Goal: Task Accomplishment & Management: Manage account settings

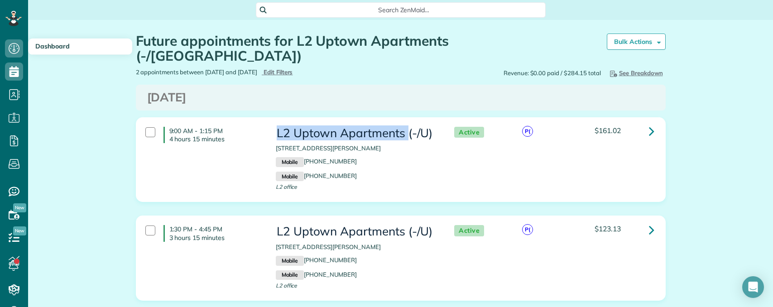
scroll to position [4, 4]
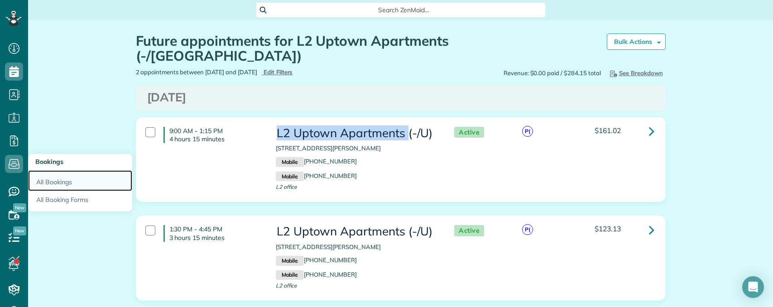
click at [49, 178] on link "All Bookings" at bounding box center [80, 180] width 104 height 21
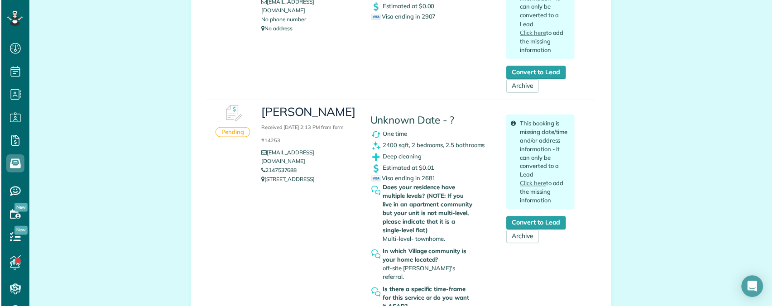
scroll to position [226, 0]
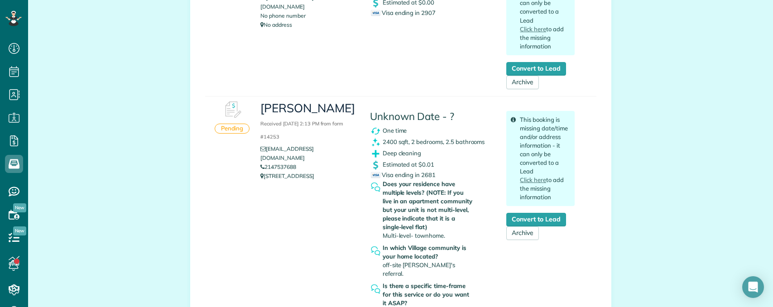
copy link "2147537688"
drag, startPoint x: 284, startPoint y: 159, endPoint x: 264, endPoint y: 160, distance: 19.9
click at [264, 163] on li "2147537688" at bounding box center [308, 167] width 96 height 9
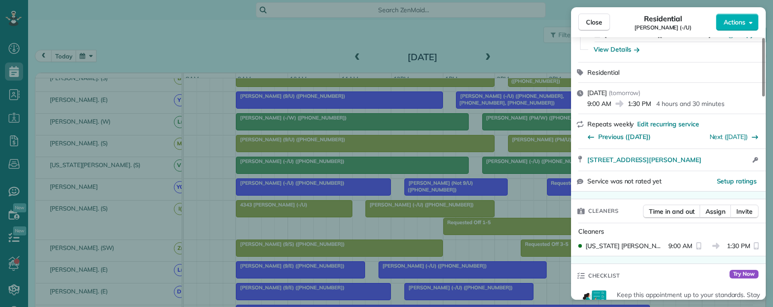
scroll to position [0, 0]
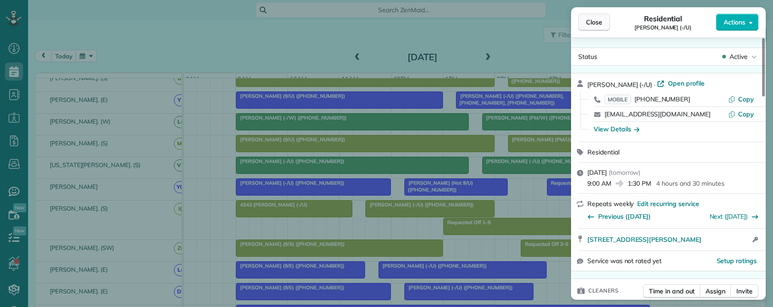
click at [599, 23] on span "Close" at bounding box center [594, 22] width 16 height 9
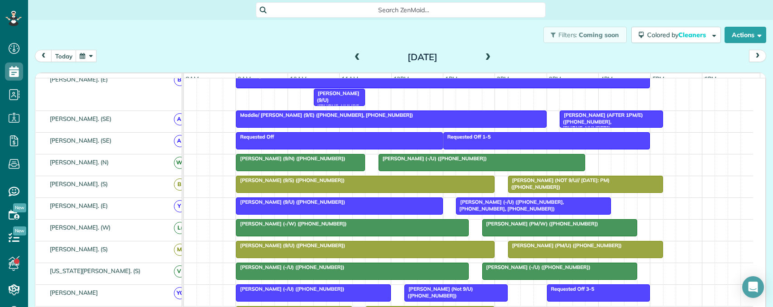
scroll to position [95, 0]
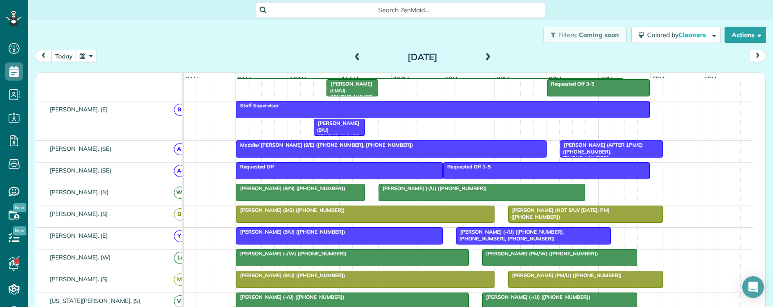
click at [307, 201] on div at bounding box center [300, 192] width 128 height 16
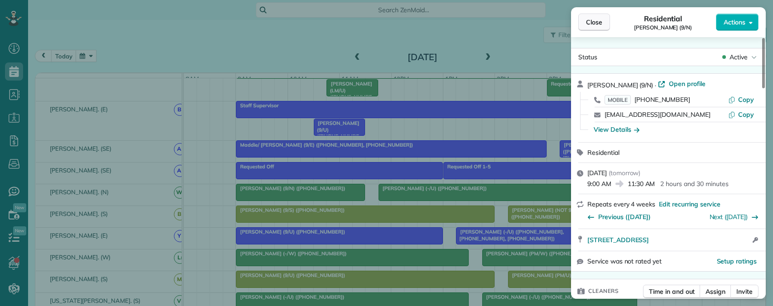
click at [594, 22] on span "Close" at bounding box center [594, 22] width 16 height 9
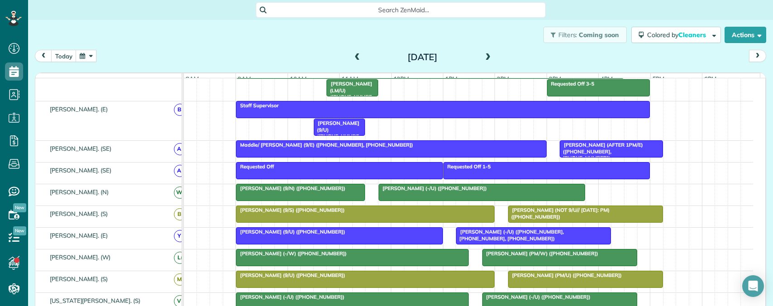
click at [400, 199] on div at bounding box center [482, 192] width 206 height 16
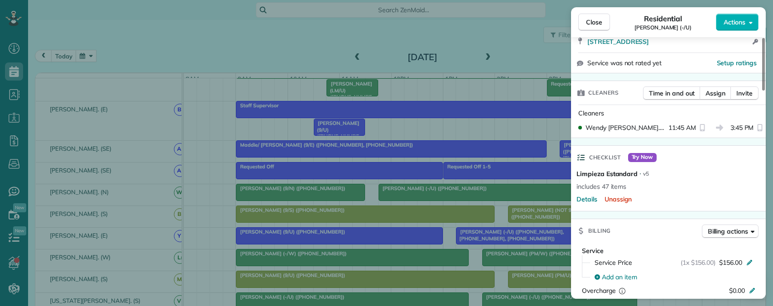
scroll to position [181, 0]
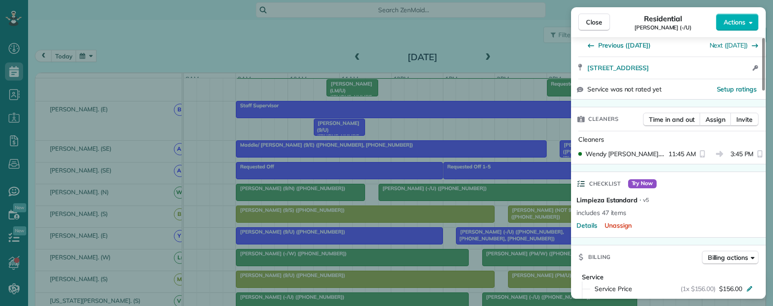
click at [381, 176] on div "Close Residential Meredith Albright (-/U) Actions Status Active Meredith Albrig…" at bounding box center [386, 153] width 773 height 306
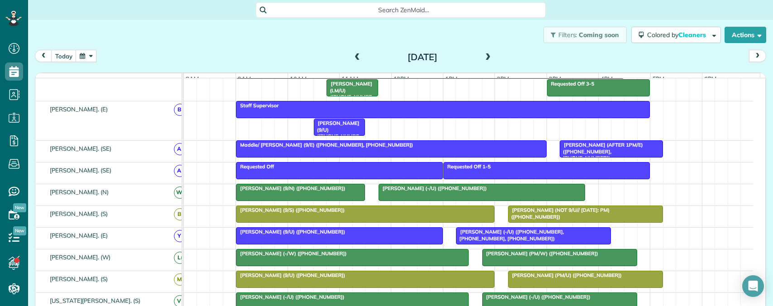
click at [378, 148] on span "Maddie/ Talbott Zink (9/E) (+14042856920, +12144483213)" at bounding box center [324, 145] width 178 height 6
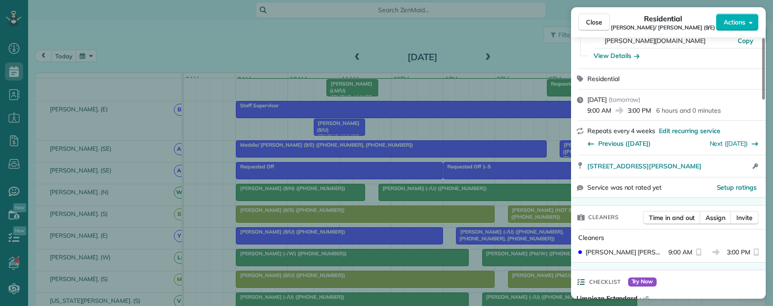
scroll to position [136, 0]
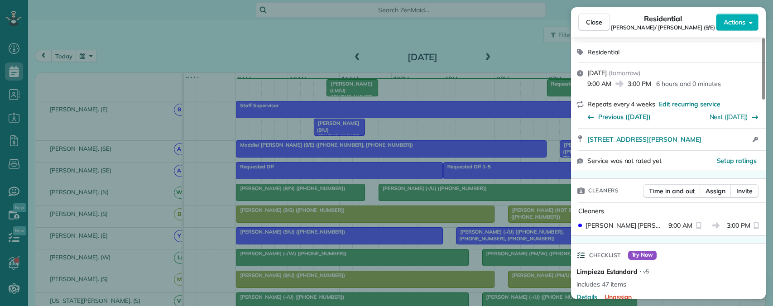
click at [477, 141] on div "Close Residential Maddie/ Talbott Zink (9/E) Actions Status Active Maddie/ Talb…" at bounding box center [386, 153] width 773 height 306
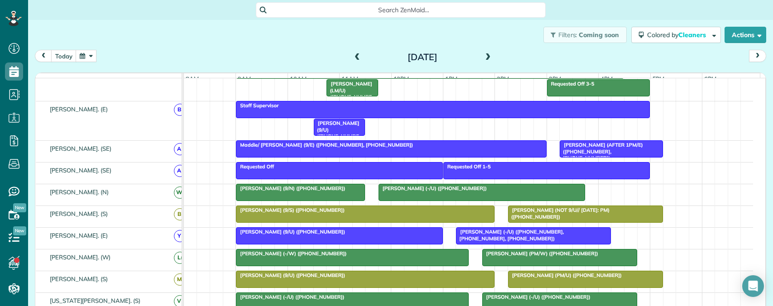
click at [469, 157] on div at bounding box center [390, 149] width 309 height 16
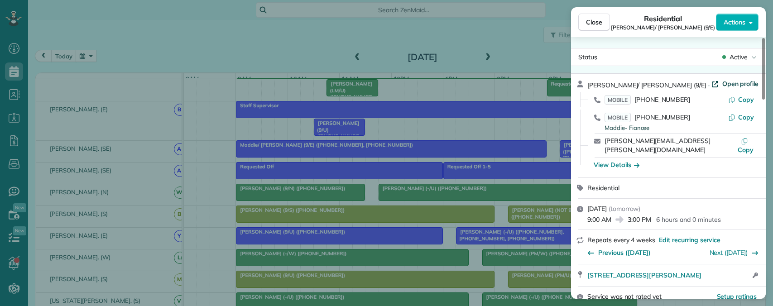
click at [722, 85] on span "Open profile" at bounding box center [740, 83] width 37 height 9
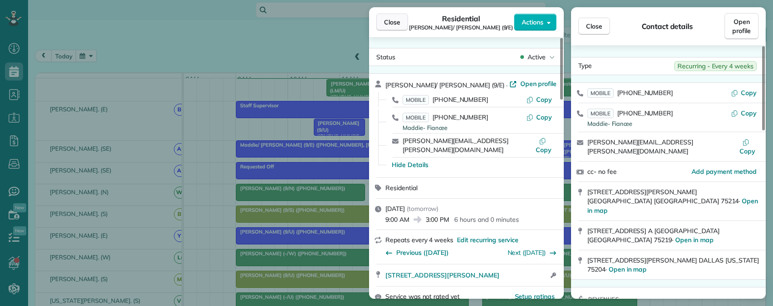
click at [388, 19] on span "Close" at bounding box center [392, 22] width 16 height 9
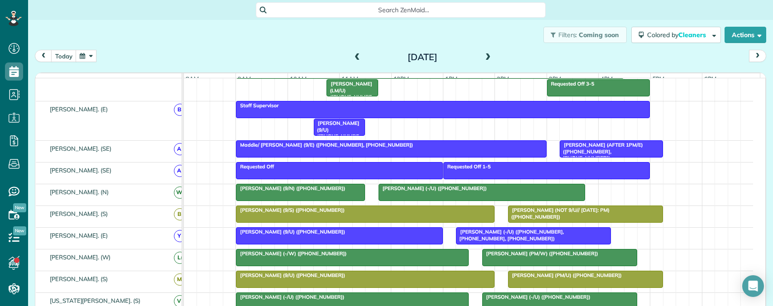
click at [358, 148] on span "Maddie/ Talbott Zink (9/E) (+14042856920, +12144483213)" at bounding box center [324, 145] width 178 height 6
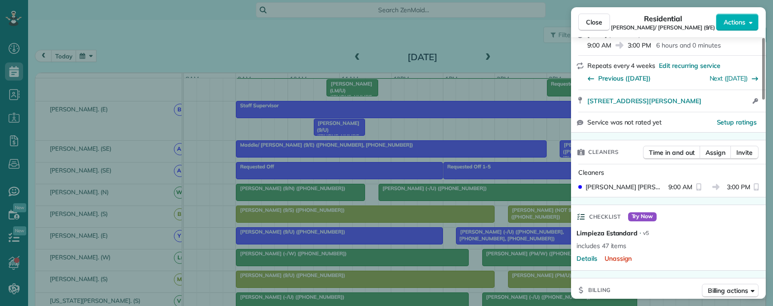
scroll to position [181, 0]
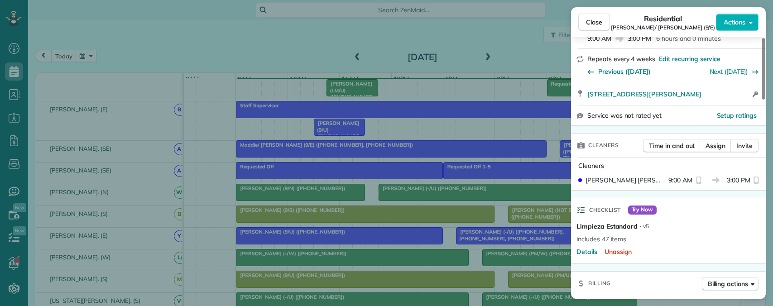
click at [446, 140] on div "Close Residential Maddie/ Talbott Zink (9/E) Actions Status Active Maddie/ Talb…" at bounding box center [386, 153] width 773 height 306
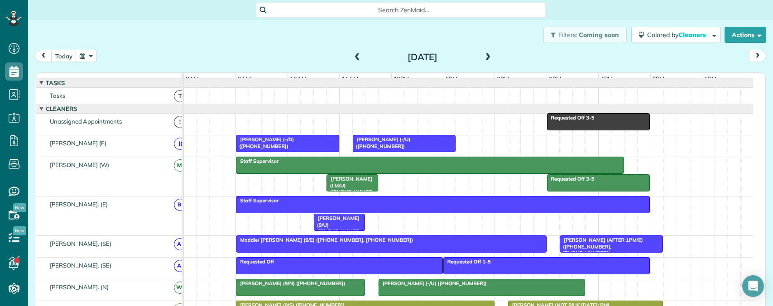
click at [393, 151] on div at bounding box center [404, 143] width 102 height 16
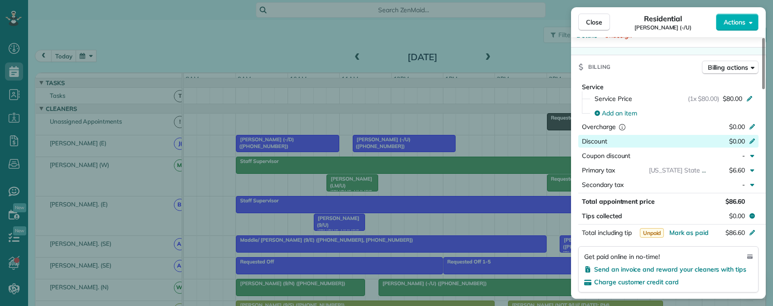
scroll to position [316, 0]
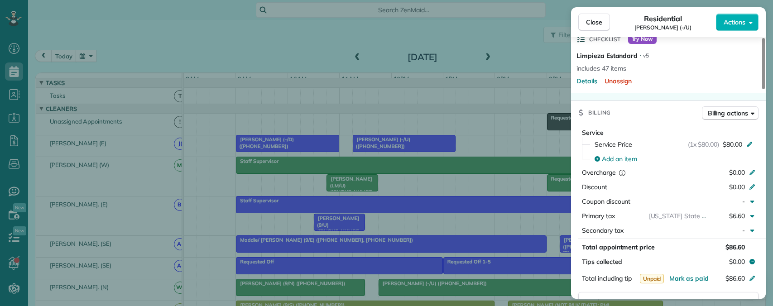
click at [284, 151] on div "Close Residential Robert Kunz (-/U) Actions Status Active Robert Kunz (-/U) · O…" at bounding box center [386, 153] width 773 height 306
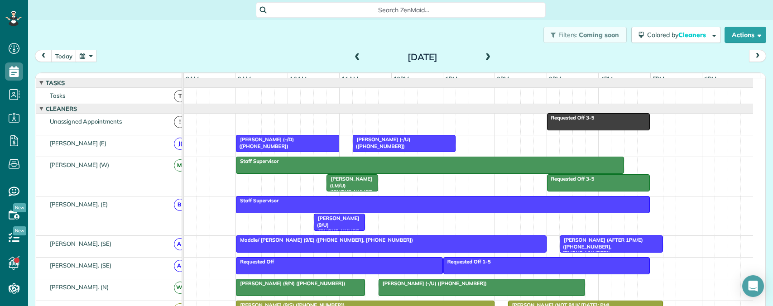
click at [283, 151] on div at bounding box center [287, 143] width 102 height 16
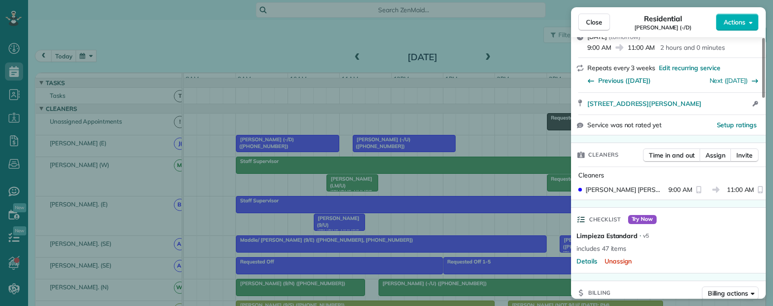
scroll to position [135, 0]
click at [503, 143] on div "Close Residential Cornell Johnson (-/D) Actions Status Active Cornell Johnson (…" at bounding box center [386, 153] width 773 height 306
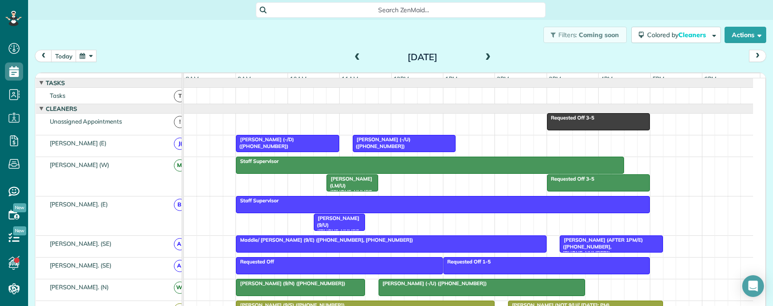
click at [483, 56] on span at bounding box center [488, 57] width 10 height 8
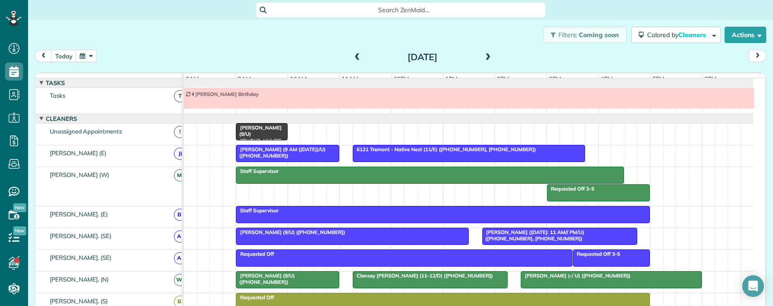
scroll to position [10, 0]
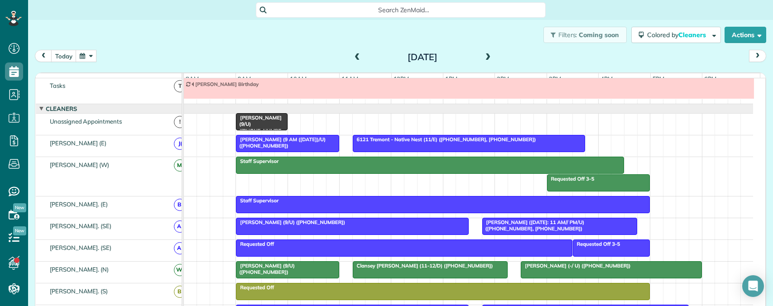
click at [361, 38] on div "Filters: Coming soon Colored by Cleaners Color by Cleaner Color by Team Color b…" at bounding box center [400, 35] width 745 height 30
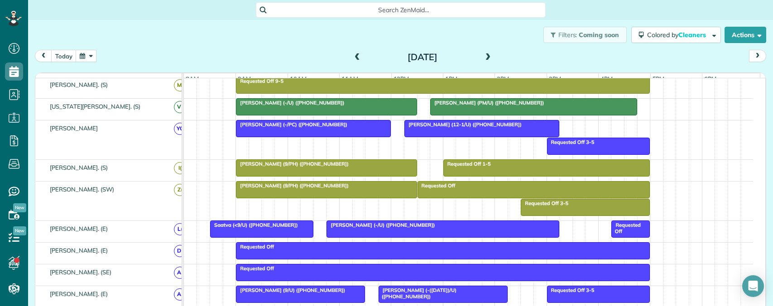
scroll to position [254, 0]
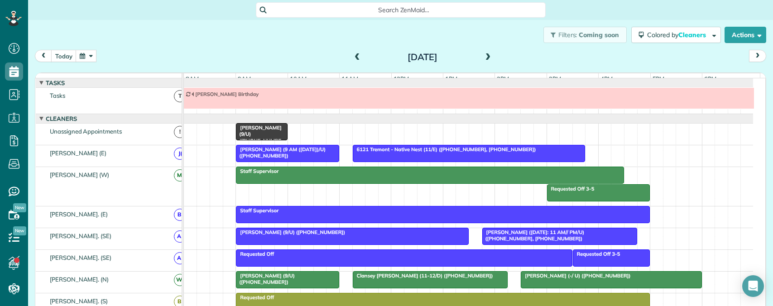
click at [268, 138] on span "Tiane Parris (9/U) (+15165196183)" at bounding box center [258, 137] width 46 height 26
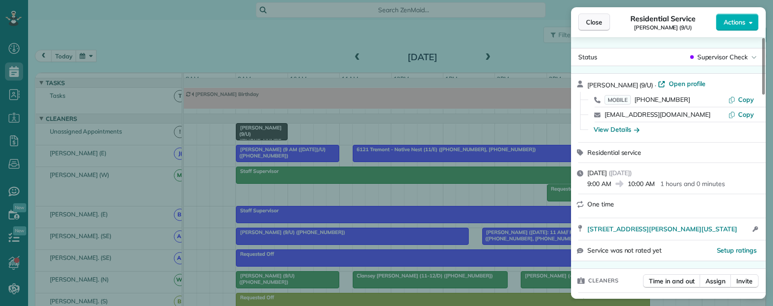
click at [590, 19] on span "Close" at bounding box center [594, 22] width 16 height 9
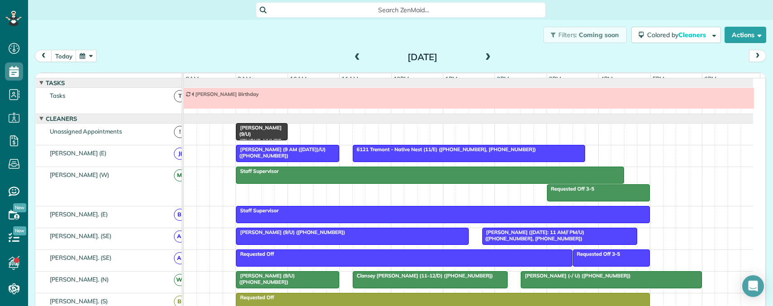
click at [299, 159] on div "Michael Campbell (9 AM (8/1/25)/U) (+19165082225)" at bounding box center [288, 152] width 98 height 13
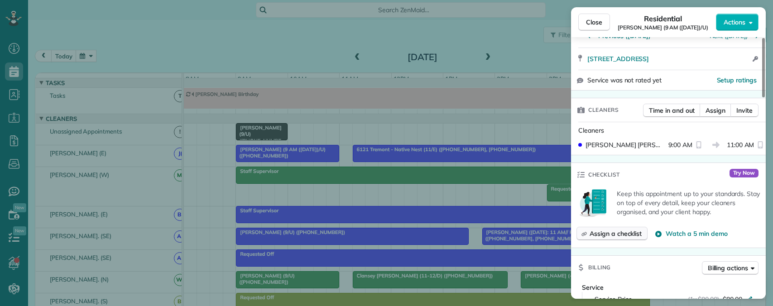
click at [606, 230] on span "Assign a checklist" at bounding box center [615, 233] width 52 height 9
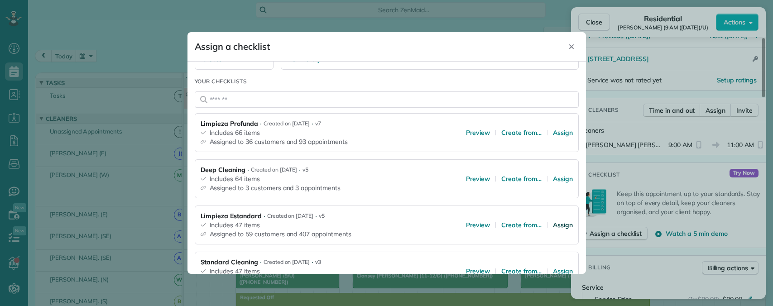
click at [553, 223] on span "Assign" at bounding box center [563, 224] width 20 height 9
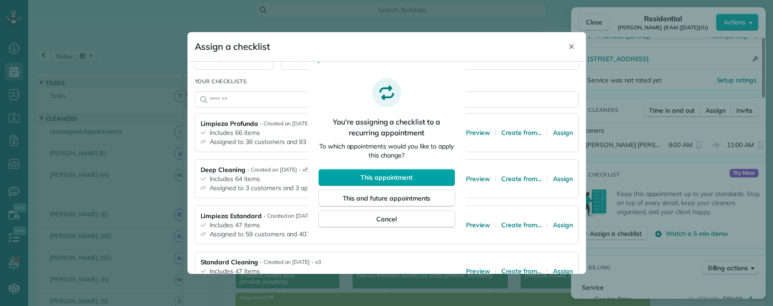
click at [393, 177] on span "This appointment" at bounding box center [386, 177] width 52 height 9
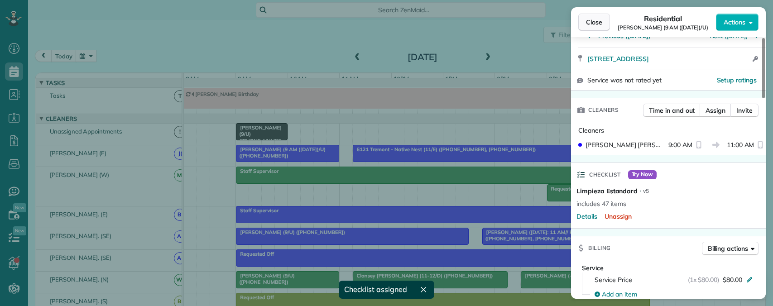
click at [595, 24] on span "Close" at bounding box center [594, 22] width 16 height 9
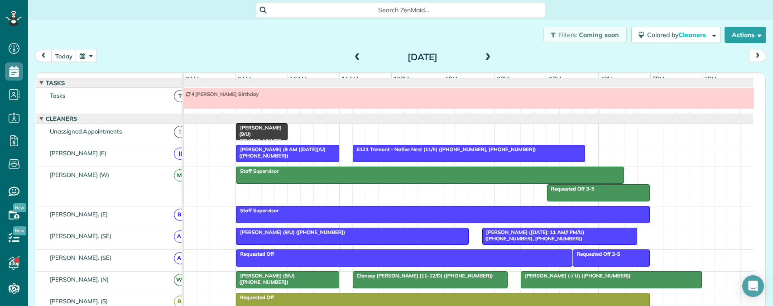
click at [308, 155] on span "Michael Campbell (9 AM (8/1/25)/U) (+19165082225)" at bounding box center [280, 152] width 90 height 13
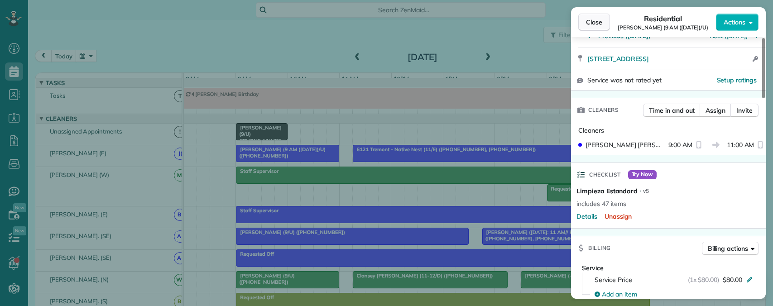
click at [597, 23] on span "Close" at bounding box center [594, 22] width 16 height 9
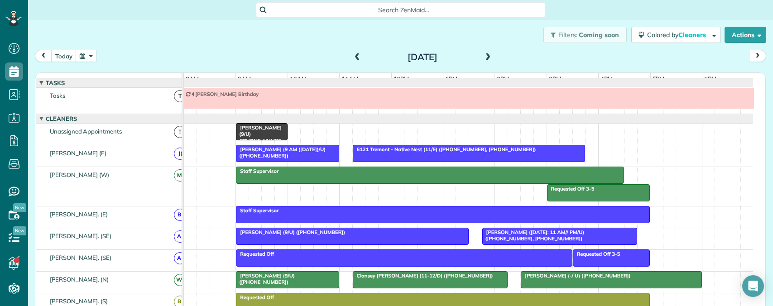
click at [436, 153] on span "6121 Tremont - Native Nest (11/E) (+19406821867, +14692685812)" at bounding box center [444, 149] width 184 height 6
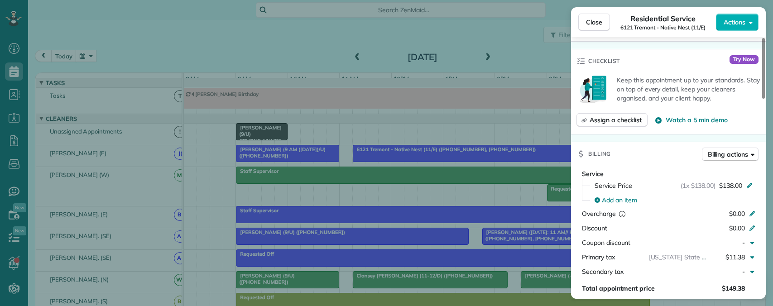
scroll to position [122, 0]
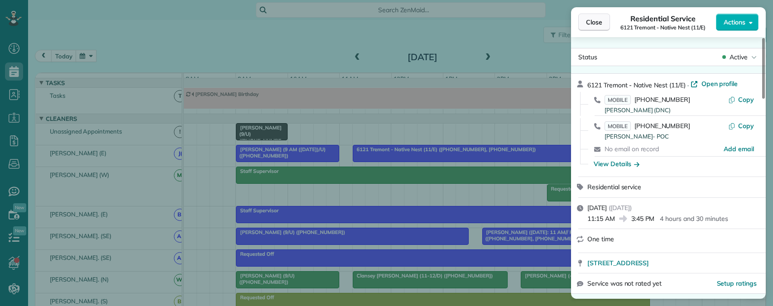
click at [598, 20] on span "Close" at bounding box center [594, 22] width 16 height 9
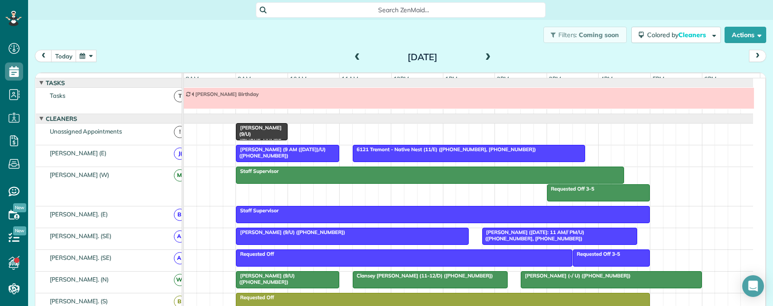
click at [425, 161] on div at bounding box center [469, 153] width 232 height 16
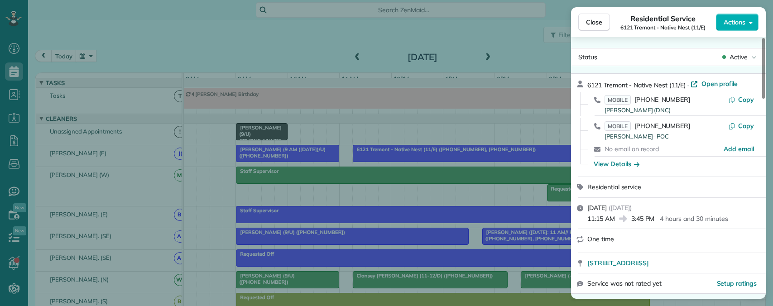
drag, startPoint x: 586, startPoint y: 84, endPoint x: 627, endPoint y: 84, distance: 41.2
click at [627, 84] on div "6121 Tremont - Native Nest (11/E) · Open profile MOBILE (940) 682-1867 Jake (DN…" at bounding box center [668, 125] width 195 height 103
drag, startPoint x: 633, startPoint y: 264, endPoint x: 662, endPoint y: 242, distance: 36.6
click at [662, 242] on div "One time" at bounding box center [673, 241] width 173 height 13
drag, startPoint x: 584, startPoint y: 264, endPoint x: 698, endPoint y: 263, distance: 113.2
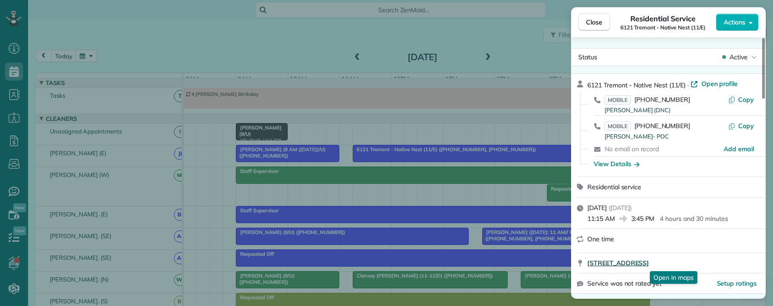
click at [698, 263] on div "6121 Tremont Street Dallas TX 75214 Open in maps Open in maps" at bounding box center [668, 263] width 195 height 20
click at [600, 21] on span "Close" at bounding box center [594, 22] width 16 height 9
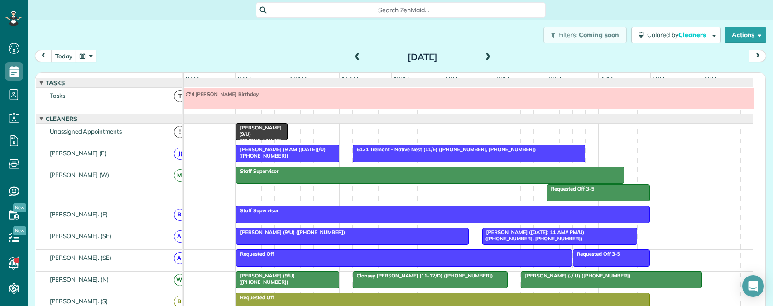
click at [313, 235] on span "Jennifer Kinder (9/U) (+12143567590)" at bounding box center [290, 232] width 110 height 6
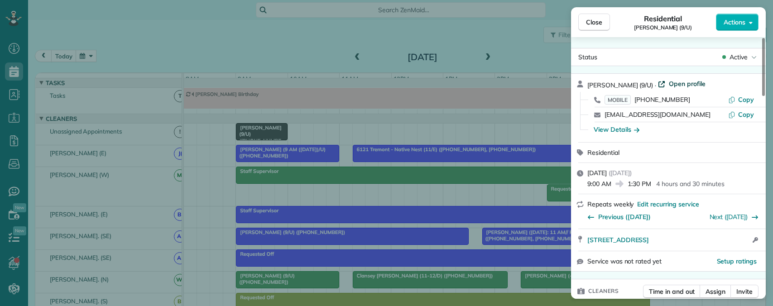
click at [682, 80] on span "Open profile" at bounding box center [687, 83] width 37 height 9
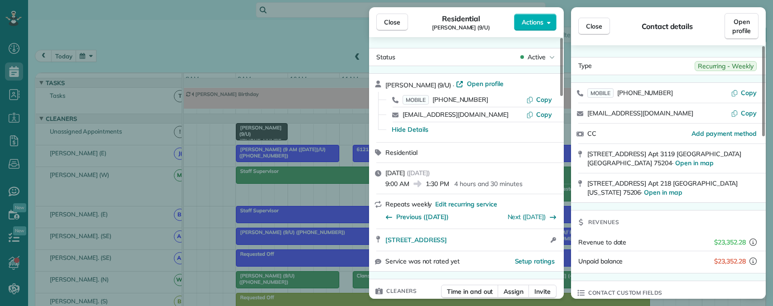
click at [388, 27] on button "Close" at bounding box center [392, 22] width 32 height 17
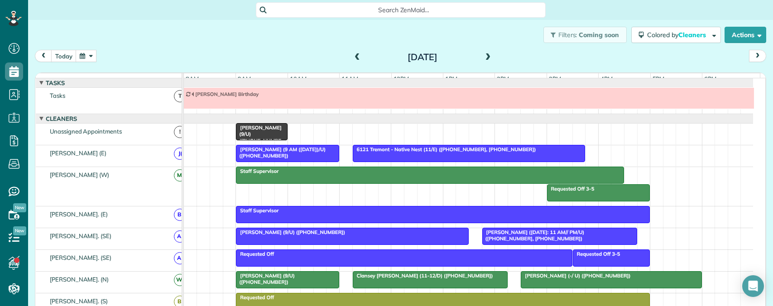
click at [372, 244] on div at bounding box center [352, 236] width 232 height 16
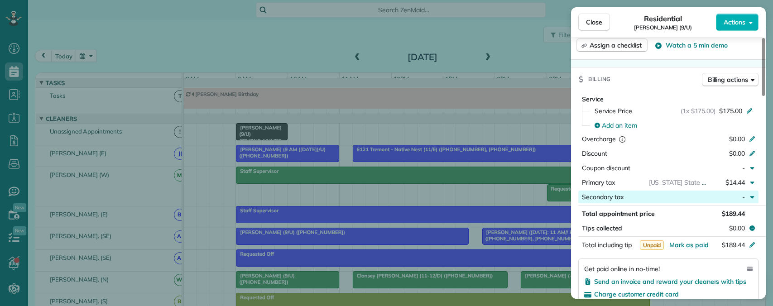
scroll to position [362, 0]
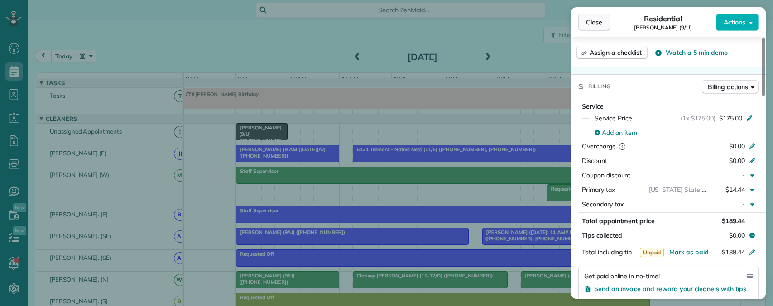
click at [582, 23] on button "Close" at bounding box center [594, 22] width 32 height 17
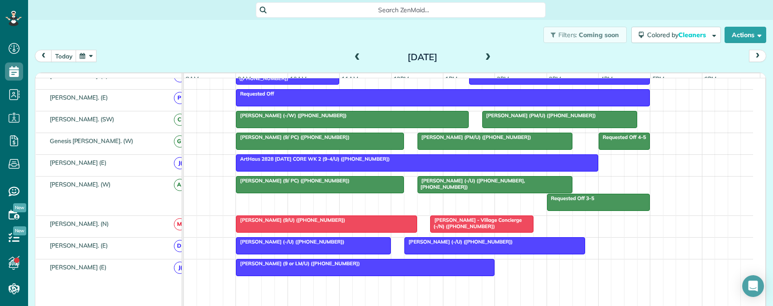
scroll to position [562, 0]
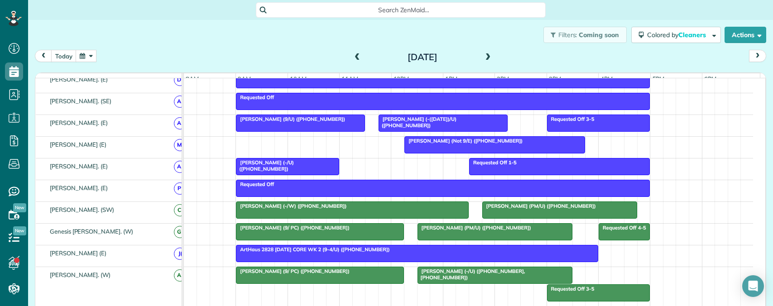
click at [486, 53] on span at bounding box center [488, 57] width 10 height 8
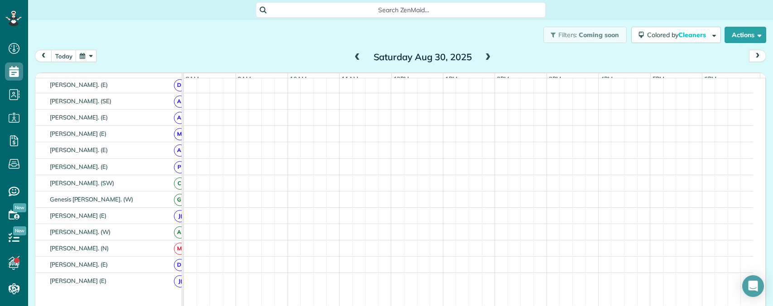
click at [486, 54] on span at bounding box center [488, 57] width 10 height 8
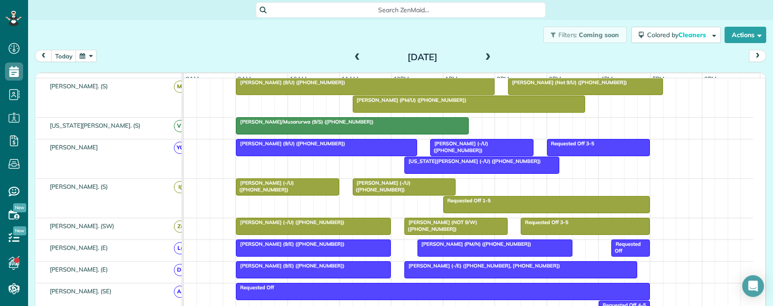
scroll to position [317, 0]
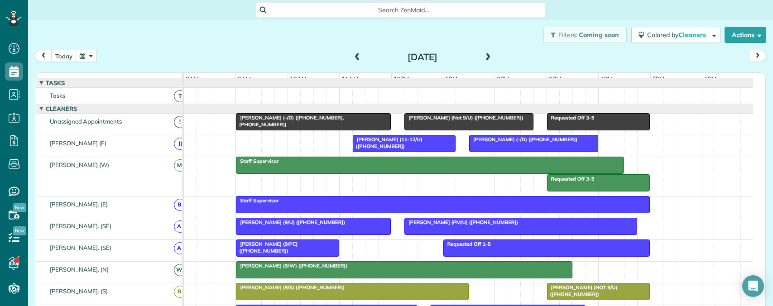
click at [352, 55] on span at bounding box center [357, 57] width 10 height 8
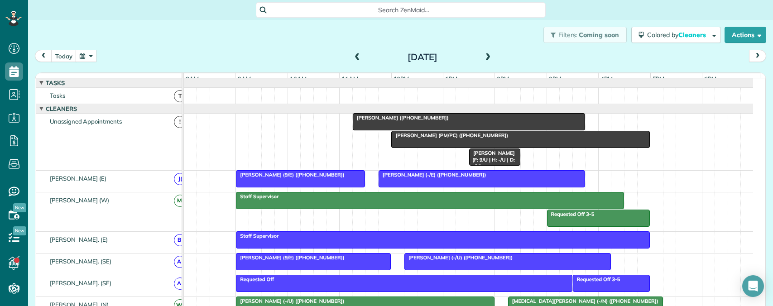
click at [352, 55] on span at bounding box center [357, 57] width 10 height 8
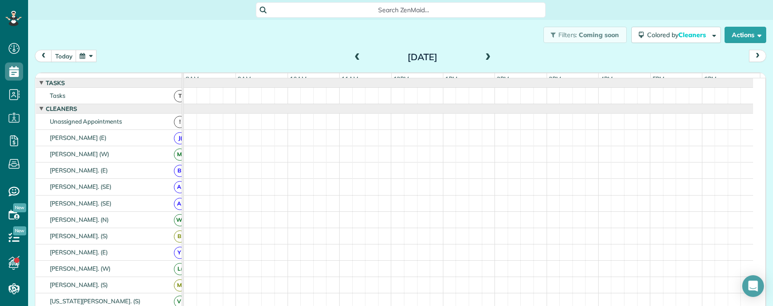
scroll to position [10, 0]
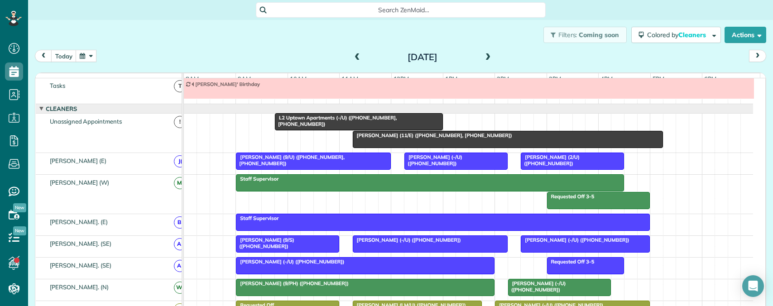
click at [352, 55] on span at bounding box center [357, 57] width 10 height 8
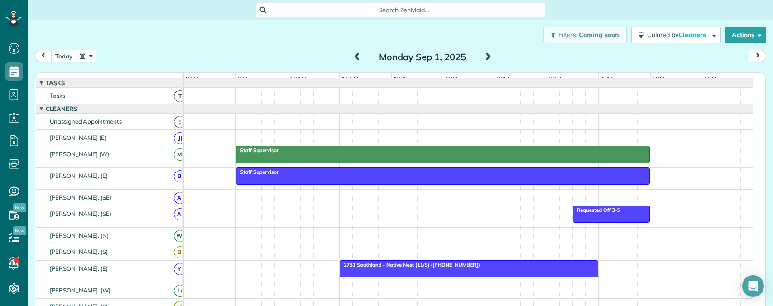
click at [352, 55] on span at bounding box center [357, 57] width 10 height 8
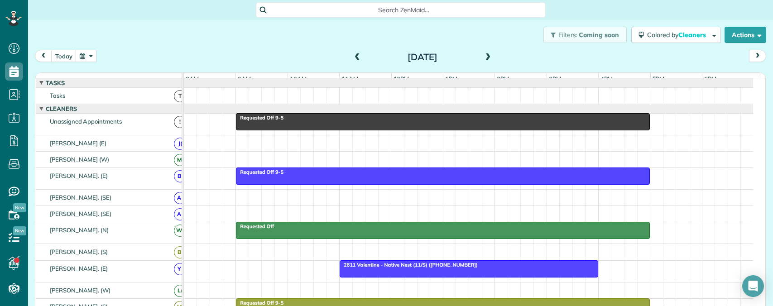
click at [352, 55] on span at bounding box center [357, 57] width 10 height 8
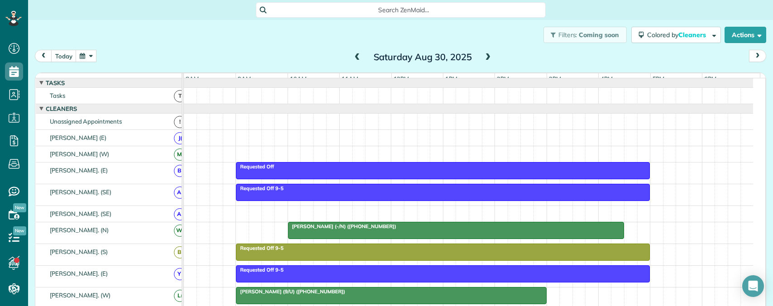
click at [352, 55] on span at bounding box center [357, 57] width 10 height 8
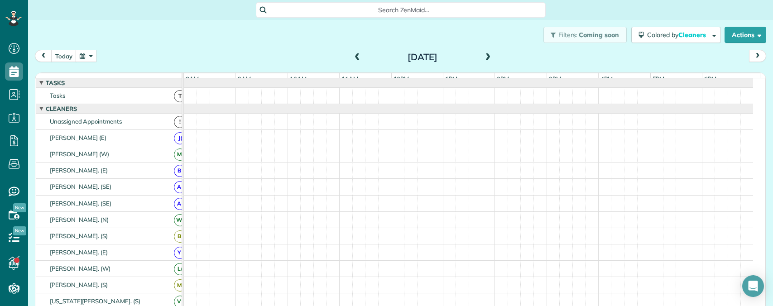
scroll to position [10, 0]
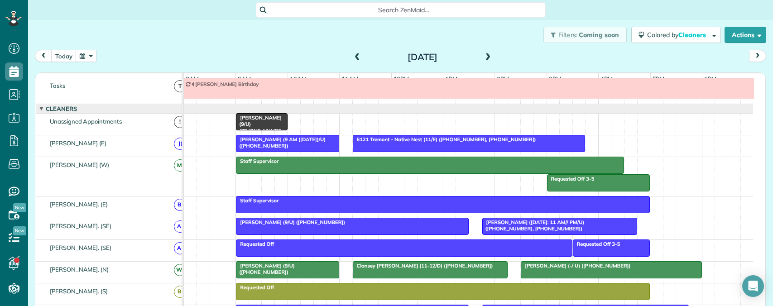
click at [273, 225] on div "Jennifer Kinder (9/U) (+12143567590)" at bounding box center [352, 222] width 227 height 6
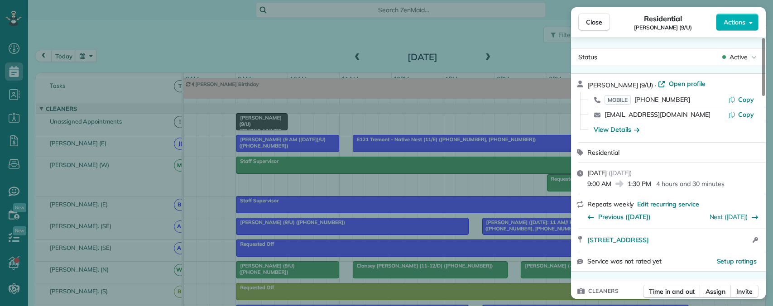
click at [336, 31] on div "Close Residential Jennifer Kinder (9/U) Actions Status Active Jennifer Kinder (…" at bounding box center [386, 153] width 773 height 306
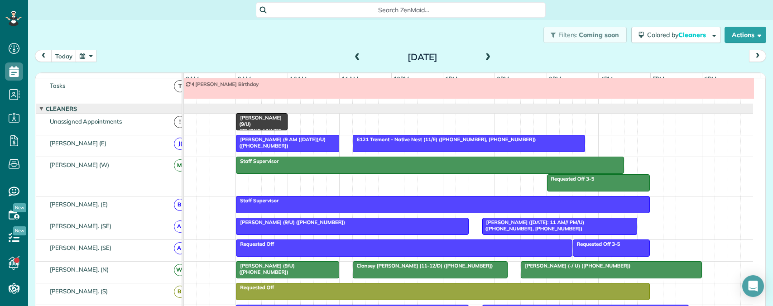
click at [334, 12] on body "Dashboard Scheduling Calendar View List View Dispatch View - Weekly scheduling …" at bounding box center [386, 153] width 773 height 306
click at [330, 5] on span "Search ZenMaid…" at bounding box center [403, 9] width 275 height 9
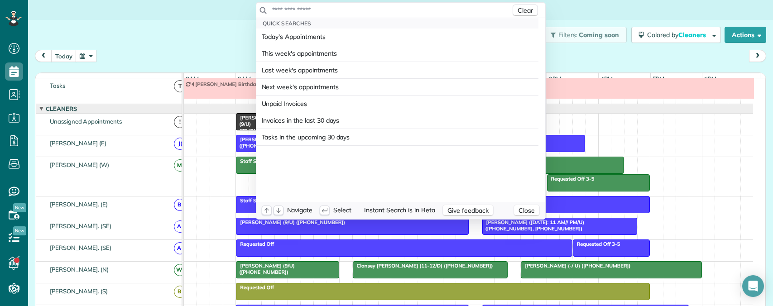
click at [330, 7] on input "text" at bounding box center [391, 9] width 239 height 9
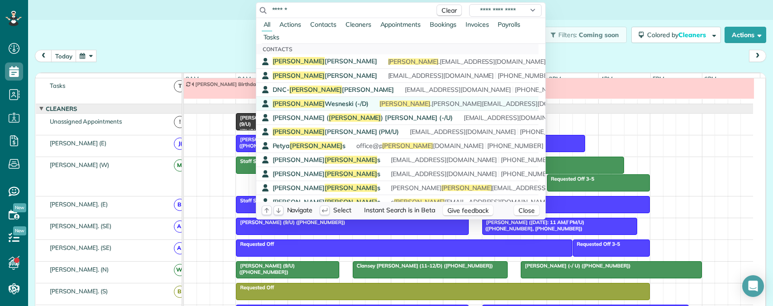
type input "******"
click at [309, 102] on span "Edward Wesneski (-/D)" at bounding box center [321, 104] width 96 height 8
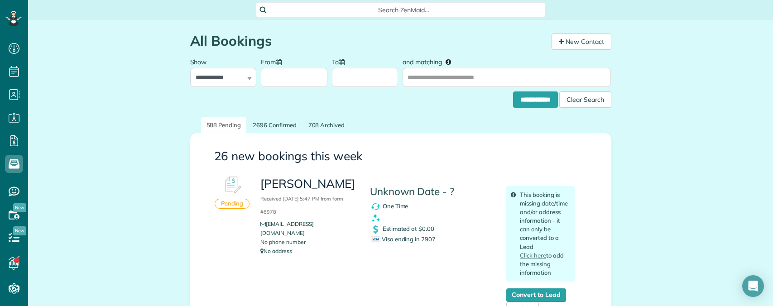
scroll to position [4, 4]
click at [402, 9] on span "Search ZenMaid…" at bounding box center [403, 9] width 275 height 9
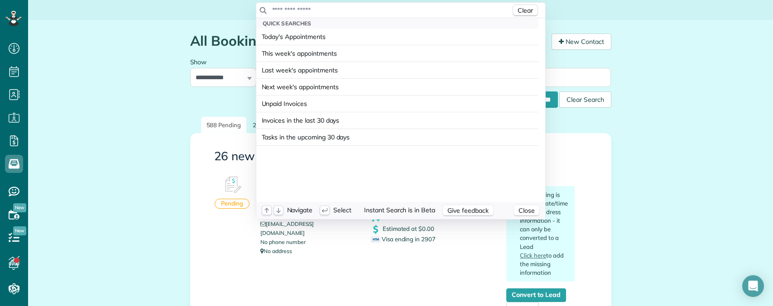
click at [402, 9] on input "text" at bounding box center [391, 9] width 239 height 9
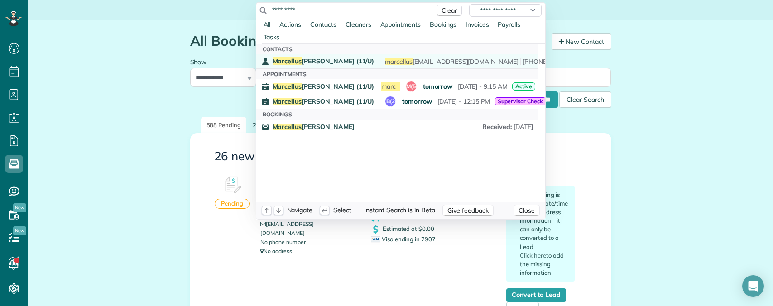
type input "*********"
click at [318, 60] on span "Marcellus Barnes (11/U)" at bounding box center [324, 61] width 102 height 8
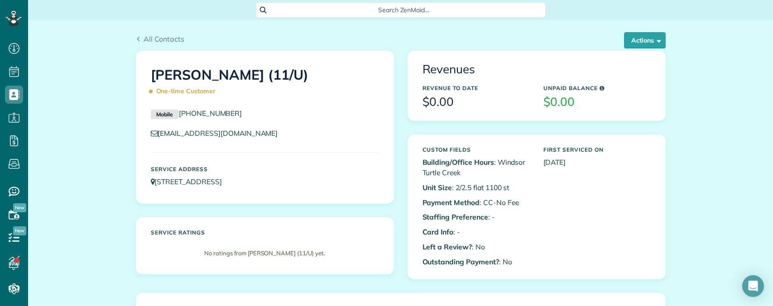
drag, startPoint x: 245, startPoint y: 114, endPoint x: 175, endPoint y: 118, distance: 70.3
click at [175, 118] on p "Mobile (423) 316-0501" at bounding box center [265, 113] width 228 height 11
copy link "(423) 316-0501"
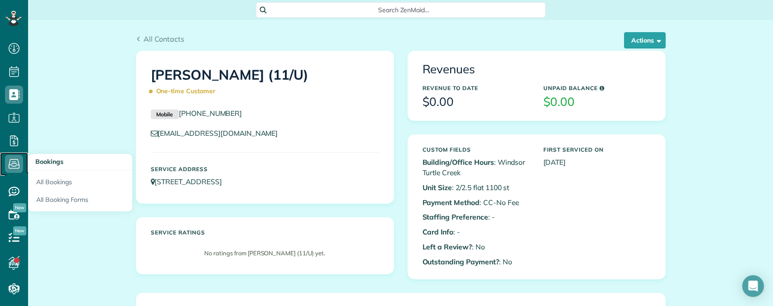
click at [15, 163] on icon at bounding box center [14, 164] width 18 height 18
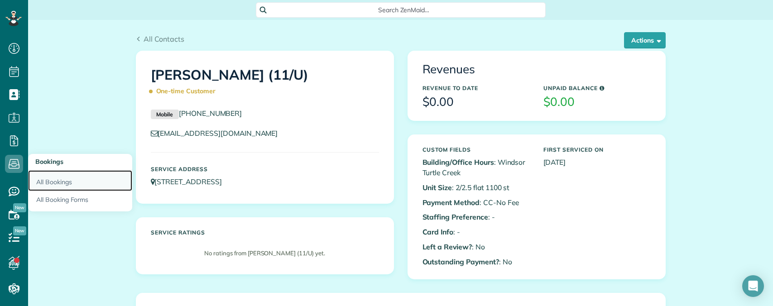
click at [49, 179] on link "All Bookings" at bounding box center [80, 180] width 104 height 21
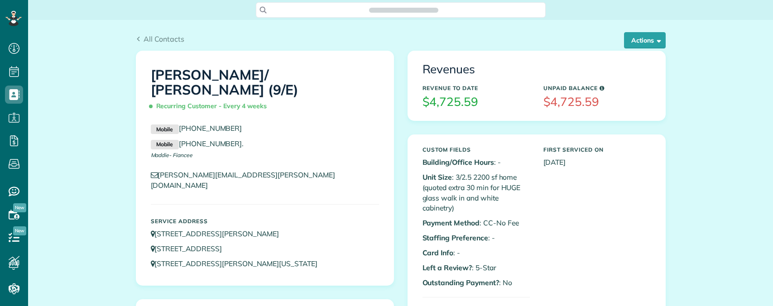
scroll to position [306, 28]
drag, startPoint x: 451, startPoint y: 177, endPoint x: 489, endPoint y: 178, distance: 38.5
click at [489, 178] on p "Unit Size : 3/2.5 2200 sf home (quoted extra 30 min for HUGE glass walk in and …" at bounding box center [475, 192] width 107 height 41
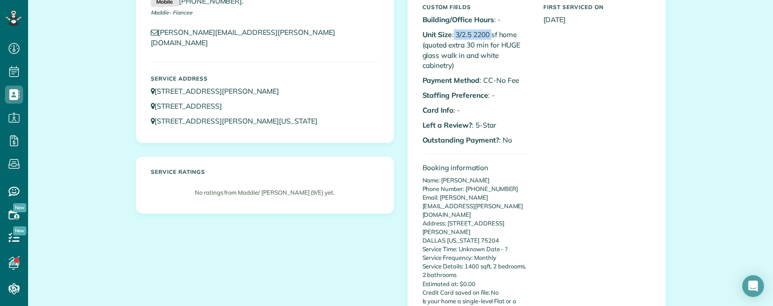
scroll to position [0, 0]
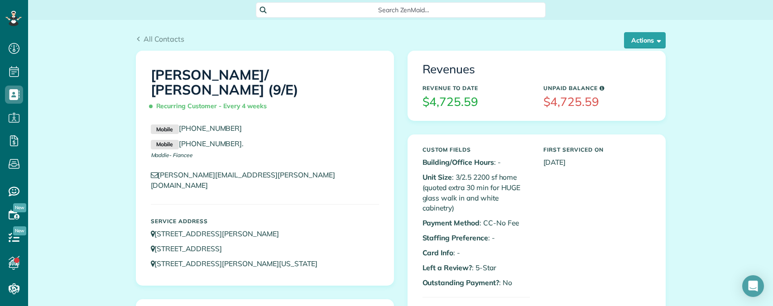
click at [386, 9] on span "Search ZenMaid…" at bounding box center [403, 9] width 275 height 9
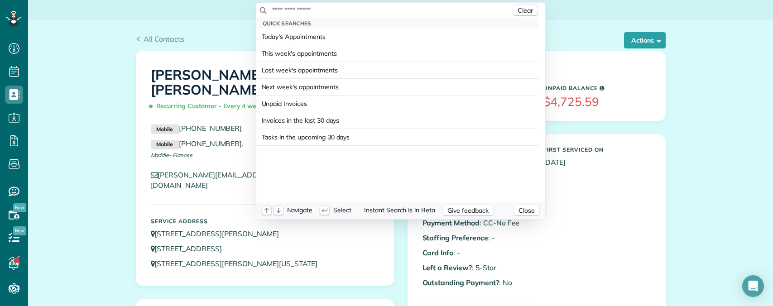
click at [364, 10] on input "text" at bounding box center [391, 9] width 239 height 9
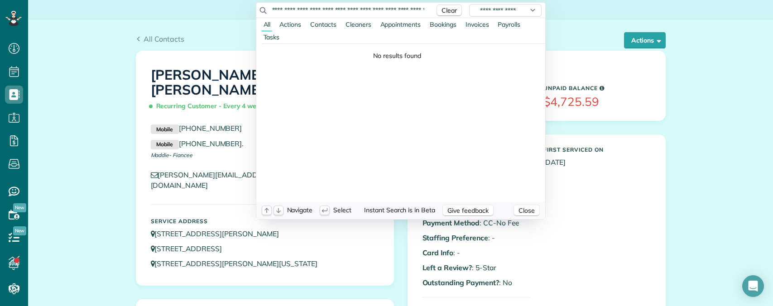
click at [406, 12] on input "**********" at bounding box center [351, 9] width 158 height 9
paste input "text"
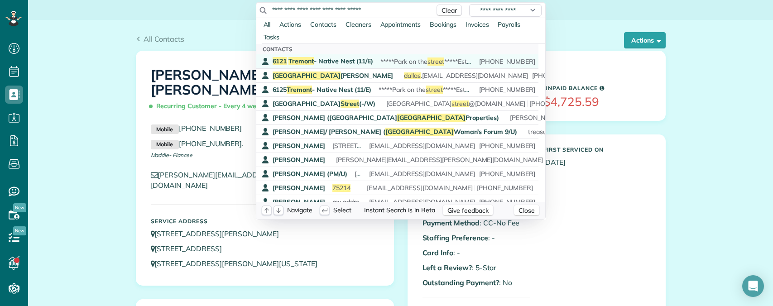
type input "**********"
click at [342, 61] on span "6121 Tremont - Native Nest (11/E)" at bounding box center [323, 61] width 101 height 8
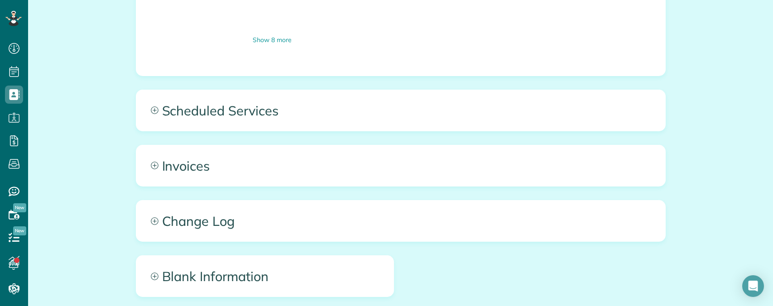
scroll to position [634, 0]
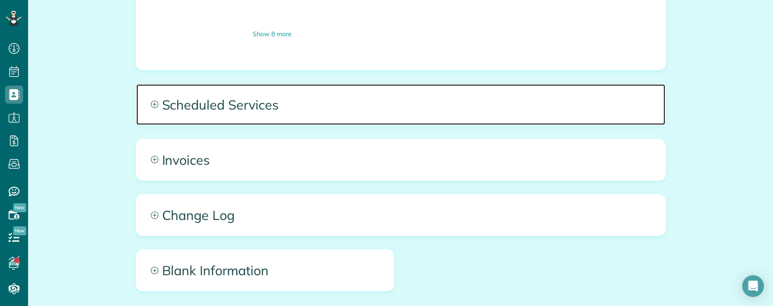
click at [423, 96] on span "Scheduled Services" at bounding box center [400, 104] width 529 height 41
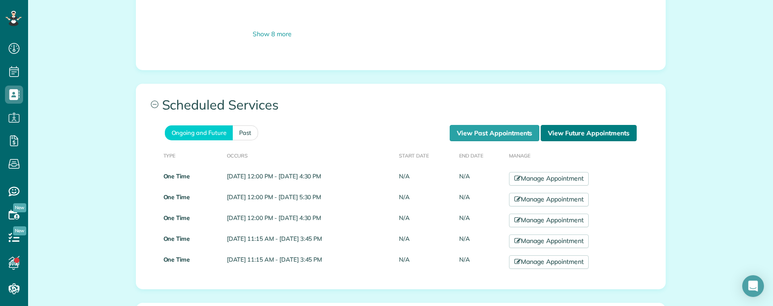
click at [570, 125] on link "View Future Appointments" at bounding box center [589, 133] width 96 height 16
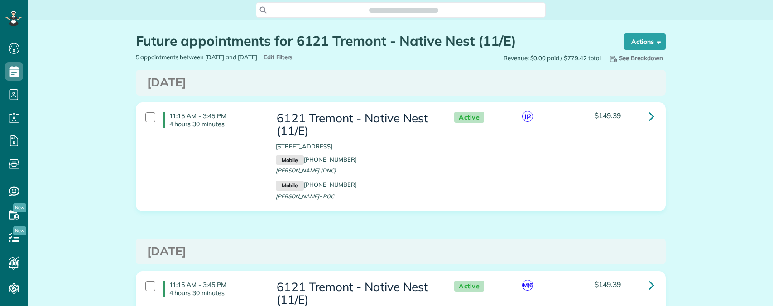
scroll to position [4, 4]
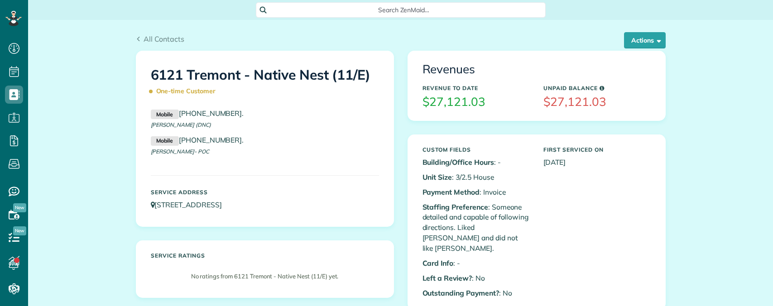
scroll to position [4, 4]
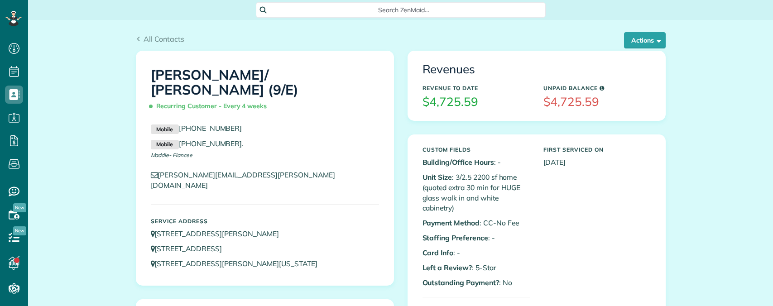
scroll to position [4, 4]
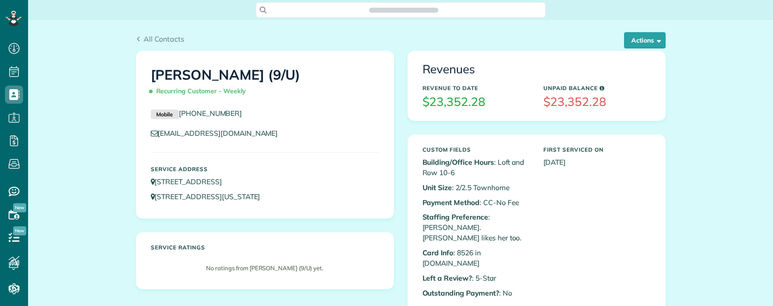
scroll to position [4, 4]
drag, startPoint x: 455, startPoint y: 187, endPoint x: 532, endPoint y: 191, distance: 77.5
click at [541, 191] on div "Custom Fields Building/Office Hours : Loft and Row 10-6 Unit Size : 2/2.5 Townh…" at bounding box center [537, 307] width 242 height 330
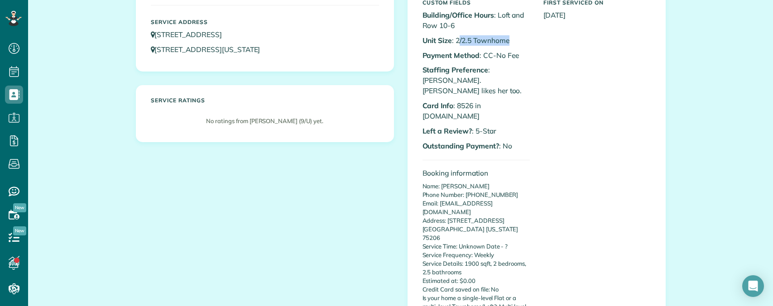
scroll to position [181, 0]
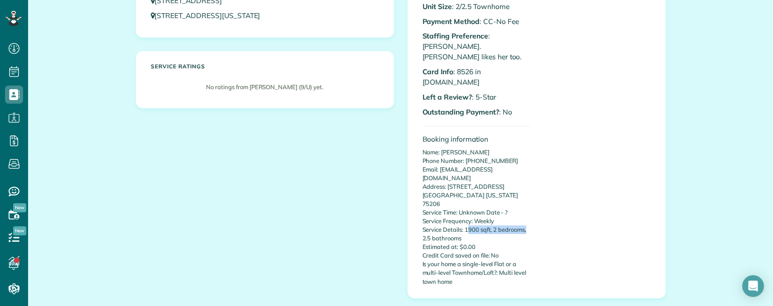
drag, startPoint x: 464, startPoint y: 192, endPoint x: 547, endPoint y: 192, distance: 83.3
click at [547, 192] on div "Custom Fields Building/Office Hours : Loft and Row 10-6 Unit Size : 2/2.5 Townh…" at bounding box center [537, 126] width 242 height 330
click at [468, 213] on p "Name: Jennifer Kinder Phone Number: 2143567590 Email: jamorrow@prodigy.net Addr…" at bounding box center [475, 217] width 107 height 138
drag, startPoint x: 450, startPoint y: 174, endPoint x: 493, endPoint y: 177, distance: 43.1
click at [493, 177] on p "Name: Jennifer Kinder Phone Number: 2143567590 Email: jamorrow@prodigy.net Addr…" at bounding box center [475, 217] width 107 height 138
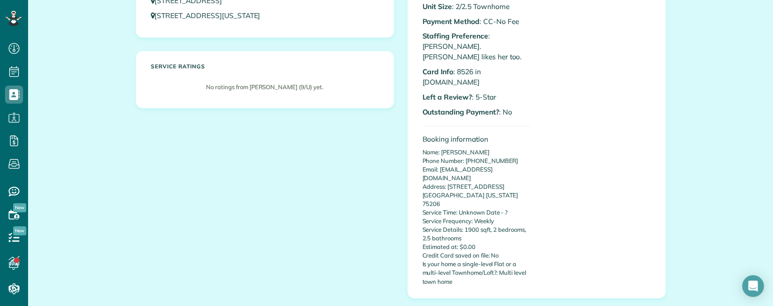
click at [495, 189] on p "Name: Jennifer Kinder Phone Number: 2143567590 Email: jamorrow@prodigy.net Addr…" at bounding box center [475, 217] width 107 height 138
drag, startPoint x: 453, startPoint y: 229, endPoint x: 537, endPoint y: 222, distance: 84.1
click at [542, 231] on div "Custom Fields Building/Office Hours : Loft and Row 10-6 Unit Size : 2/2.5 Townh…" at bounding box center [537, 126] width 242 height 330
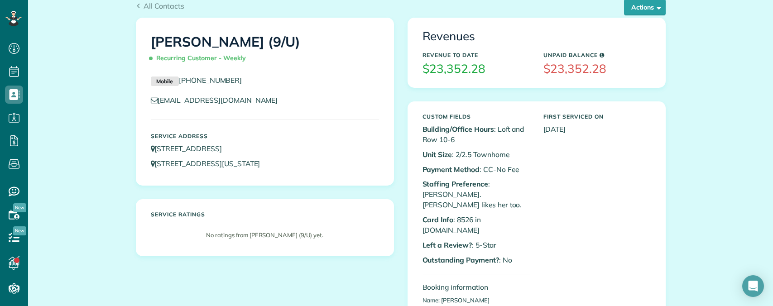
scroll to position [0, 0]
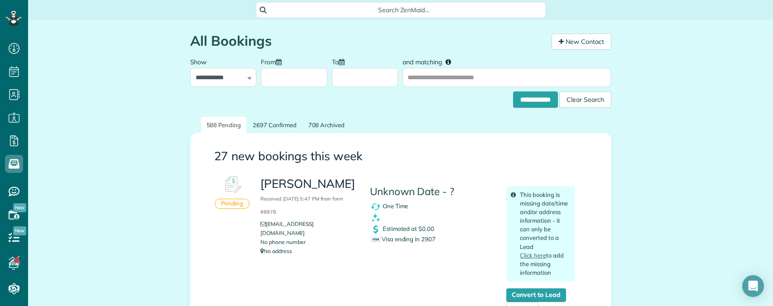
click at [388, 8] on span "Search ZenMaid…" at bounding box center [403, 9] width 275 height 9
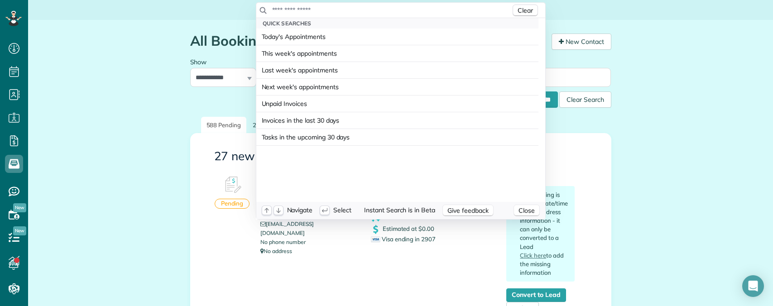
click at [378, 11] on input "text" at bounding box center [391, 9] width 239 height 9
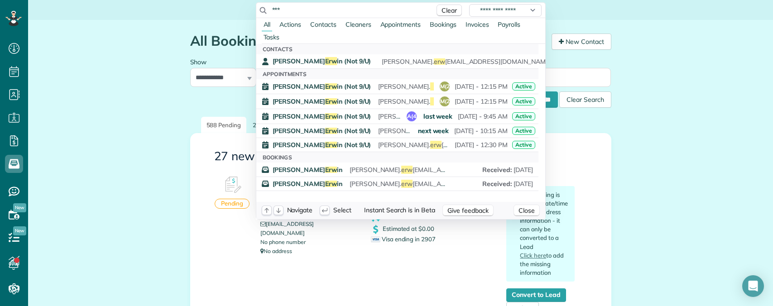
drag, startPoint x: 276, startPoint y: 7, endPoint x: 229, endPoint y: 3, distance: 46.8
click at [229, 3] on html "Dashboard Scheduling Calendar View List View Dispatch View - Weekly scheduling …" at bounding box center [386, 153] width 773 height 306
paste input "**********"
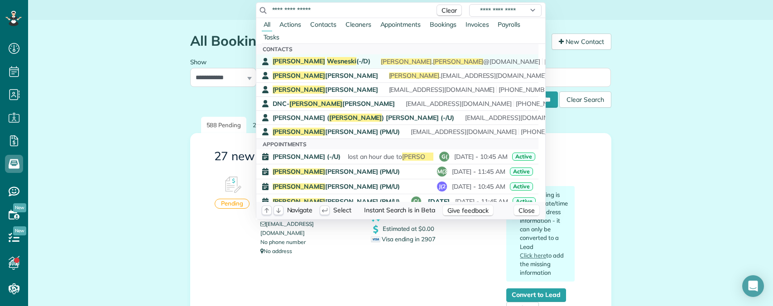
type input "**********"
click at [327, 59] on span "Wesneski" at bounding box center [341, 61] width 29 height 8
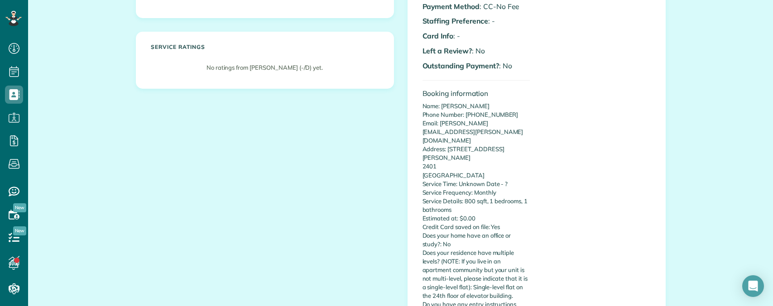
scroll to position [226, 0]
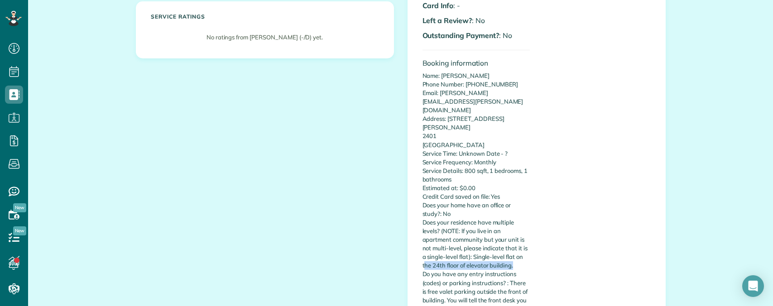
drag, startPoint x: 420, startPoint y: 237, endPoint x: 526, endPoint y: 241, distance: 106.0
click at [526, 241] on div "Custom Fields Building/Office Hours : The [PERSON_NAME] 9-6 Unit Size : 1/1 fla…" at bounding box center [476, 143] width 121 height 454
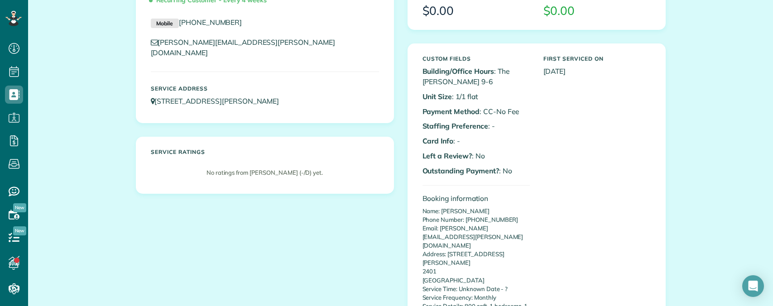
scroll to position [91, 0]
drag, startPoint x: 424, startPoint y: 110, endPoint x: 553, endPoint y: 113, distance: 128.6
click at [553, 113] on div "Custom Fields Building/Office Hours : The [PERSON_NAME] 9-6 Unit Size : 1/1 fla…" at bounding box center [537, 279] width 242 height 454
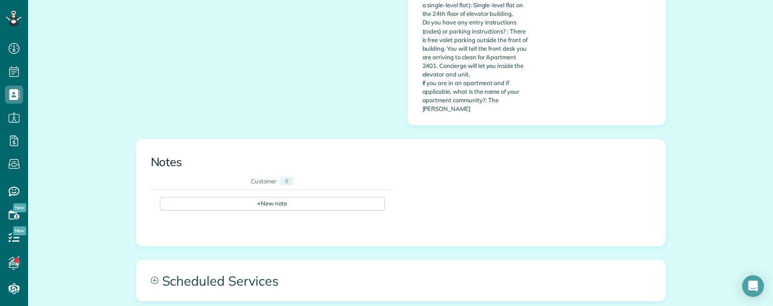
scroll to position [473, 0]
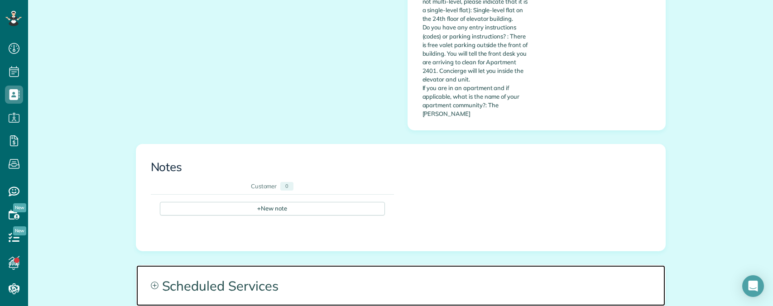
click at [361, 265] on span "Scheduled Services" at bounding box center [400, 285] width 529 height 41
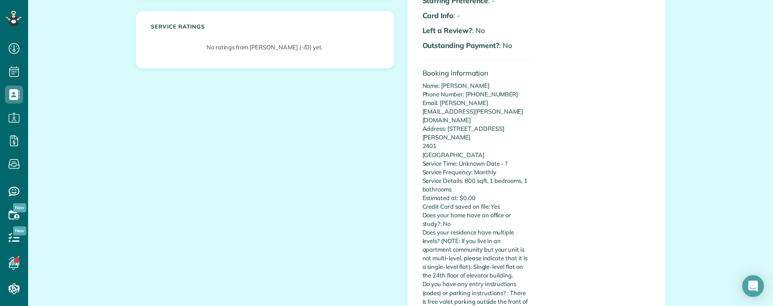
scroll to position [0, 0]
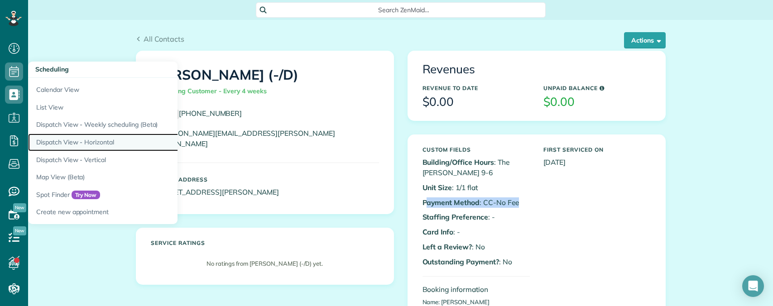
click at [71, 143] on link "Dispatch View - Horizontal" at bounding box center [141, 143] width 226 height 18
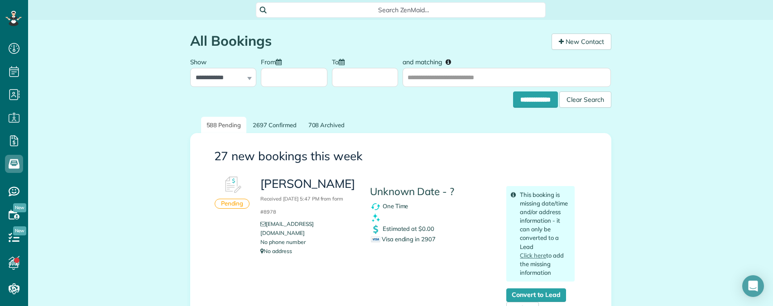
scroll to position [226, 0]
click at [389, 8] on span "Search ZenMaid…" at bounding box center [403, 9] width 275 height 9
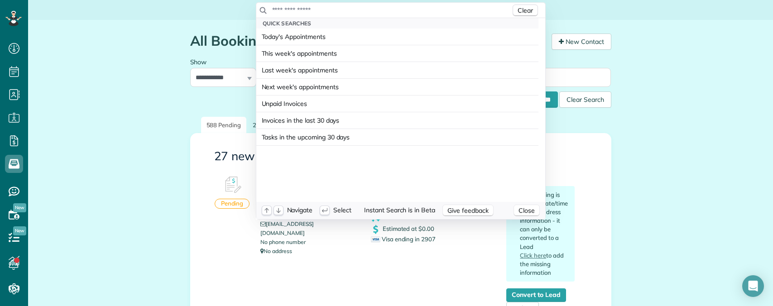
click at [366, 9] on input "text" at bounding box center [391, 9] width 239 height 9
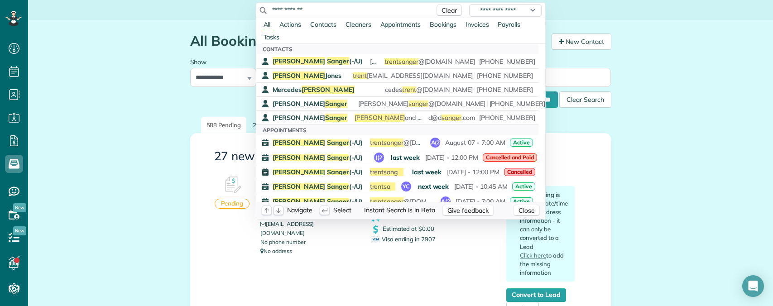
type input "**********"
click at [324, 62] on div "[PERSON_NAME] (-/U) [PERSON_NAME], Due to the corona virus spread that we have …" at bounding box center [404, 61] width 263 height 9
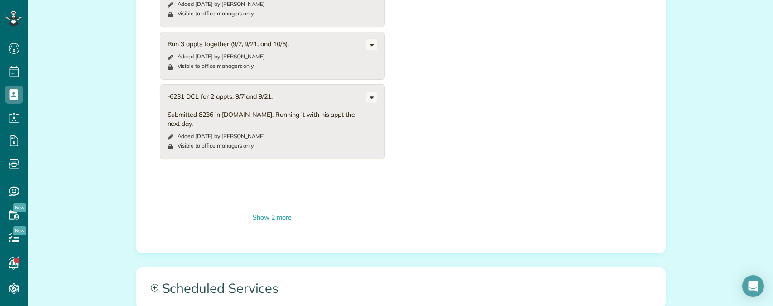
scroll to position [634, 0]
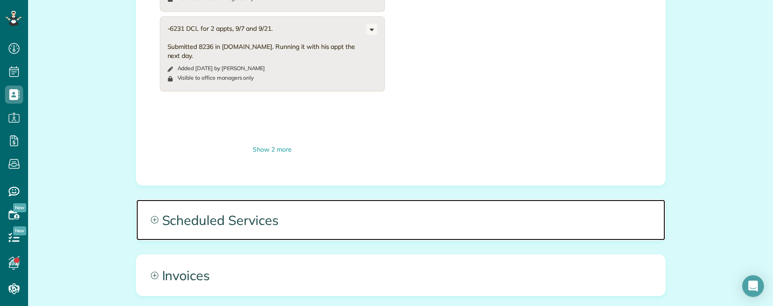
click at [383, 200] on span "Scheduled Services" at bounding box center [400, 220] width 529 height 41
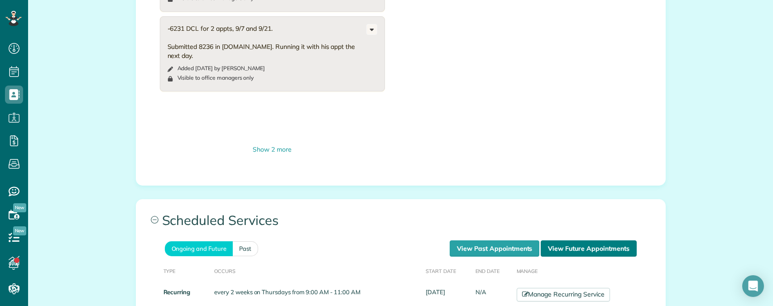
click at [579, 240] on link "View Future Appointments" at bounding box center [589, 248] width 96 height 16
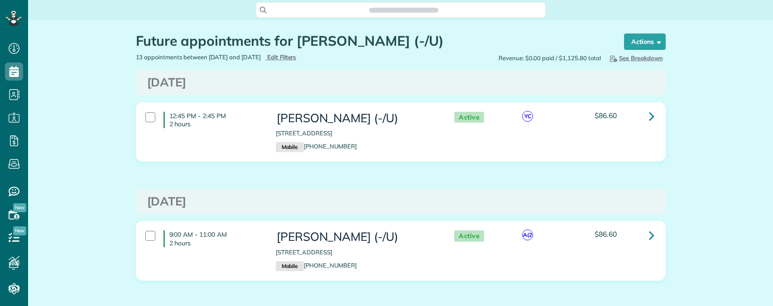
scroll to position [4, 4]
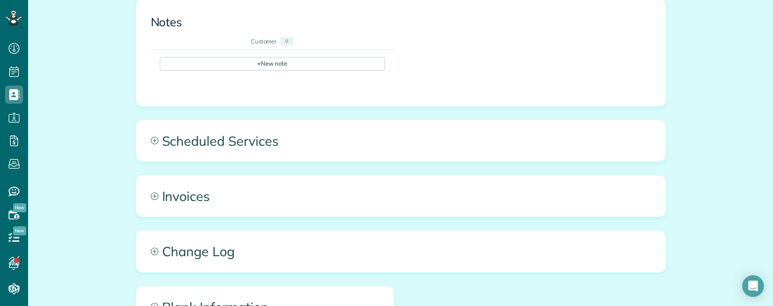
scroll to position [609, 0]
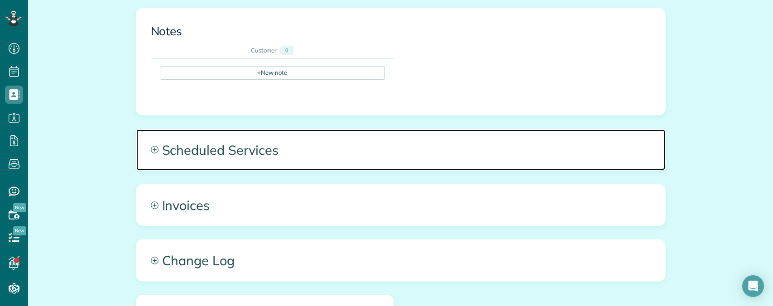
click at [377, 129] on span "Scheduled Services" at bounding box center [400, 149] width 529 height 41
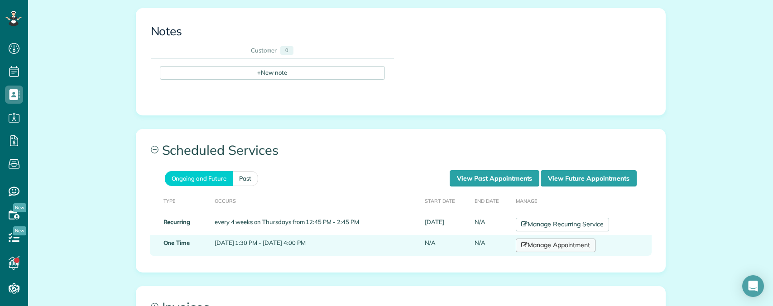
click at [554, 239] on link "Manage Appointment" at bounding box center [556, 246] width 80 height 14
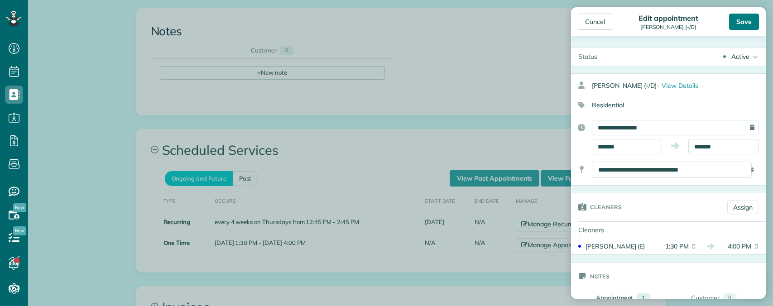
click at [738, 27] on div "Save" at bounding box center [744, 22] width 30 height 16
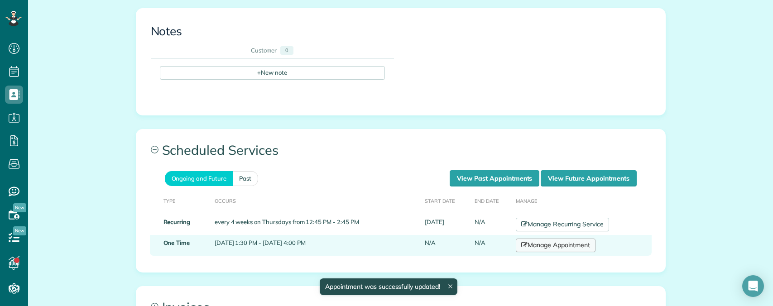
click at [574, 239] on link "Manage Appointment" at bounding box center [556, 246] width 80 height 14
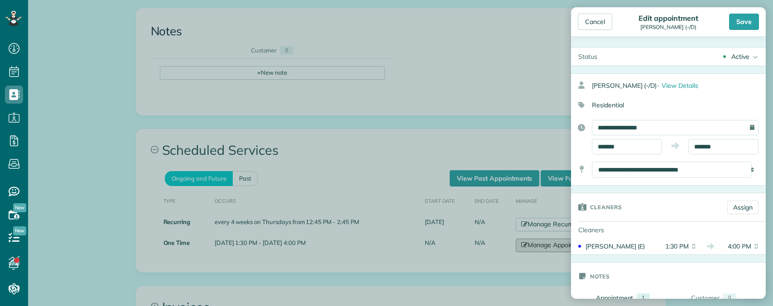
click at [497, 39] on body "Dashboard Scheduling Calendar View List View Dispatch View - Weekly scheduling …" at bounding box center [386, 153] width 773 height 306
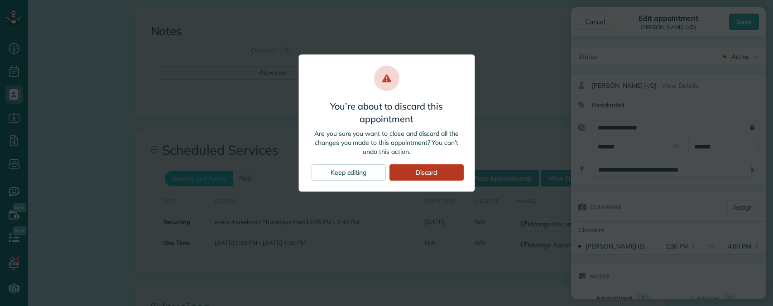
click at [409, 171] on div "Discard" at bounding box center [426, 172] width 74 height 16
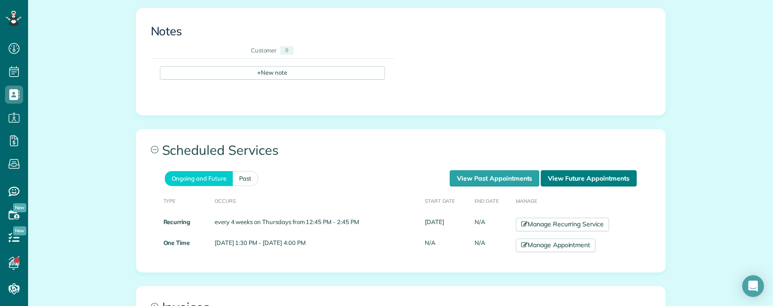
click at [584, 170] on link "View Future Appointments" at bounding box center [589, 178] width 96 height 16
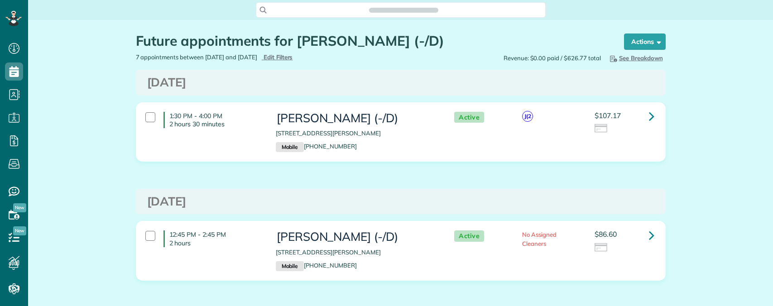
scroll to position [4, 4]
click at [652, 115] on link at bounding box center [651, 116] width 18 height 18
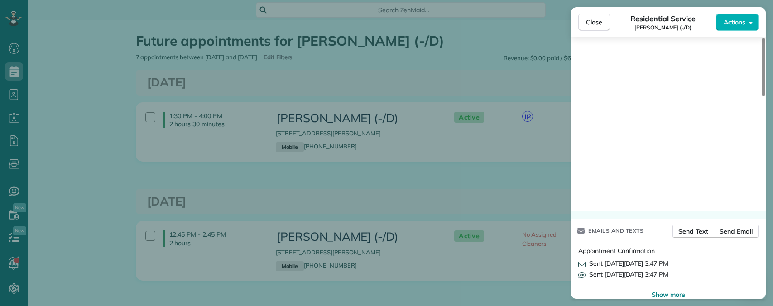
scroll to position [910, 0]
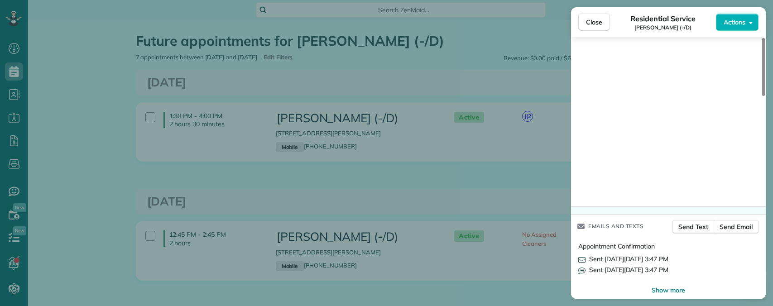
drag, startPoint x: 577, startPoint y: 236, endPoint x: 686, endPoint y: 242, distance: 108.8
click at [686, 242] on div "Appointment Confirmation Sent [DATE][DATE] 3:47 PM Sent [DATE][DATE] 3:47 PM" at bounding box center [668, 262] width 195 height 48
drag, startPoint x: 597, startPoint y: 249, endPoint x: 709, endPoint y: 251, distance: 111.8
click at [709, 254] on div "Sent on Wed, Aug 27 3:47 PM" at bounding box center [668, 258] width 180 height 9
click at [589, 28] on button "Close" at bounding box center [594, 22] width 32 height 17
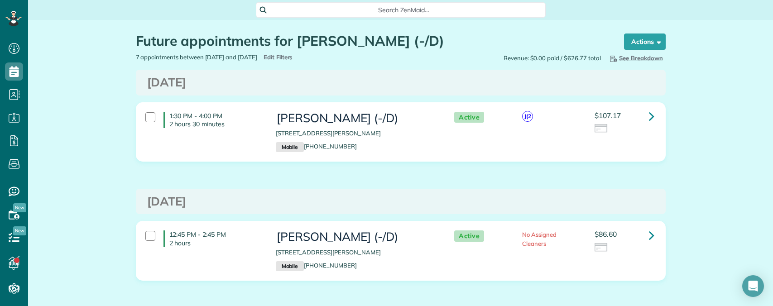
click at [391, 6] on span "Search ZenMaid…" at bounding box center [403, 9] width 275 height 9
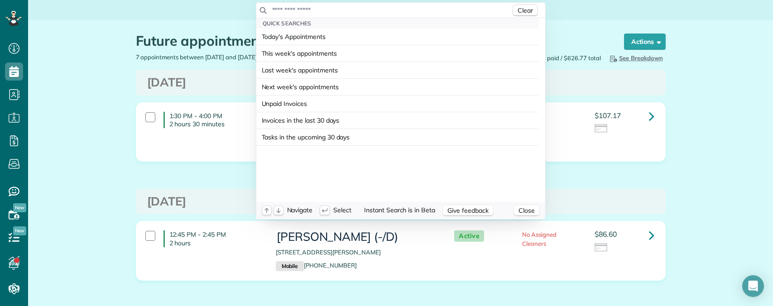
click at [372, 9] on input "text" at bounding box center [391, 9] width 239 height 9
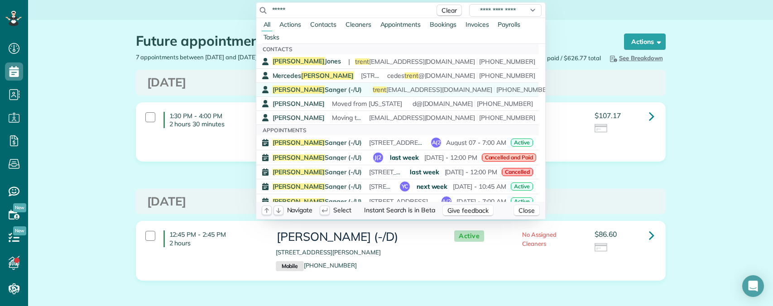
type input "*****"
click at [322, 87] on span "Trent Sanger (-/U)" at bounding box center [317, 90] width 89 height 8
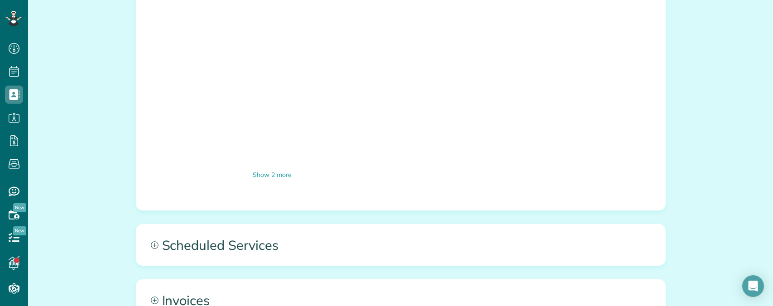
scroll to position [770, 0]
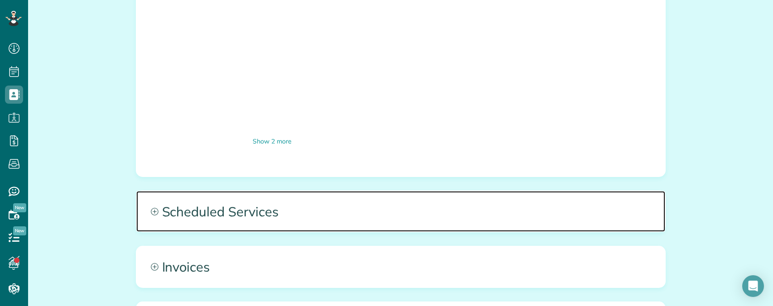
click at [401, 191] on span "Scheduled Services" at bounding box center [400, 211] width 529 height 41
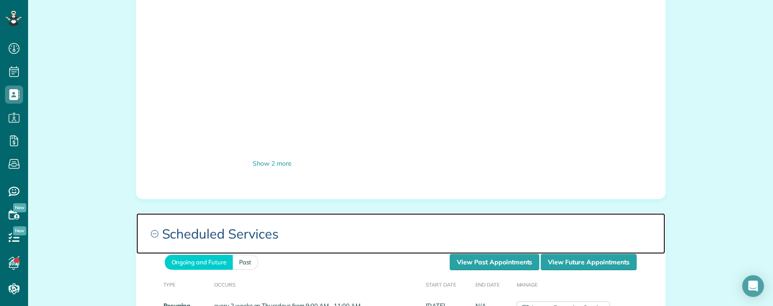
scroll to position [860, 0]
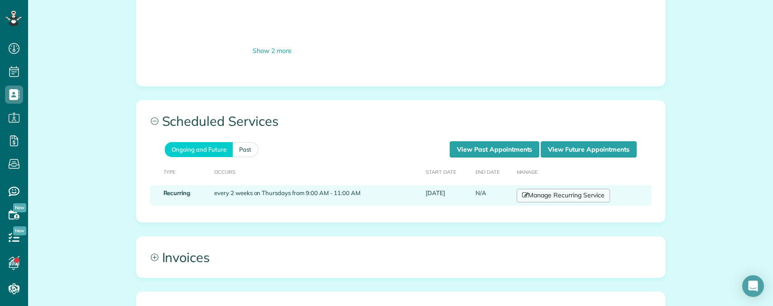
click at [547, 189] on link "Manage Recurring Service" at bounding box center [563, 196] width 93 height 14
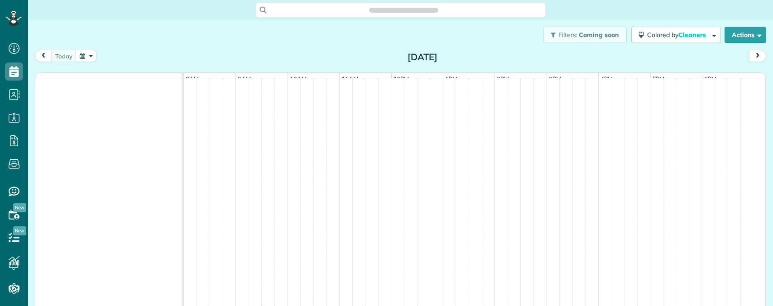
scroll to position [4, 4]
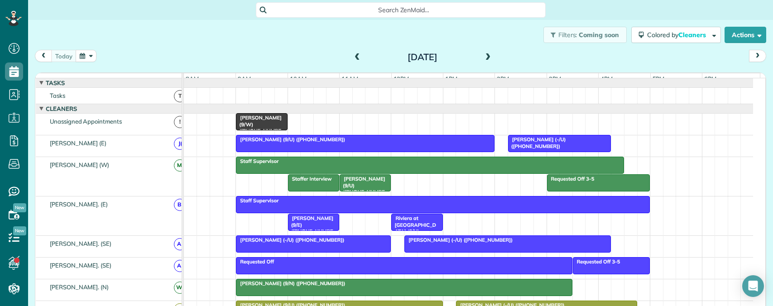
click at [485, 55] on span at bounding box center [488, 57] width 10 height 8
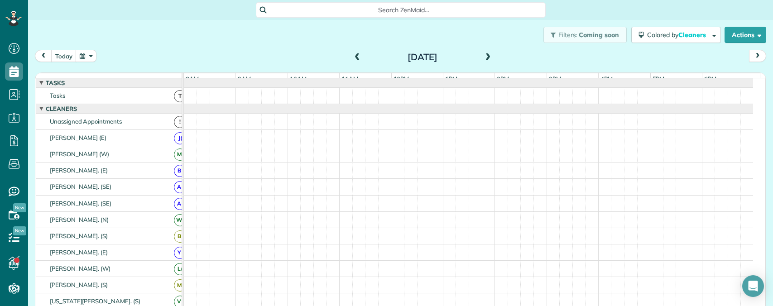
click at [486, 55] on span at bounding box center [488, 57] width 10 height 8
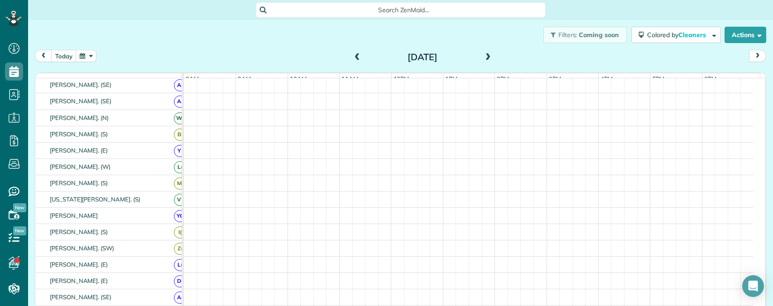
scroll to position [146, 0]
click at [483, 55] on span at bounding box center [488, 57] width 10 height 8
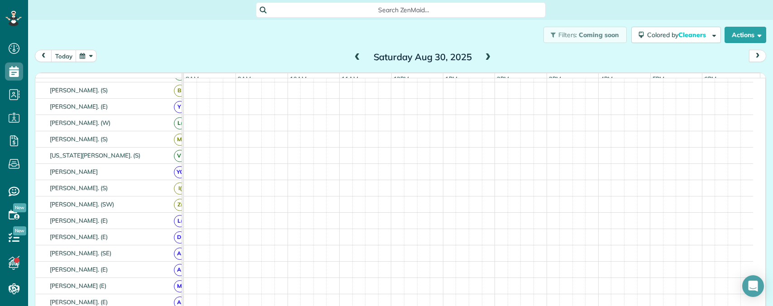
scroll to position [136, 0]
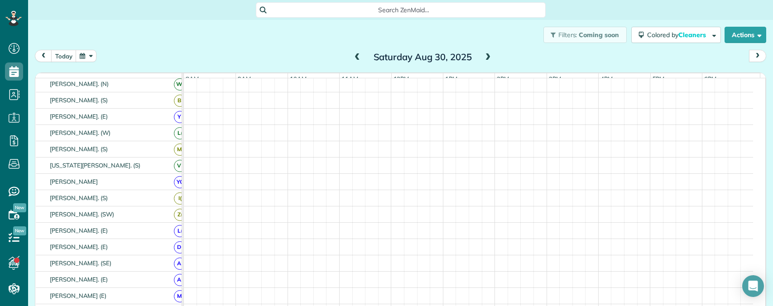
click at [483, 56] on span at bounding box center [488, 57] width 10 height 8
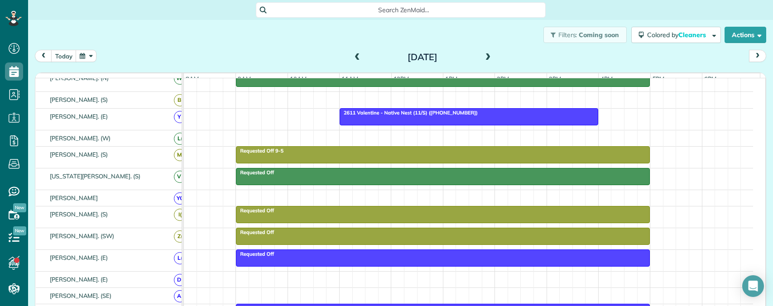
click at [486, 57] on span at bounding box center [488, 57] width 10 height 8
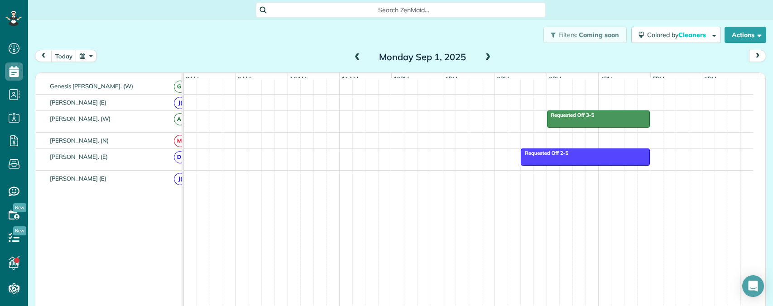
scroll to position [511, 0]
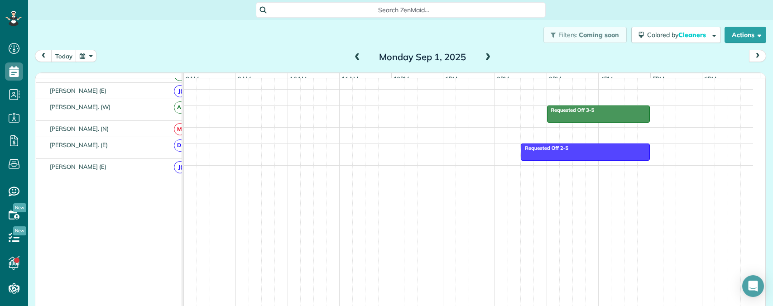
click at [84, 265] on td "Jaquelin Quintero (E) J(" at bounding box center [112, 233] width 153 height 148
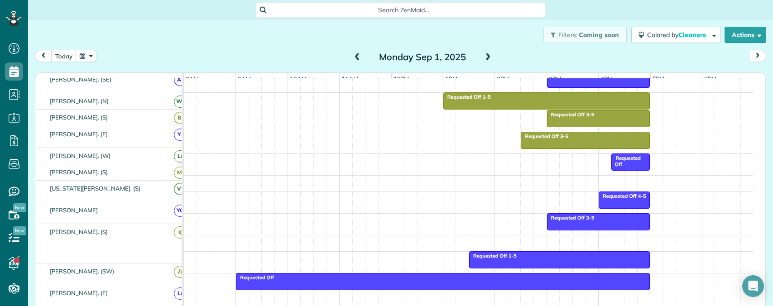
scroll to position [0, 0]
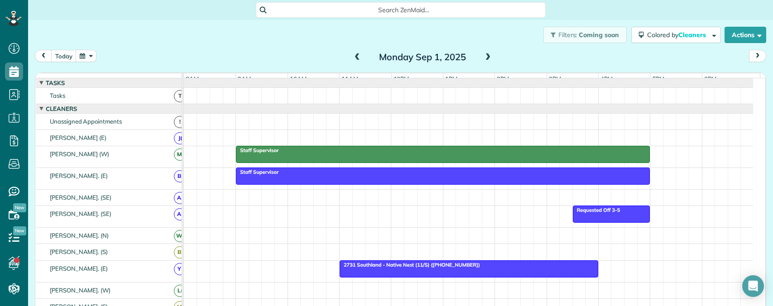
click at [485, 55] on span at bounding box center [488, 57] width 10 height 8
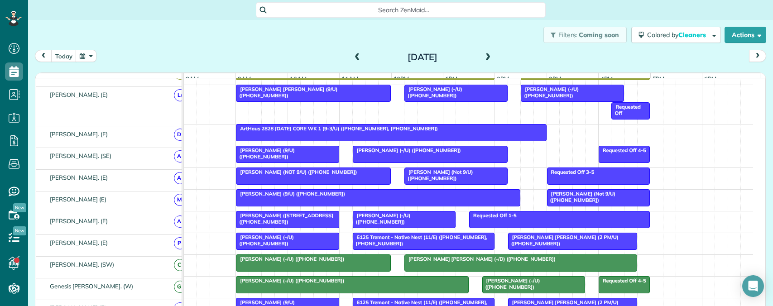
scroll to position [417, 0]
click at [89, 56] on button "button" at bounding box center [86, 56] width 21 height 12
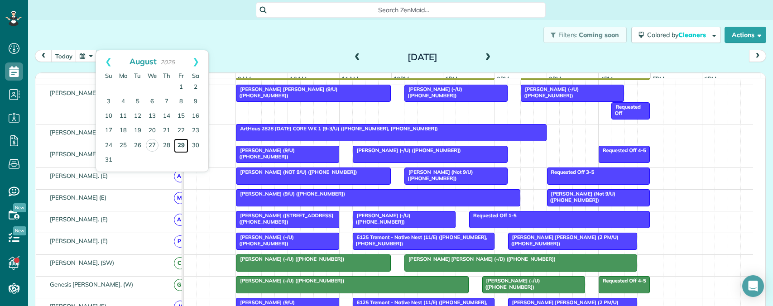
click at [180, 144] on link "29" at bounding box center [181, 146] width 14 height 14
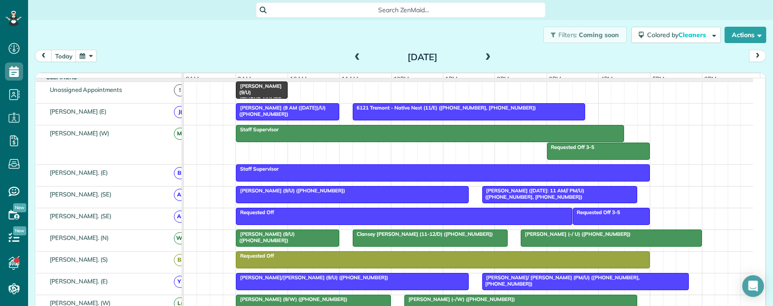
scroll to position [0, 0]
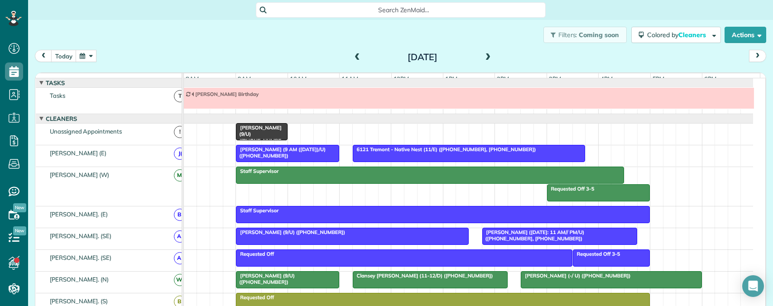
click at [312, 156] on span "Michael Campbell (9 AM (8/1/25)/U) (+19165082225)" at bounding box center [280, 152] width 90 height 13
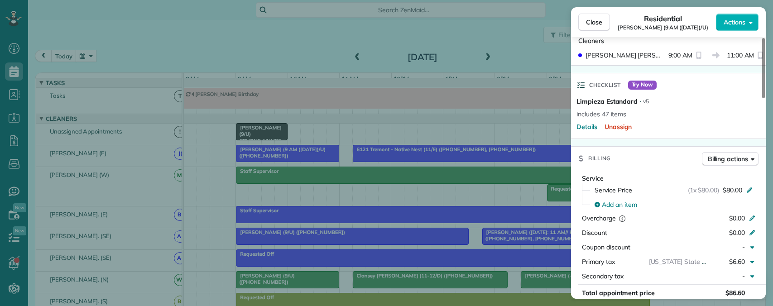
scroll to position [272, 0]
click at [342, 178] on div "Close Residential Michael Campbell (9 AM (8/1/25)/U) Actions Status Active Mich…" at bounding box center [386, 153] width 773 height 306
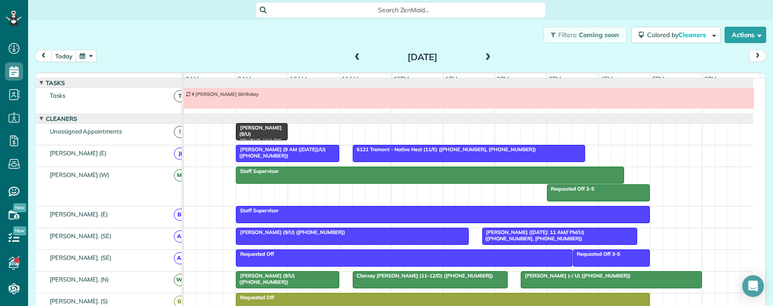
click at [307, 235] on span "Jennifer Kinder (9/U) (+12143567590)" at bounding box center [290, 232] width 110 height 6
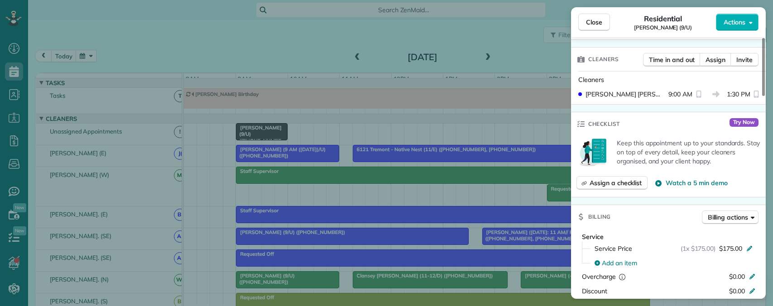
scroll to position [181, 0]
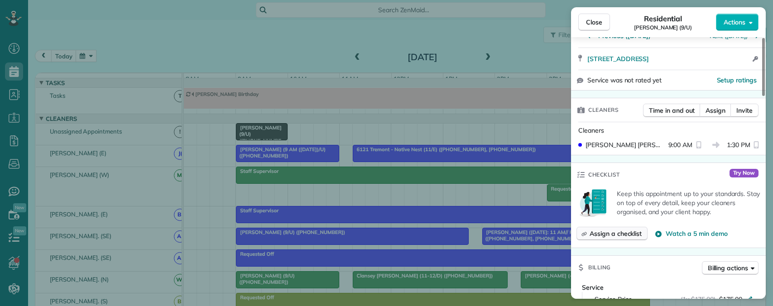
click at [616, 233] on span "Assign a checklist" at bounding box center [615, 233] width 52 height 9
click at [614, 233] on span "Assign a checklist" at bounding box center [615, 233] width 52 height 9
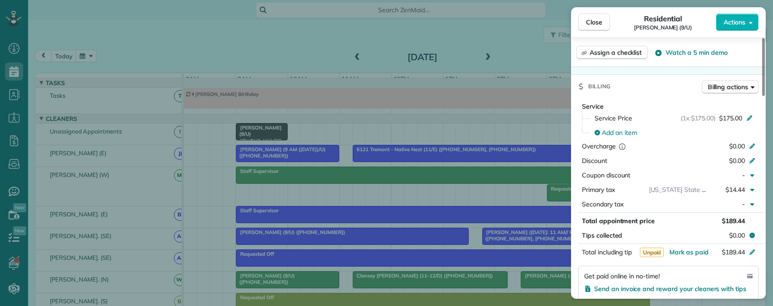
scroll to position [317, 0]
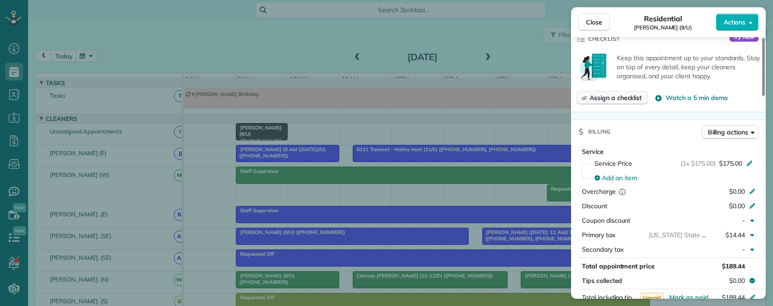
click at [623, 101] on span "Assign a checklist" at bounding box center [615, 97] width 52 height 9
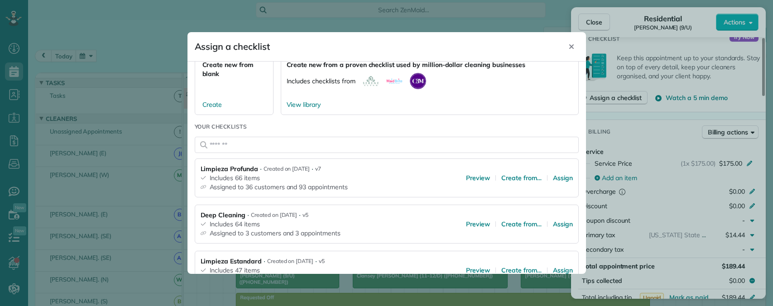
scroll to position [136, 0]
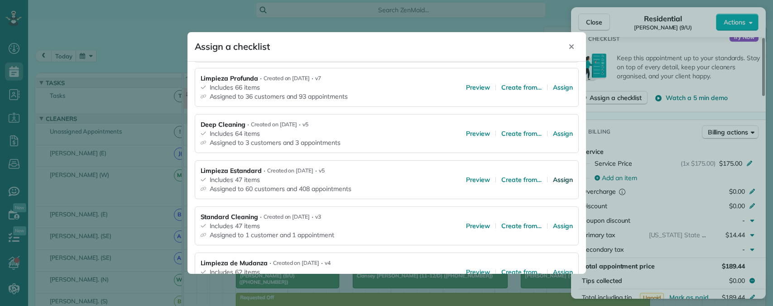
click at [555, 180] on span "Assign" at bounding box center [563, 179] width 20 height 9
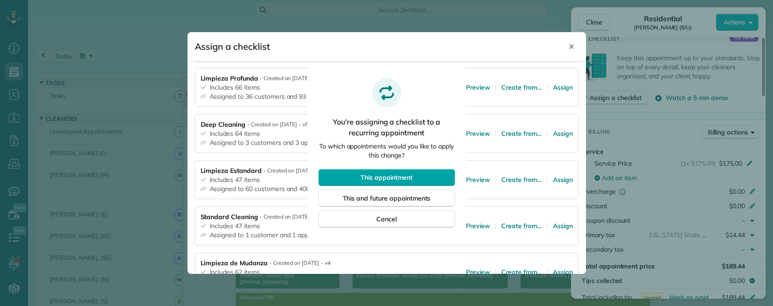
click at [408, 172] on button "This appointment" at bounding box center [386, 177] width 137 height 17
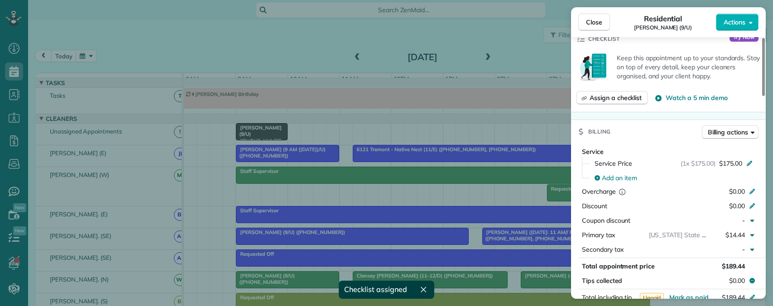
scroll to position [297, 0]
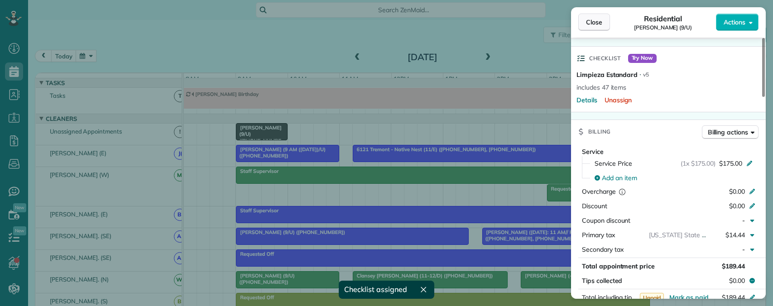
click at [597, 26] on span "Close" at bounding box center [594, 22] width 16 height 9
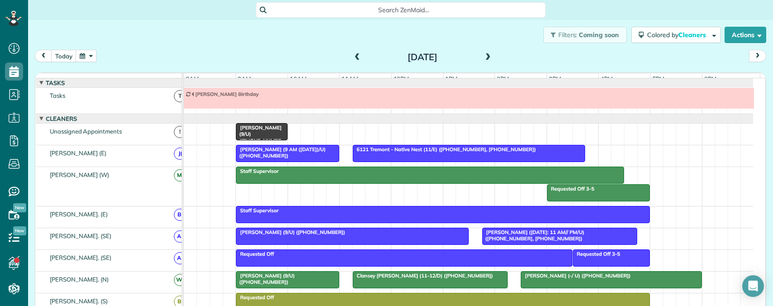
click at [333, 244] on div at bounding box center [352, 236] width 232 height 16
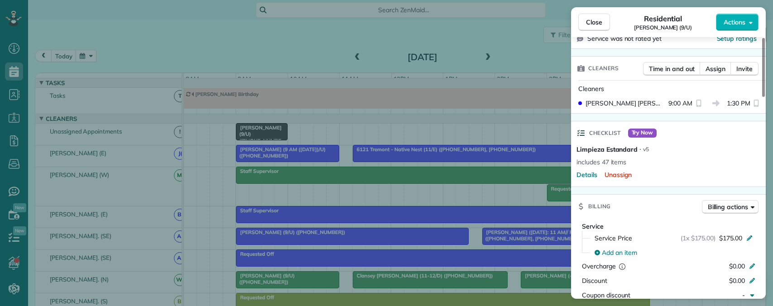
scroll to position [272, 0]
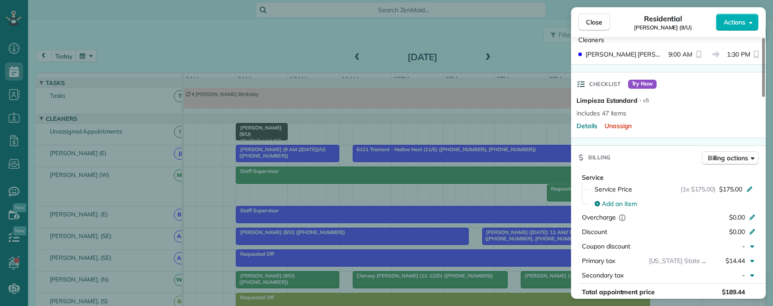
click at [525, 234] on div "Close Residential Jennifer Kinder (9/U) Actions Status Active Jennifer Kinder (…" at bounding box center [386, 153] width 773 height 306
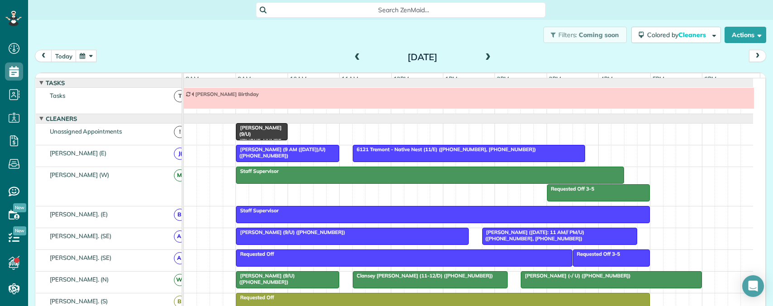
click at [530, 242] on div "Jacob Shipp (9/4/25: 11 AM// PM/U) (+18475324290, +19366453439)" at bounding box center [559, 235] width 149 height 13
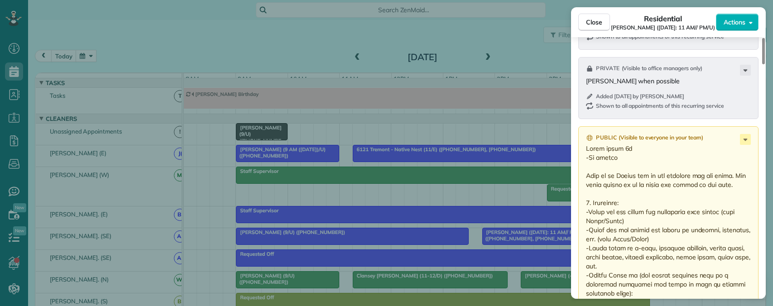
scroll to position [996, 0]
click at [480, 234] on div "Close Residential Jacob Shipp (9/4/25: 11 AM// PM/U) Actions Status Active Jaco…" at bounding box center [386, 153] width 773 height 306
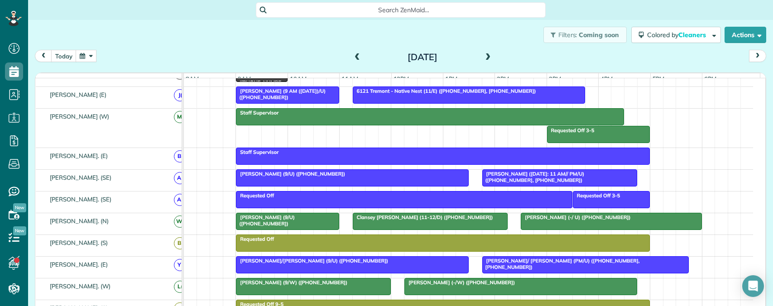
scroll to position [91, 0]
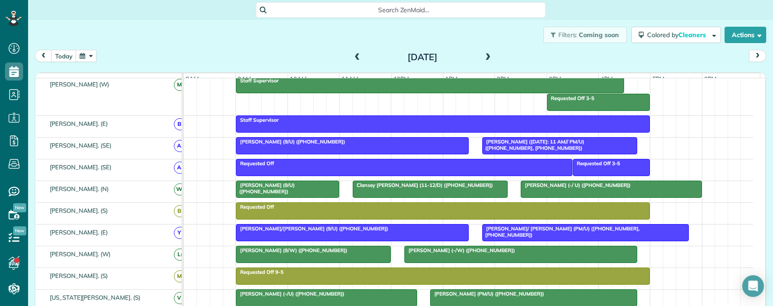
click at [276, 195] on div "Tiane Parris (9/U) (+15165196183)" at bounding box center [288, 188] width 98 height 13
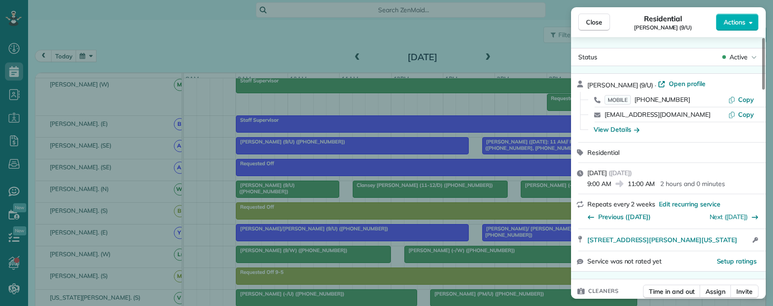
click at [444, 201] on div "Close Residential Tiane Parris (9/U) Actions Status Active Tiane Parris (9/U) ·…" at bounding box center [386, 153] width 773 height 306
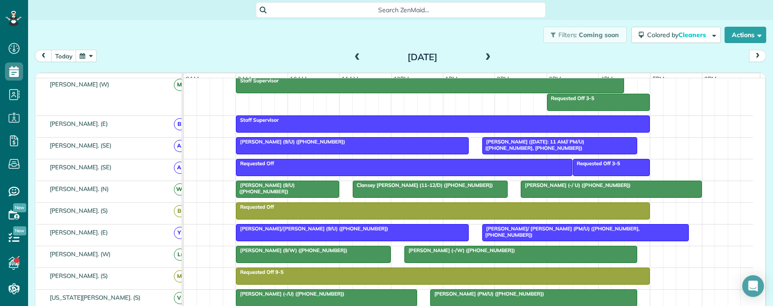
click at [450, 196] on div at bounding box center [430, 189] width 154 height 16
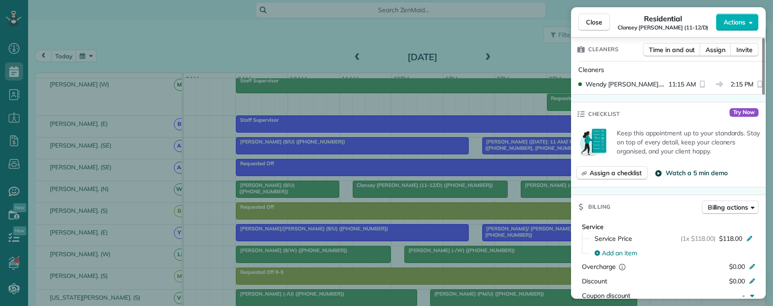
scroll to position [272, 0]
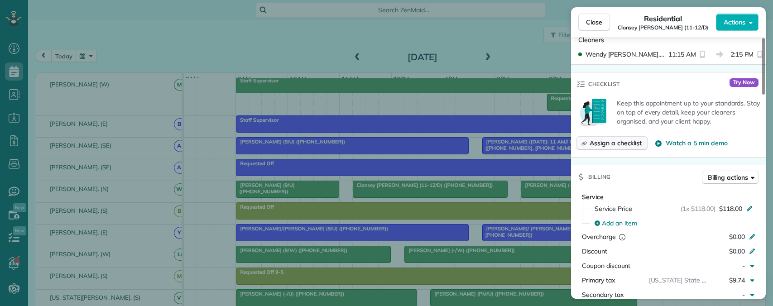
click at [618, 147] on span "Assign a checklist" at bounding box center [615, 143] width 52 height 9
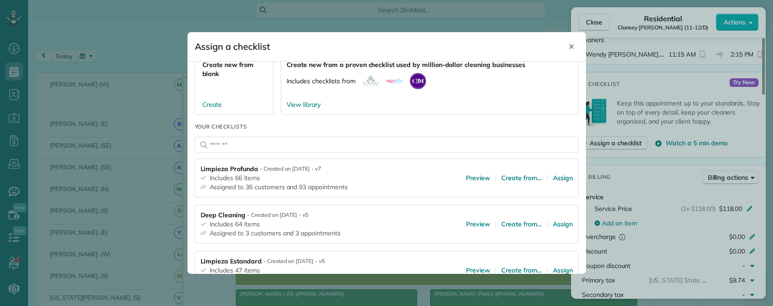
scroll to position [91, 0]
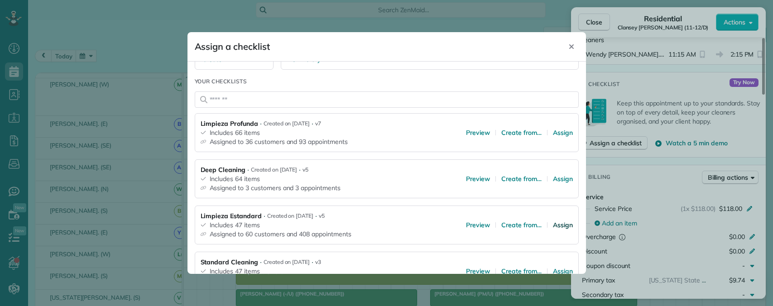
click at [553, 225] on span "Assign" at bounding box center [563, 224] width 20 height 9
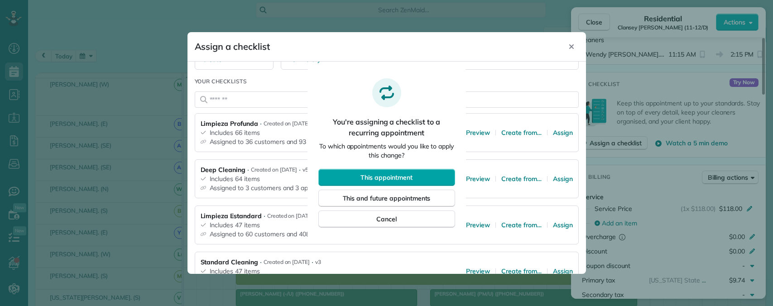
click at [390, 174] on span "This appointment" at bounding box center [386, 177] width 52 height 9
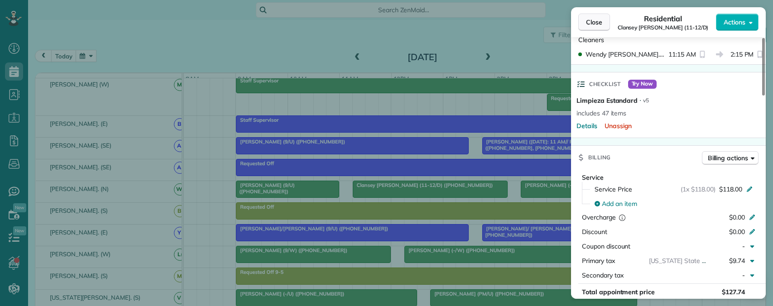
click at [586, 20] on span "Close" at bounding box center [594, 22] width 16 height 9
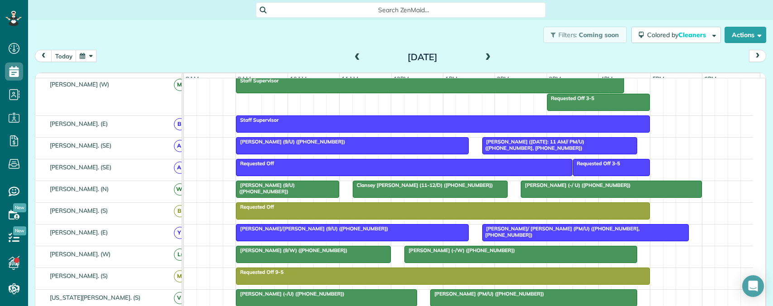
click at [445, 188] on span "Clansey Flautt (11-12/D) (+16623752379)" at bounding box center [422, 185] width 141 height 6
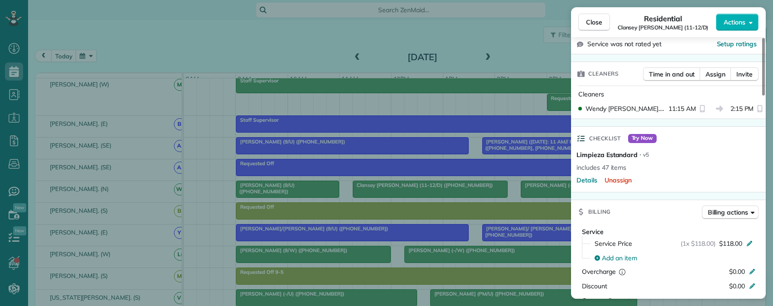
scroll to position [272, 0]
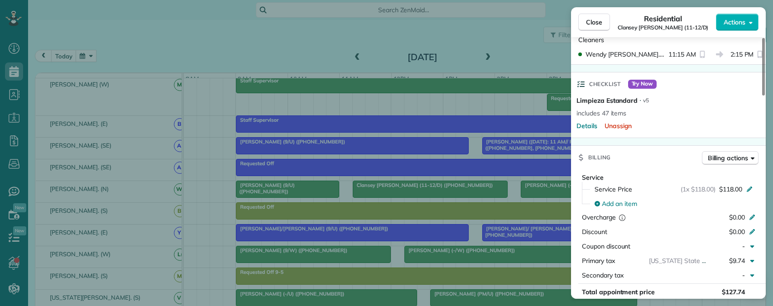
click at [534, 200] on div "Close Residential Clansey Flautt (11-12/D) Actions Status Active Clansey Flautt…" at bounding box center [386, 153] width 773 height 306
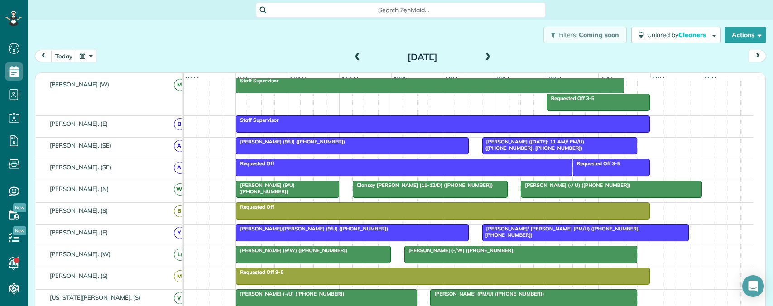
click at [539, 188] on span "Scott Carter (-/ U) (+16506448224)" at bounding box center [575, 185] width 110 height 6
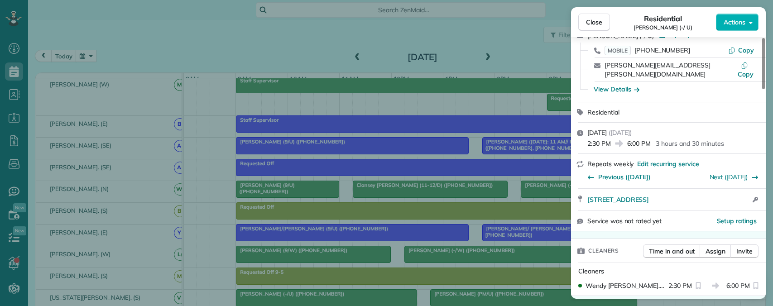
scroll to position [0, 0]
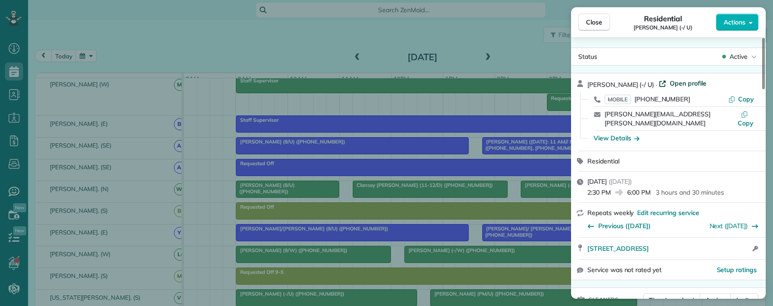
click at [676, 84] on span "Open profile" at bounding box center [688, 83] width 37 height 9
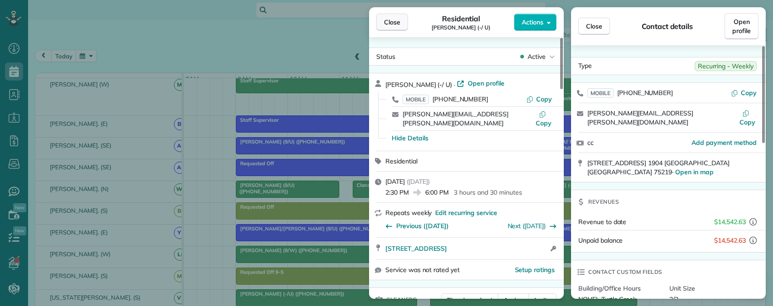
click at [388, 23] on span "Close" at bounding box center [392, 22] width 16 height 9
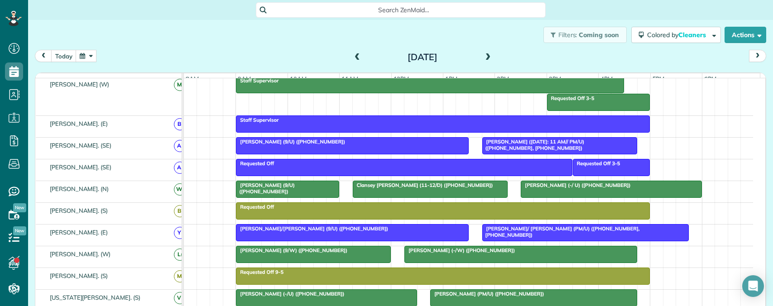
click at [541, 196] on div at bounding box center [611, 189] width 180 height 16
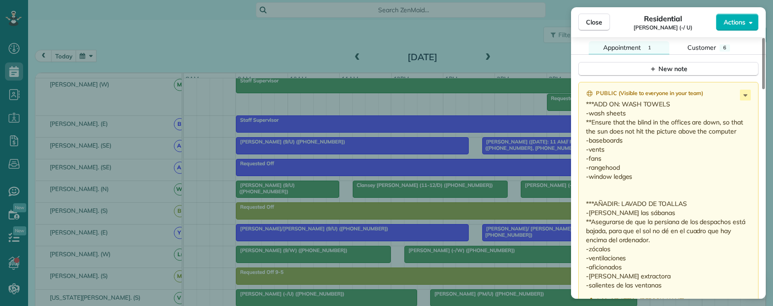
scroll to position [815, 0]
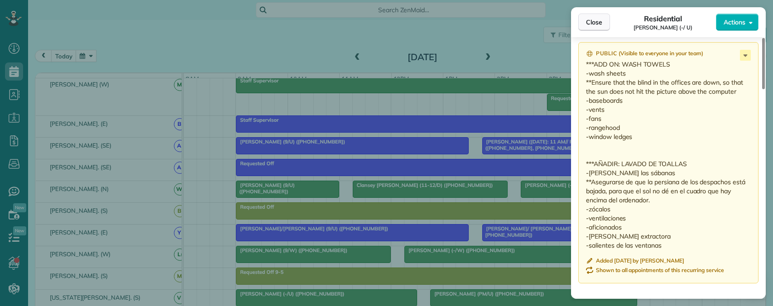
click at [589, 23] on span "Close" at bounding box center [594, 22] width 16 height 9
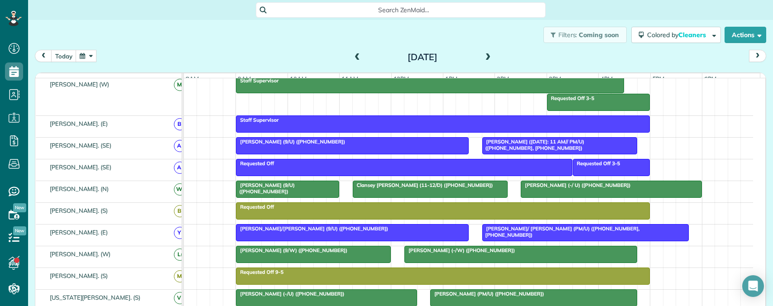
click at [565, 196] on div at bounding box center [611, 189] width 180 height 16
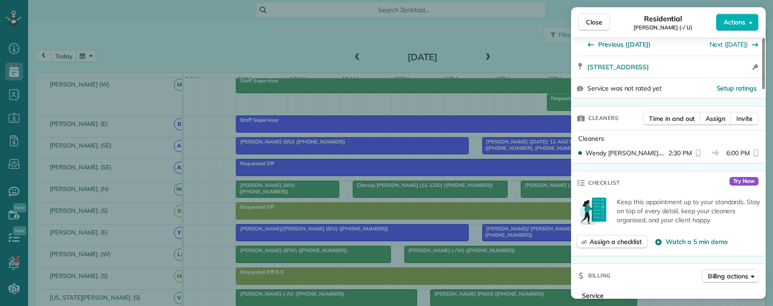
scroll to position [181, 0]
click at [614, 238] on span "Assign a checklist" at bounding box center [615, 242] width 52 height 9
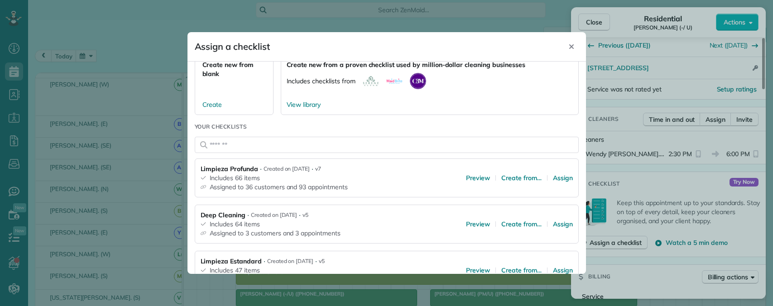
scroll to position [136, 0]
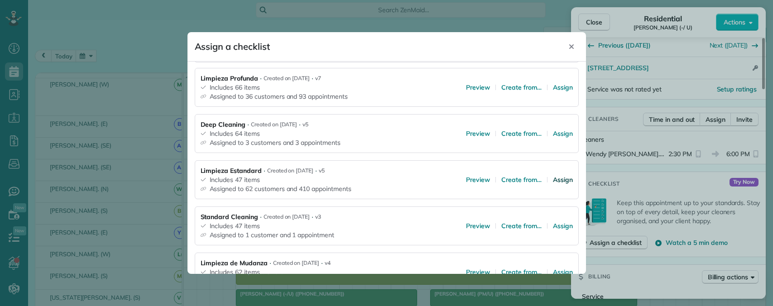
click at [554, 180] on span "Assign" at bounding box center [563, 179] width 20 height 9
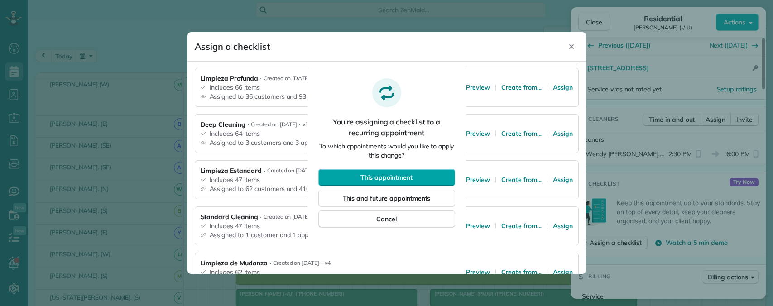
click at [398, 172] on button "This appointment" at bounding box center [386, 177] width 137 height 17
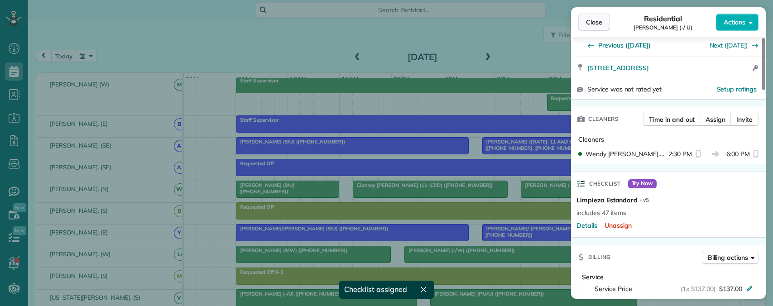
click at [591, 20] on span "Close" at bounding box center [594, 22] width 16 height 9
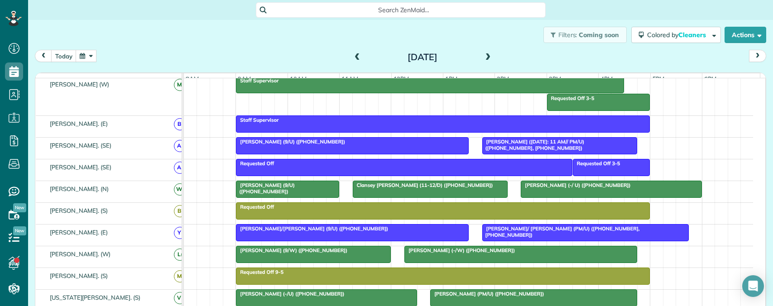
click at [310, 232] on div "Rhonda Friedman/Rafferty (9/U) (+13015204700)" at bounding box center [352, 228] width 227 height 6
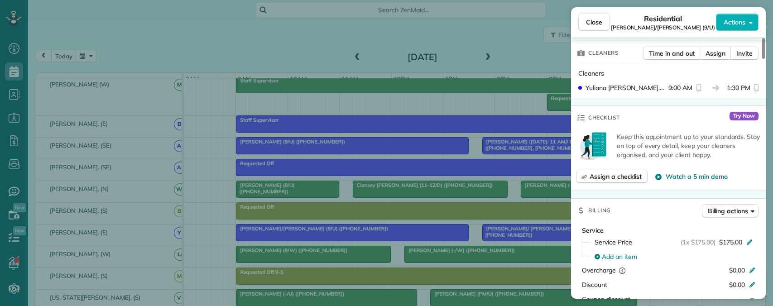
scroll to position [272, 0]
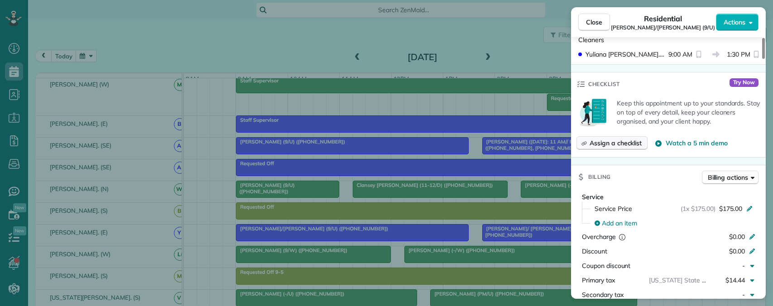
click at [621, 144] on span "Assign a checklist" at bounding box center [615, 143] width 52 height 9
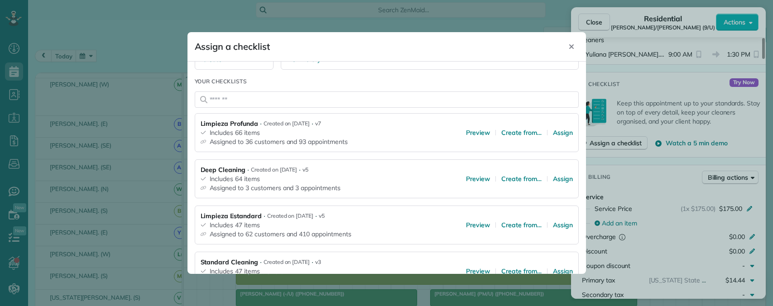
scroll to position [136, 0]
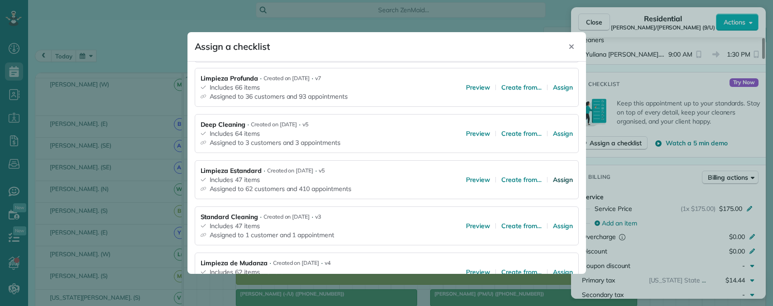
click at [553, 181] on span "Assign" at bounding box center [563, 179] width 20 height 9
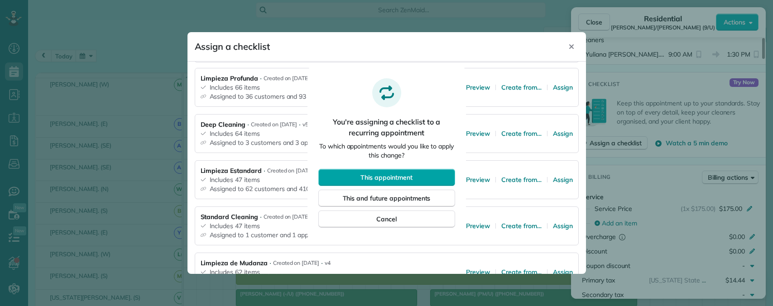
drag, startPoint x: 383, startPoint y: 174, endPoint x: 418, endPoint y: 178, distance: 36.0
click at [385, 174] on span "This appointment" at bounding box center [386, 177] width 52 height 9
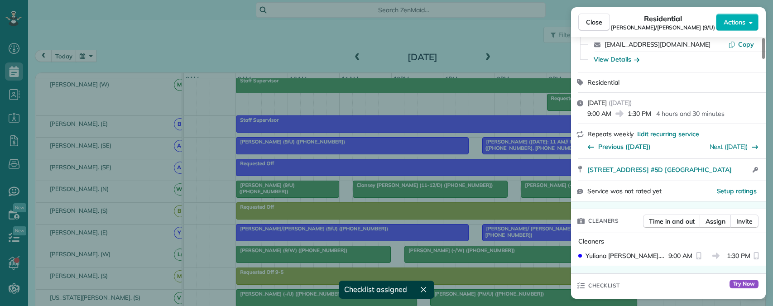
scroll to position [0, 0]
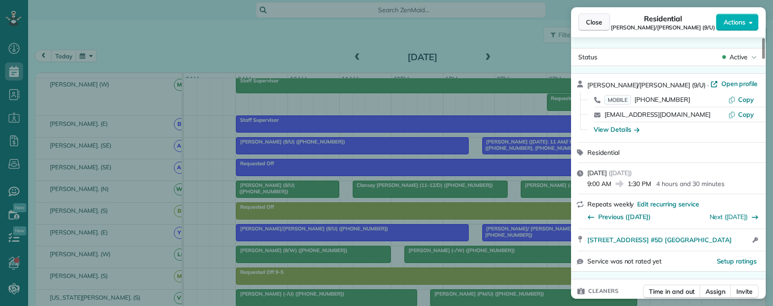
click at [599, 20] on span "Close" at bounding box center [594, 22] width 16 height 9
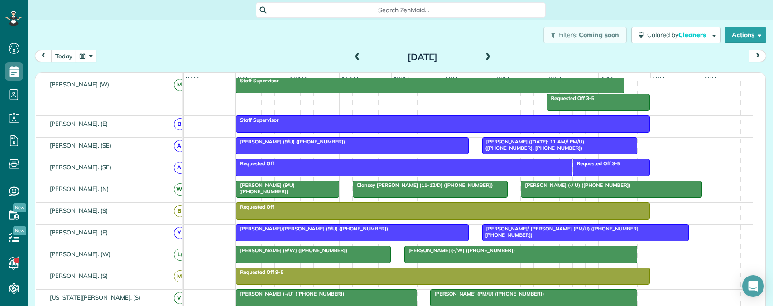
click at [520, 234] on span "Sam/ Heidi Walters (PM/U) (+14076172716, +13529992610)" at bounding box center [561, 231] width 158 height 13
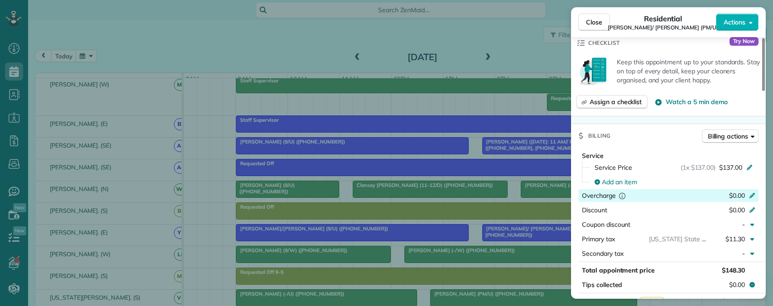
scroll to position [341, 0]
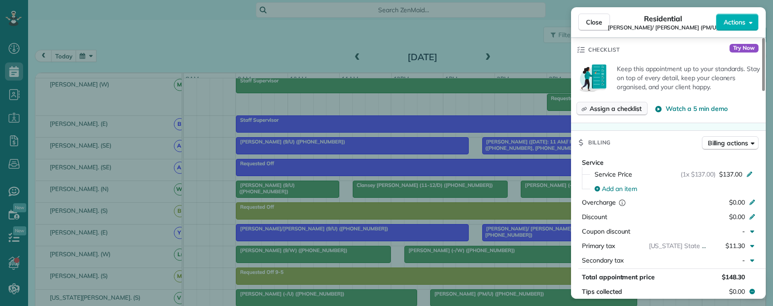
click at [619, 104] on span "Assign a checklist" at bounding box center [615, 108] width 52 height 9
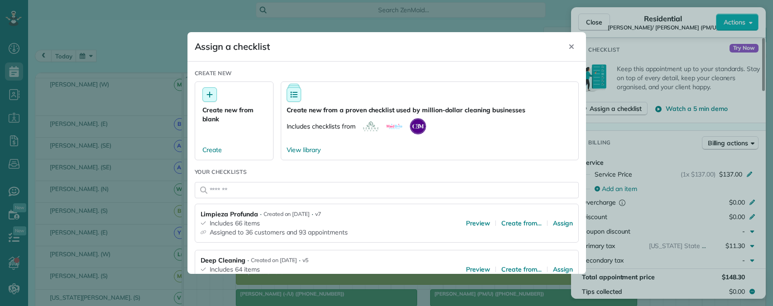
scroll to position [91, 0]
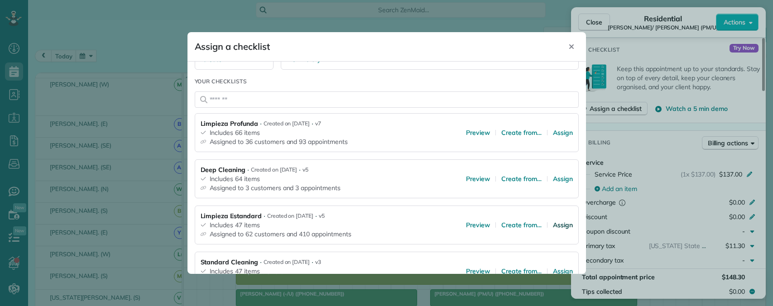
click at [553, 223] on span "Assign" at bounding box center [563, 224] width 20 height 9
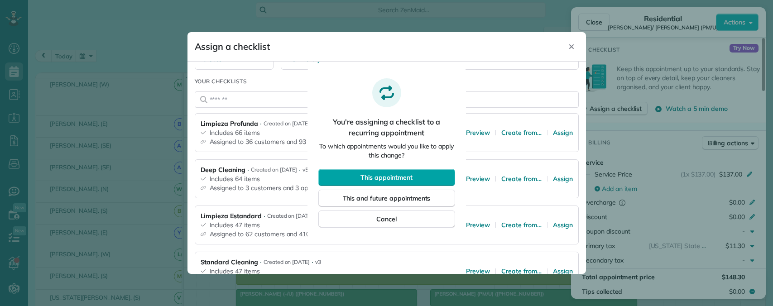
drag, startPoint x: 375, startPoint y: 180, endPoint x: 388, endPoint y: 182, distance: 13.3
click at [378, 180] on span "This appointment" at bounding box center [386, 177] width 52 height 9
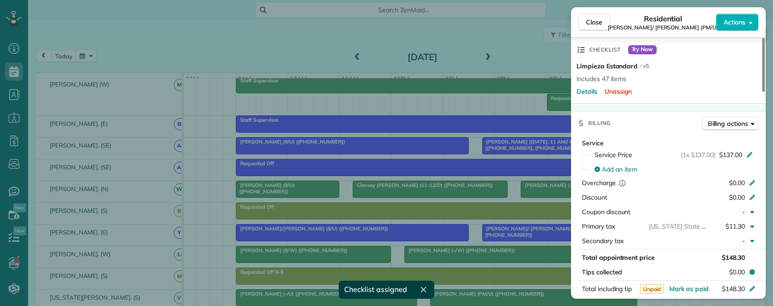
scroll to position [322, 0]
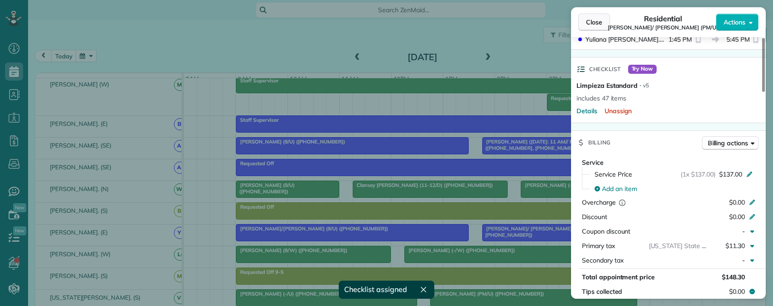
click at [596, 25] on span "Close" at bounding box center [594, 22] width 16 height 9
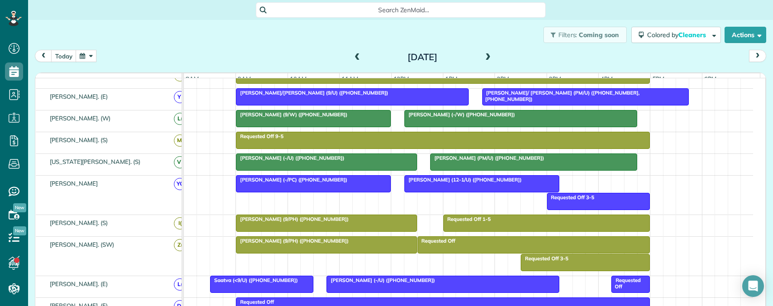
scroll to position [200, 0]
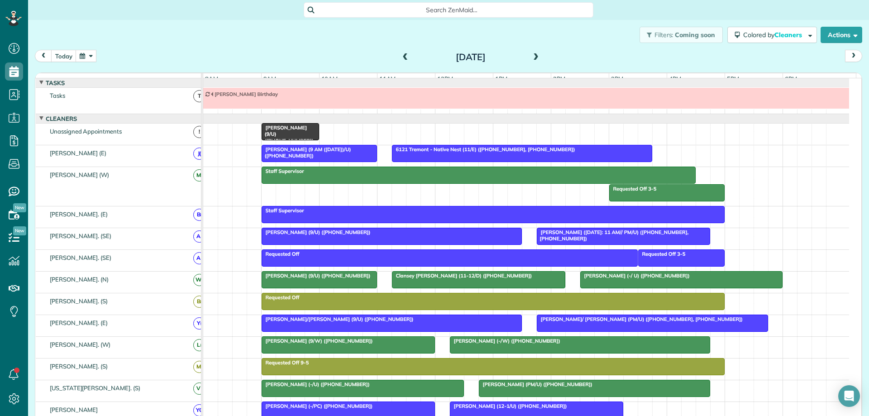
click at [299, 306] on span "Jeff Buddeke (9/W) (+15027975333)" at bounding box center [317, 341] width 112 height 6
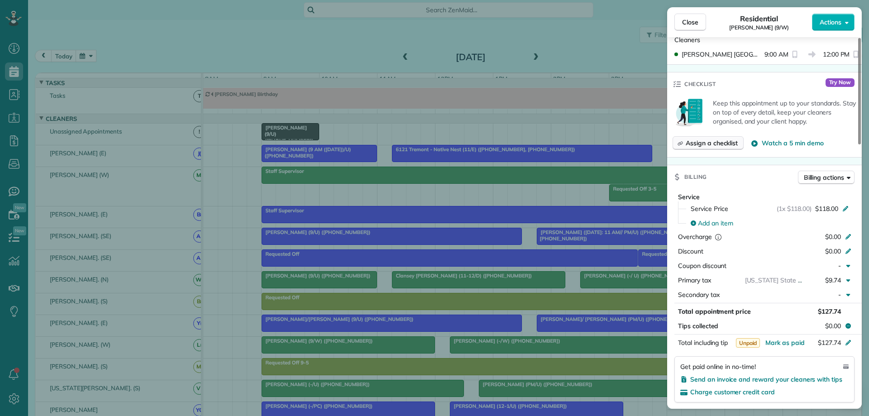
click at [702, 146] on span "Assign a checklist" at bounding box center [712, 143] width 52 height 9
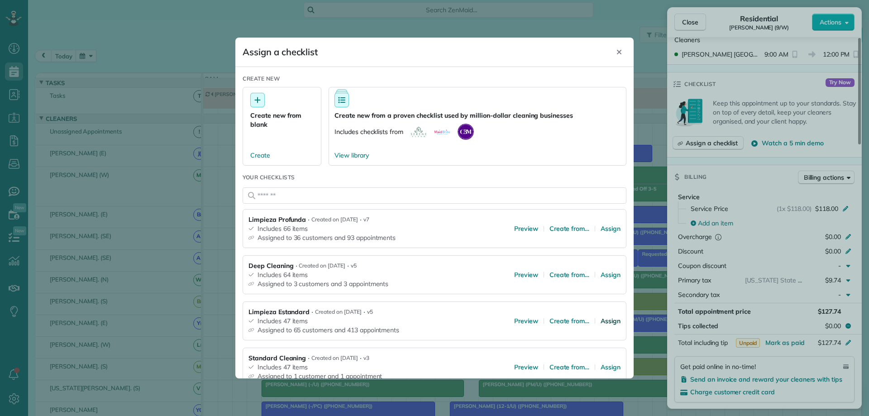
click at [601, 306] on span "Assign" at bounding box center [611, 320] width 20 height 9
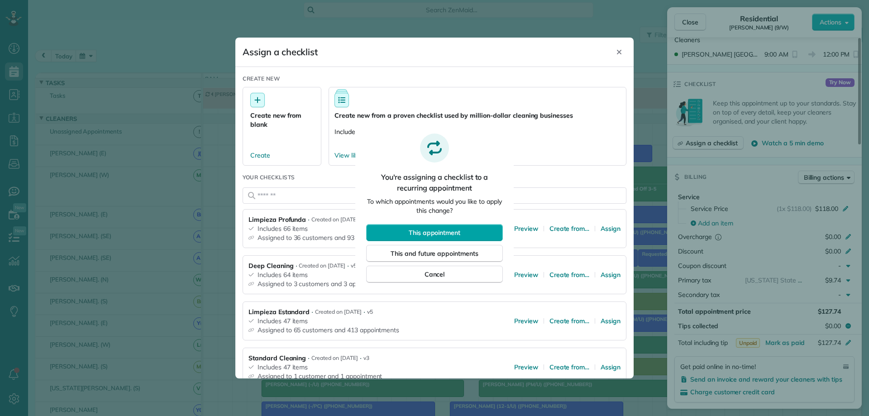
click at [474, 235] on button "This appointment" at bounding box center [434, 232] width 137 height 17
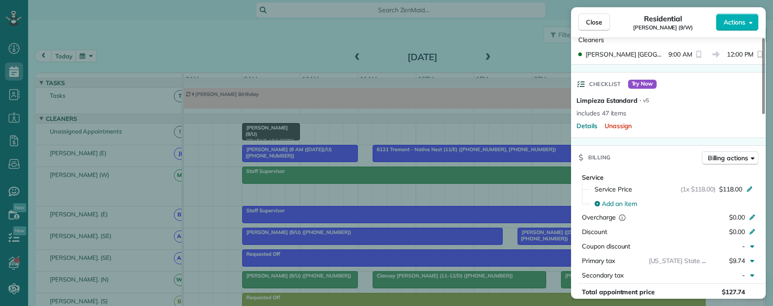
scroll to position [306, 28]
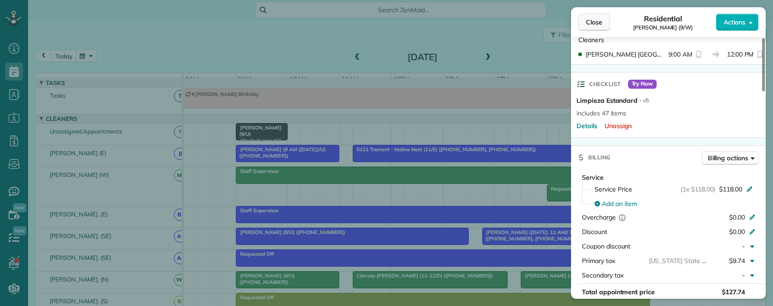
click at [594, 22] on span "Close" at bounding box center [594, 22] width 16 height 9
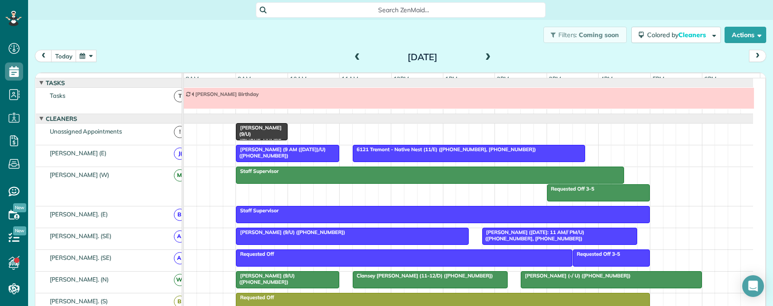
click at [355, 57] on span at bounding box center [357, 57] width 10 height 8
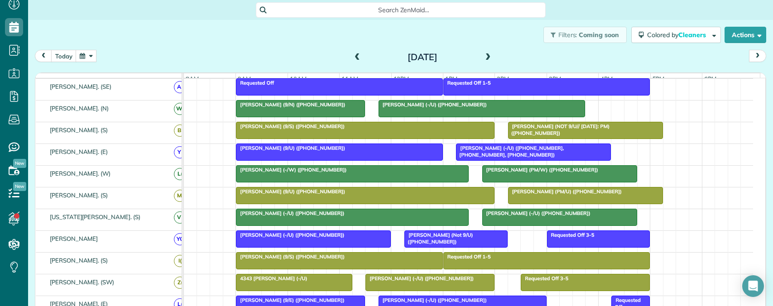
scroll to position [176, 0]
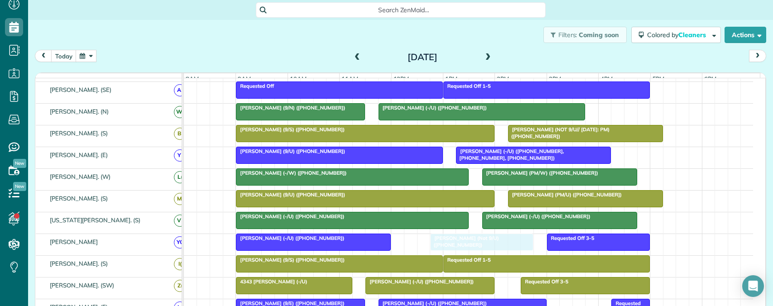
drag, startPoint x: 439, startPoint y: 247, endPoint x: 471, endPoint y: 249, distance: 32.2
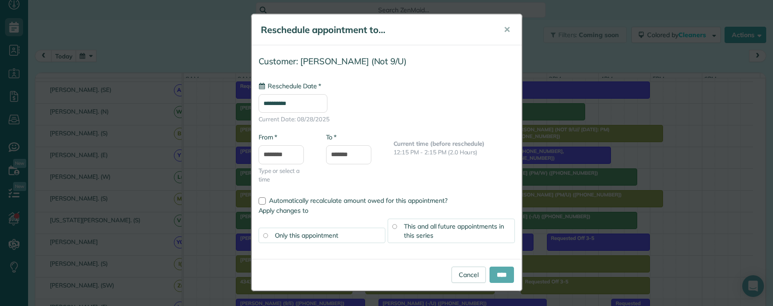
type input "**********"
click at [493, 277] on input "****" at bounding box center [501, 275] width 24 height 16
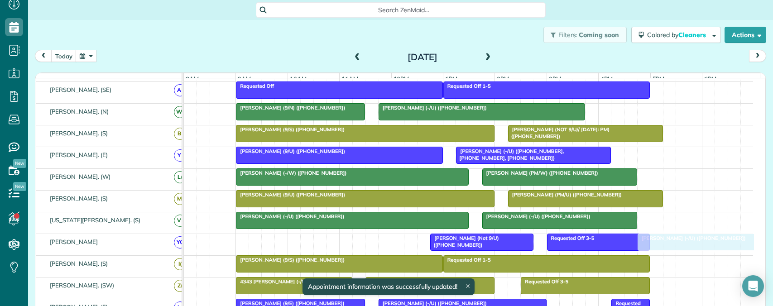
scroll to position [0, 0]
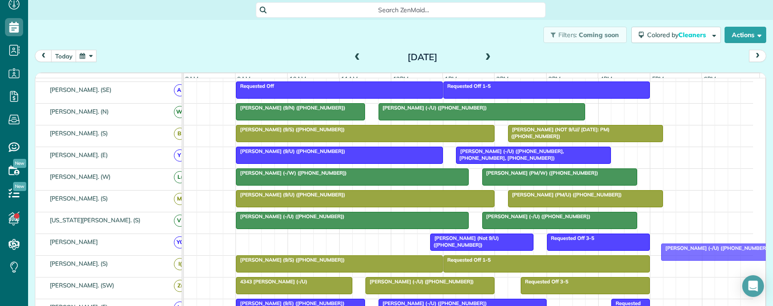
drag, startPoint x: 340, startPoint y: 246, endPoint x: 765, endPoint y: 249, distance: 425.6
click at [765, 249] on div "Filters: Coming soon Colored by Cleaners Color by Cleaner Color by Team Color b…" at bounding box center [400, 155] width 745 height 271
drag, startPoint x: 315, startPoint y: 244, endPoint x: 743, endPoint y: 243, distance: 428.3
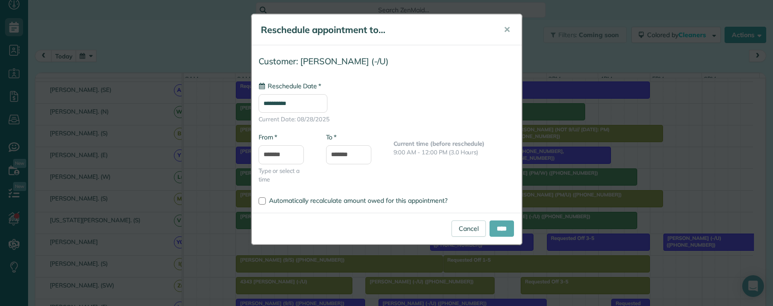
click at [494, 229] on input "****" at bounding box center [501, 228] width 24 height 16
type input "**********"
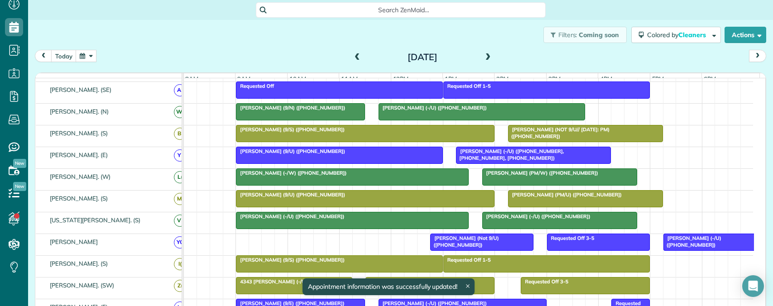
drag, startPoint x: 516, startPoint y: 159, endPoint x: 500, endPoint y: 156, distance: 16.6
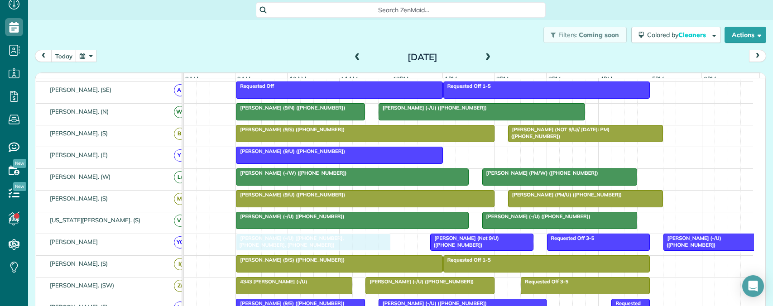
drag, startPoint x: 509, startPoint y: 158, endPoint x: 289, endPoint y: 248, distance: 237.4
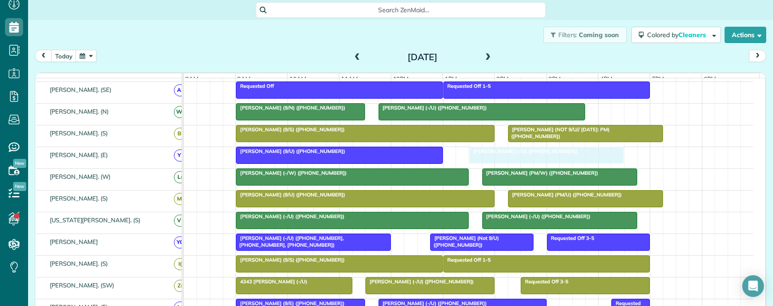
drag, startPoint x: 702, startPoint y: 246, endPoint x: 508, endPoint y: 162, distance: 211.0
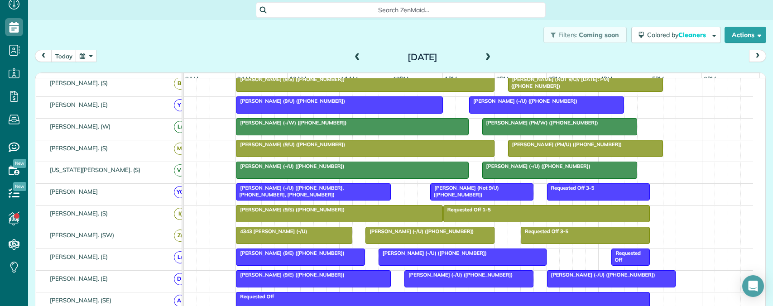
scroll to position [221, 0]
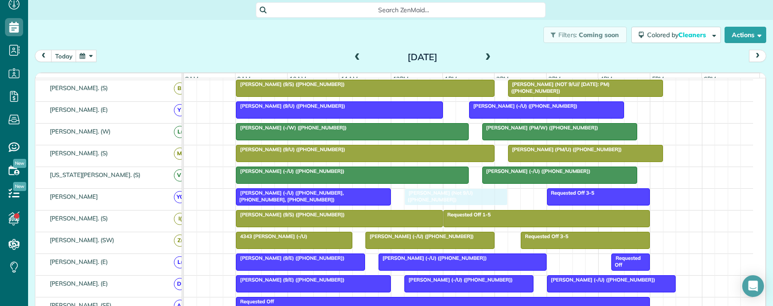
drag, startPoint x: 510, startPoint y: 201, endPoint x: 488, endPoint y: 201, distance: 21.7
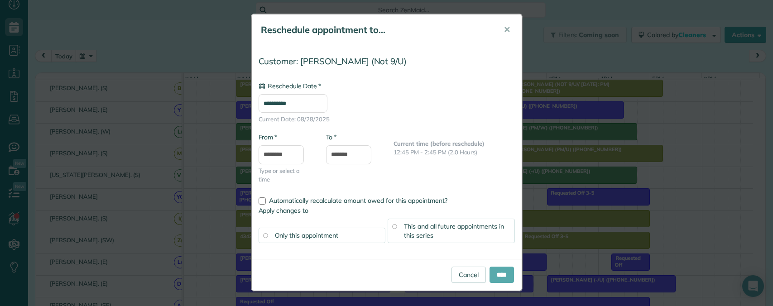
type input "**********"
click at [491, 270] on input "****" at bounding box center [501, 275] width 24 height 16
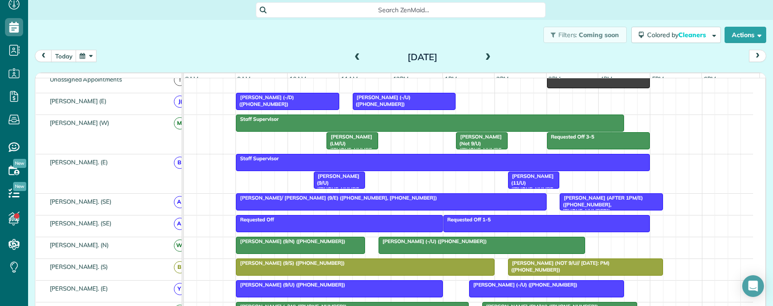
scroll to position [45, 0]
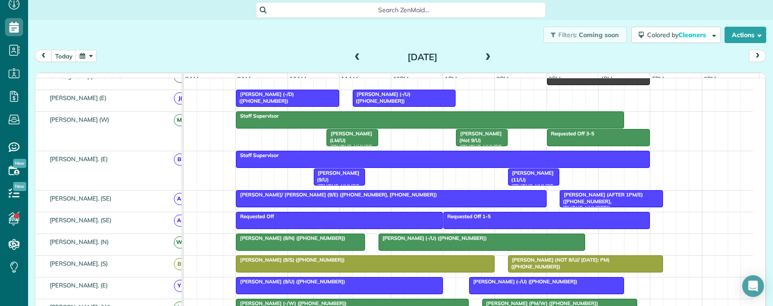
click at [498, 285] on span "Avery Freedman (-/U) (+19709893014)" at bounding box center [523, 281] width 109 height 6
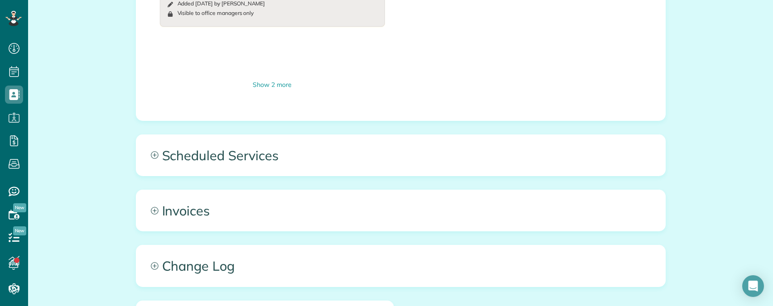
scroll to position [679, 0]
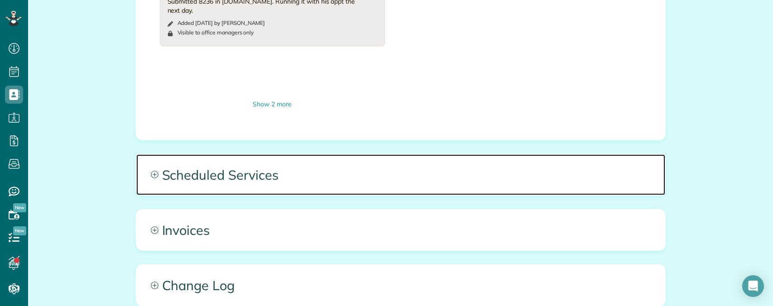
click at [321, 154] on span "Scheduled Services" at bounding box center [400, 174] width 529 height 41
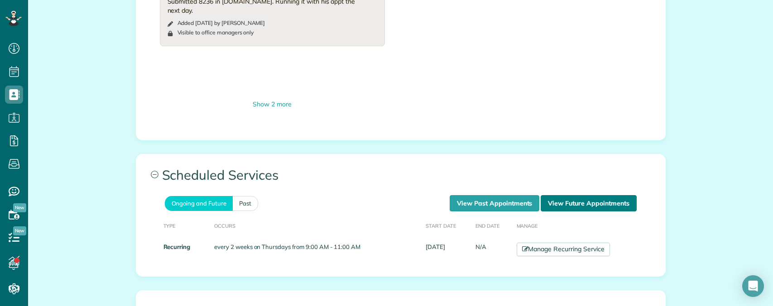
click at [582, 195] on link "View Future Appointments" at bounding box center [589, 203] width 96 height 16
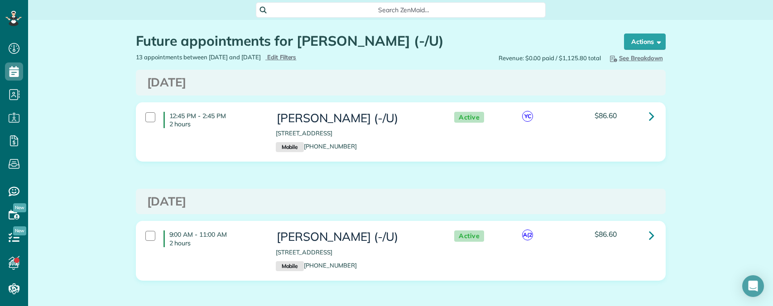
click at [355, 10] on span "Search ZenMaid…" at bounding box center [403, 9] width 275 height 9
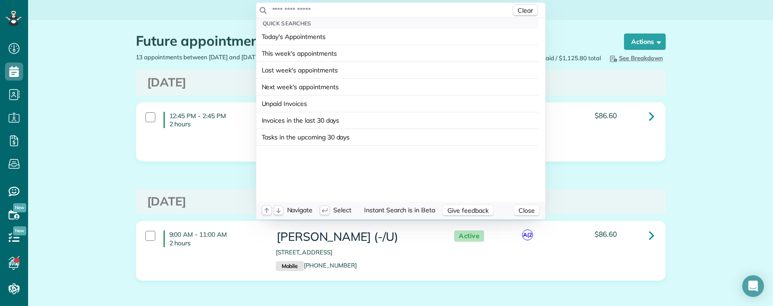
click at [309, 10] on input "text" at bounding box center [391, 9] width 239 height 9
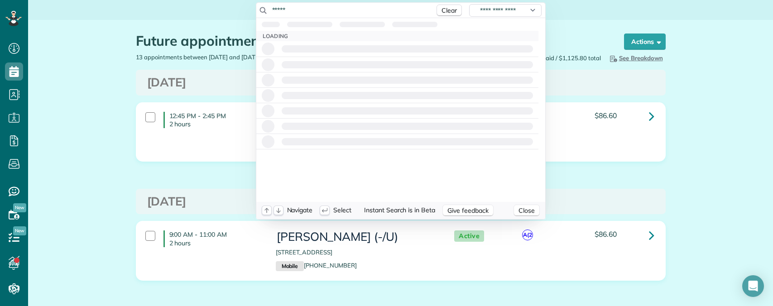
type input "*****"
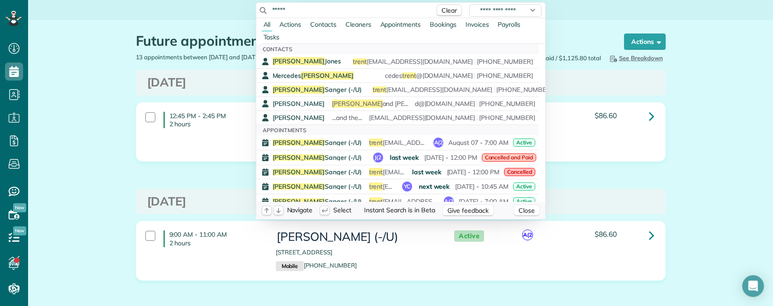
click at [296, 10] on input "*****" at bounding box center [351, 9] width 158 height 9
click at [324, 93] on div "Trent Sanger (-/U) ...anks again for all the help! - Trent trent sanger@gmail.c…" at bounding box center [404, 89] width 263 height 9
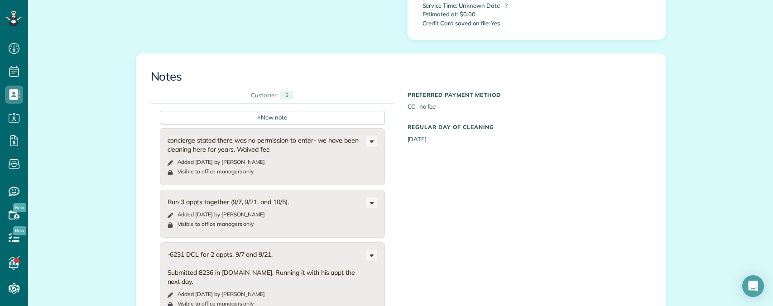
scroll to position [407, 0]
click at [263, 111] on div "+ New note" at bounding box center [272, 118] width 225 height 14
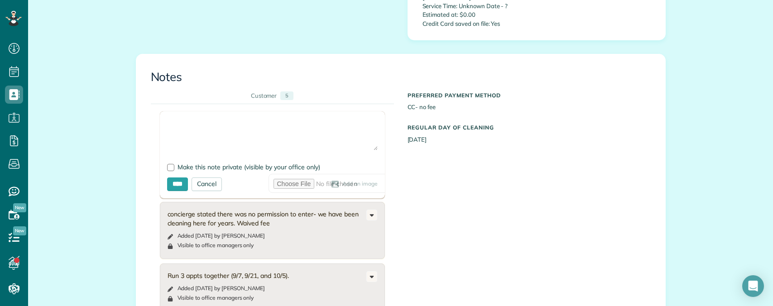
click at [190, 119] on textarea at bounding box center [272, 135] width 211 height 32
paste textarea "**********"
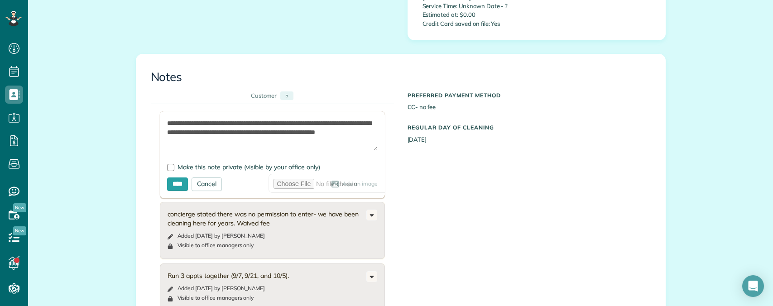
click at [332, 119] on textarea "**********" at bounding box center [272, 135] width 211 height 32
click at [284, 119] on textarea "**********" at bounding box center [272, 135] width 211 height 32
click at [349, 119] on textarea "**********" at bounding box center [272, 135] width 211 height 32
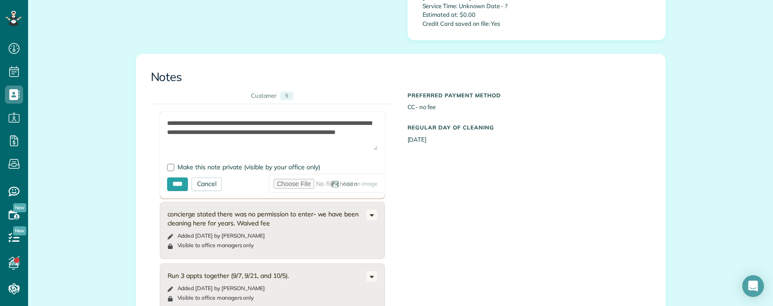
click at [349, 119] on textarea "**********" at bounding box center [272, 135] width 211 height 32
click at [267, 119] on textarea "**********" at bounding box center [272, 135] width 211 height 32
click at [283, 119] on textarea "**********" at bounding box center [272, 135] width 211 height 32
click at [280, 119] on textarea "**********" at bounding box center [272, 135] width 211 height 32
type textarea "**********"
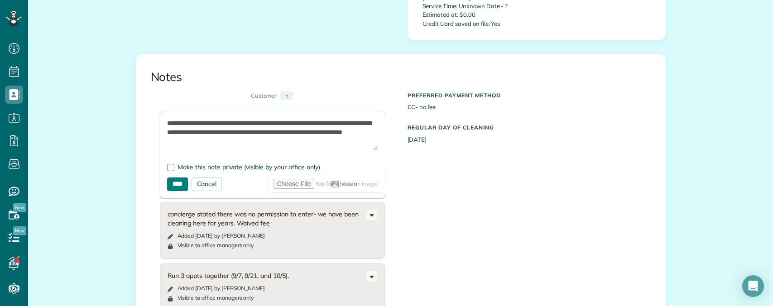
click at [175, 177] on input "****" at bounding box center [177, 184] width 21 height 14
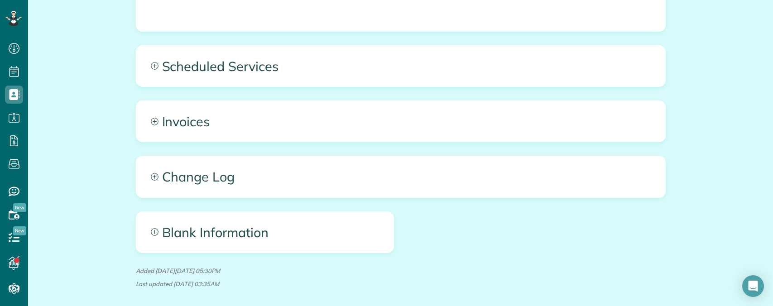
scroll to position [860, 0]
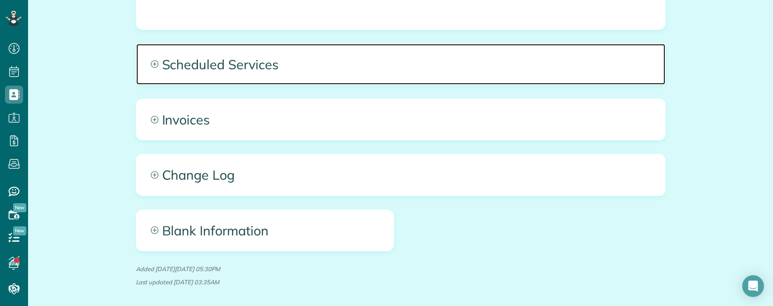
click at [289, 44] on span "Scheduled Services" at bounding box center [400, 64] width 529 height 41
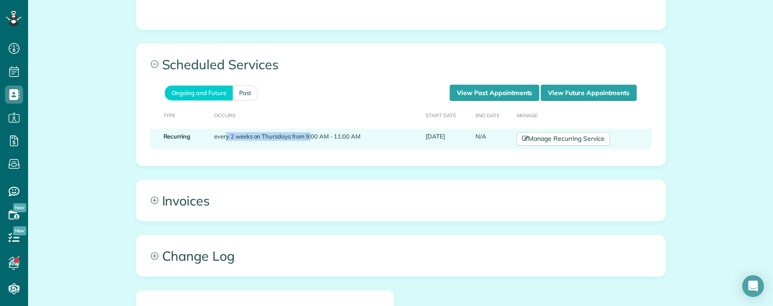
drag, startPoint x: 221, startPoint y: 100, endPoint x: 307, endPoint y: 100, distance: 86.0
click at [307, 129] on td "every 2 weeks on Thursdays from 9:00 AM - 11:00 AM" at bounding box center [316, 139] width 211 height 21
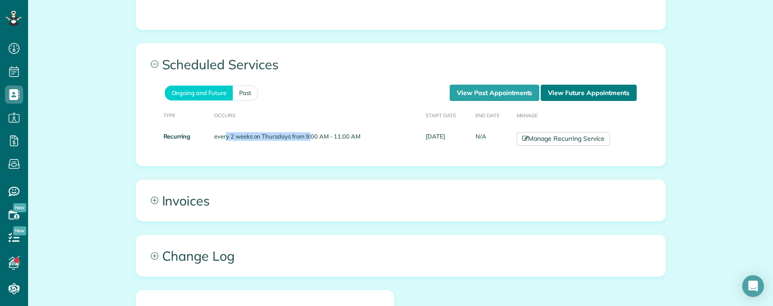
click at [555, 85] on link "View Future Appointments" at bounding box center [589, 93] width 96 height 16
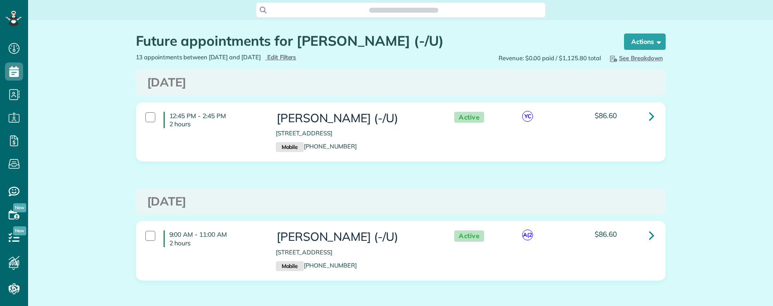
scroll to position [4, 4]
drag, startPoint x: 143, startPoint y: 79, endPoint x: 292, endPoint y: 89, distance: 149.8
click at [292, 89] on div "Thursday Sep 04, 2025" at bounding box center [401, 83] width 530 height 26
click at [180, 85] on h3 "Thursday Sep 04, 2025" at bounding box center [400, 82] width 507 height 13
drag, startPoint x: 161, startPoint y: 81, endPoint x: 273, endPoint y: 84, distance: 111.9
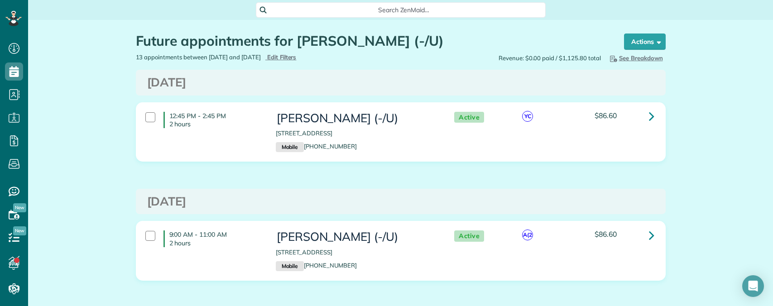
click at [273, 84] on div "Thursday Sep 04, 2025" at bounding box center [400, 82] width 521 height 13
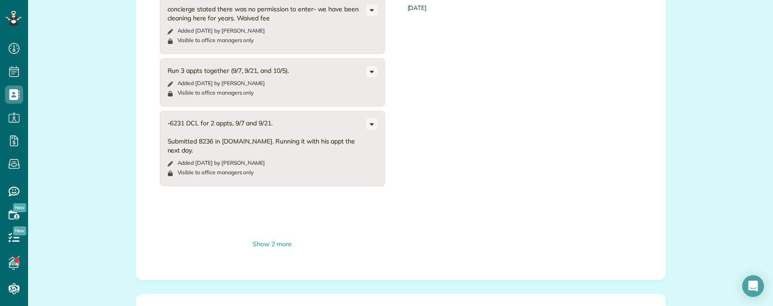
scroll to position [634, 0]
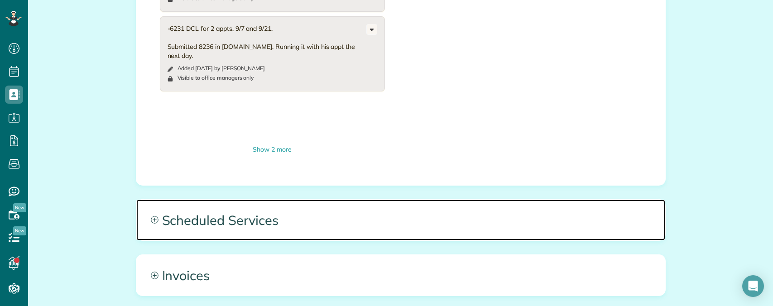
click at [310, 200] on span "Scheduled Services" at bounding box center [400, 220] width 529 height 41
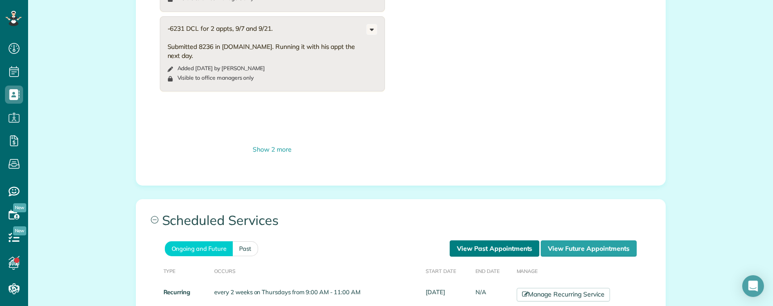
click at [475, 240] on link "View Past Appointments" at bounding box center [495, 248] width 90 height 16
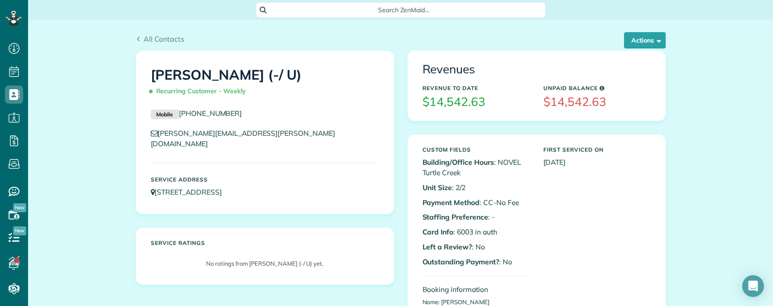
click at [335, 5] on span "Search ZenMaid…" at bounding box center [403, 9] width 275 height 9
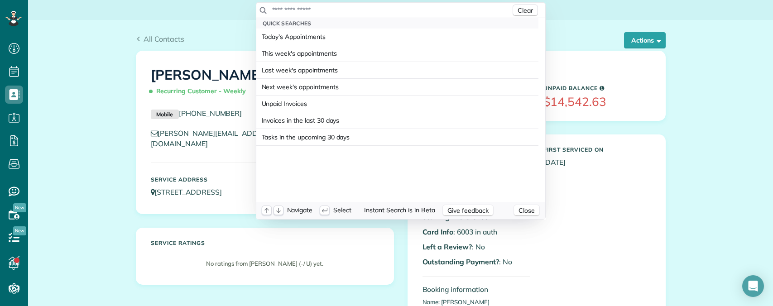
click at [332, 9] on input "text" at bounding box center [391, 9] width 239 height 9
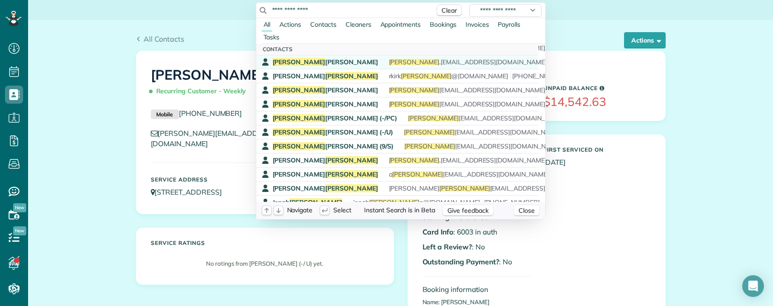
scroll to position [45, 0]
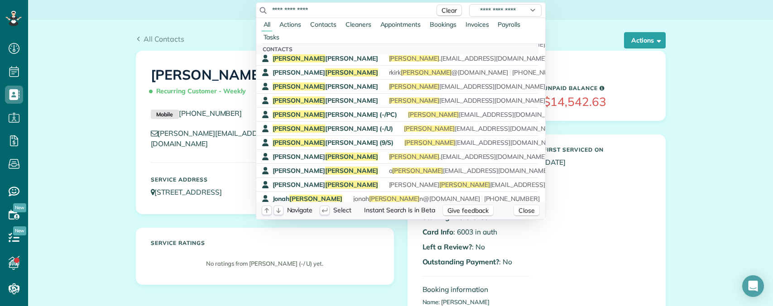
type input "**********"
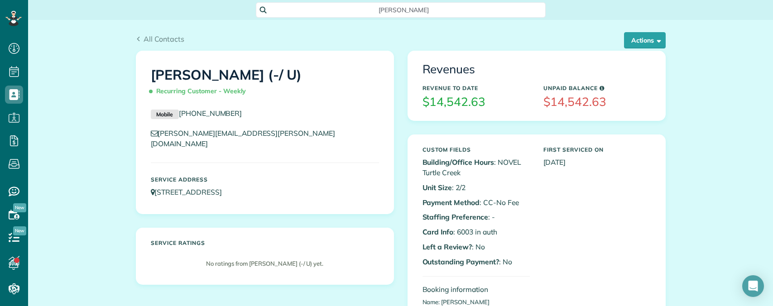
click at [72, 91] on html "Dashboard Scheduling Calendar View List View Dispatch View - Weekly scheduling …" at bounding box center [386, 153] width 773 height 306
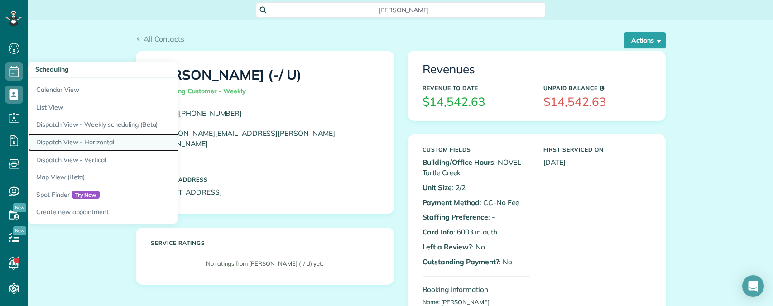
click at [67, 142] on link "Dispatch View - Horizontal" at bounding box center [141, 143] width 226 height 18
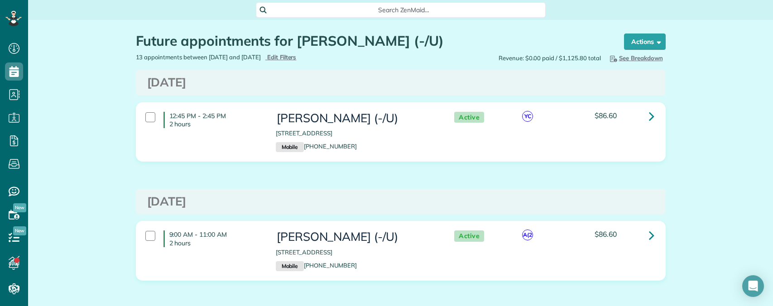
click at [320, 8] on span "Search ZenMaid…" at bounding box center [403, 9] width 275 height 9
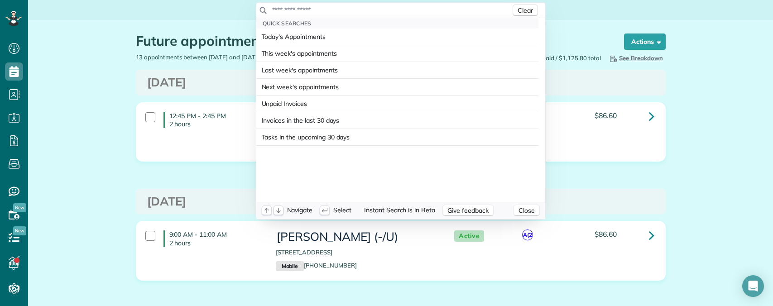
click at [318, 10] on input "text" at bounding box center [391, 9] width 239 height 9
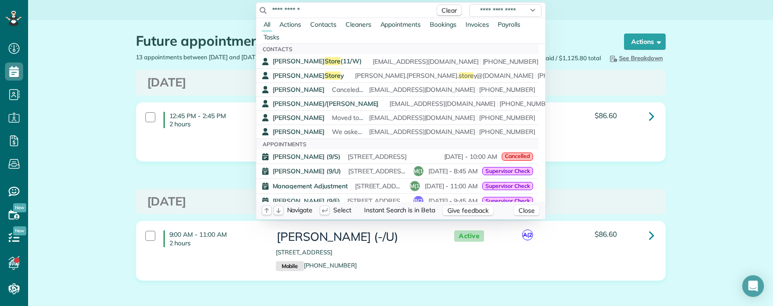
drag, startPoint x: 328, startPoint y: 12, endPoint x: 230, endPoint y: 13, distance: 98.2
click at [230, 13] on html "Dashboard Scheduling Calendar View List View Dispatch View - Weekly scheduling …" at bounding box center [386, 153] width 773 height 306
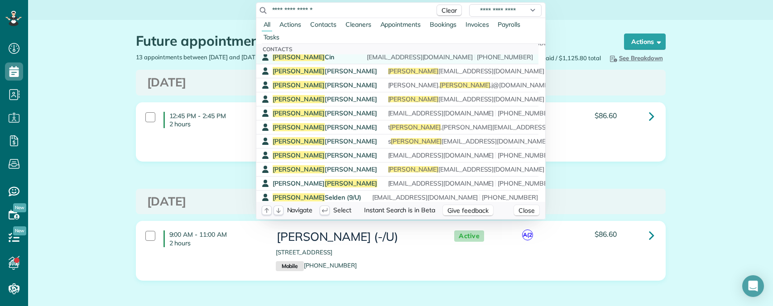
scroll to position [136, 0]
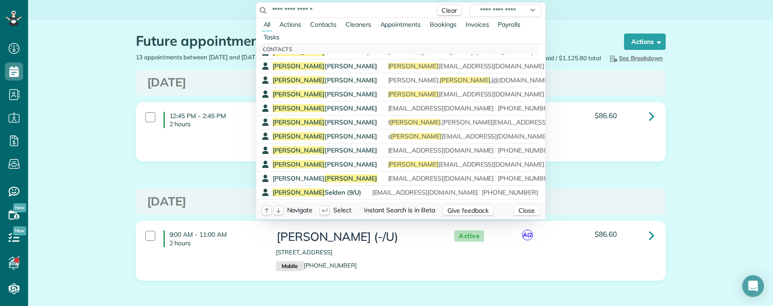
type input "**********"
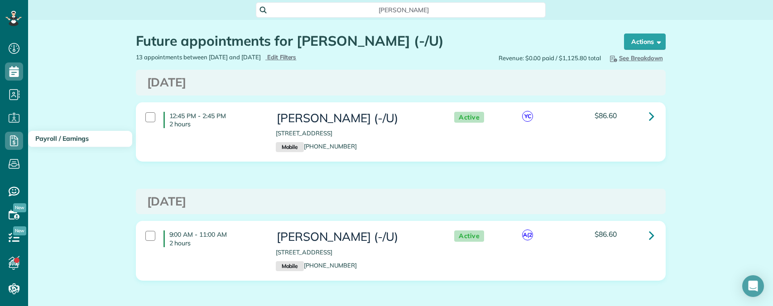
click at [16, 143] on html "Dashboard Scheduling Calendar View List View Dispatch View - Weekly scheduling …" at bounding box center [386, 153] width 773 height 306
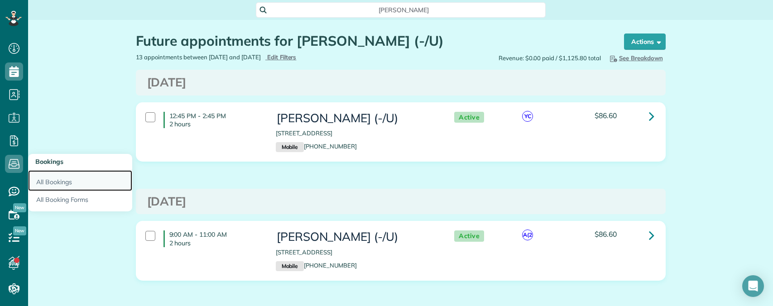
click at [49, 182] on link "All Bookings" at bounding box center [80, 180] width 104 height 21
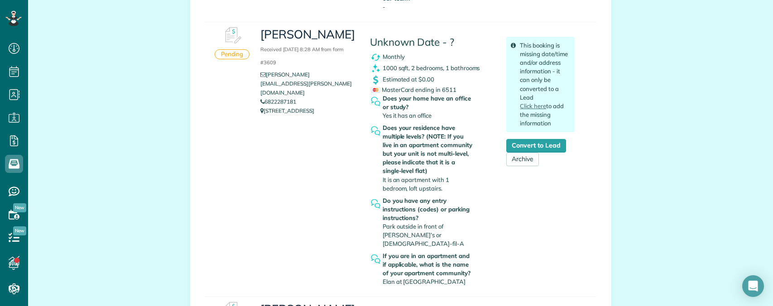
scroll to position [634, 0]
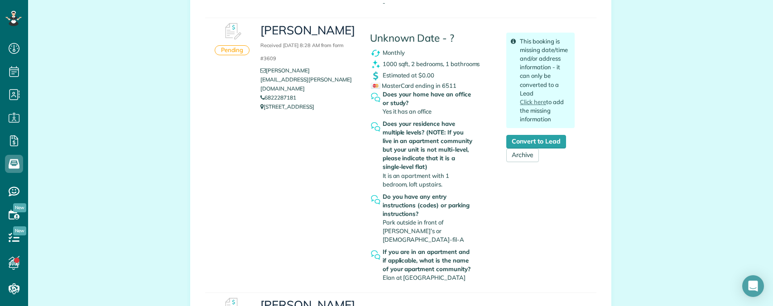
drag, startPoint x: 292, startPoint y: 69, endPoint x: 259, endPoint y: 69, distance: 32.1
click at [260, 93] on li "6822287181" at bounding box center [308, 97] width 96 height 9
copy link "6822287181"
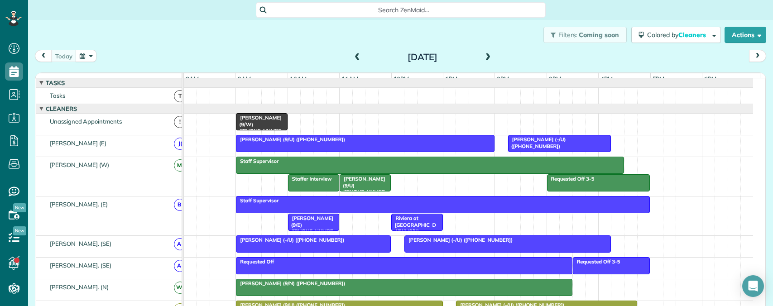
click at [484, 55] on span at bounding box center [488, 57] width 10 height 8
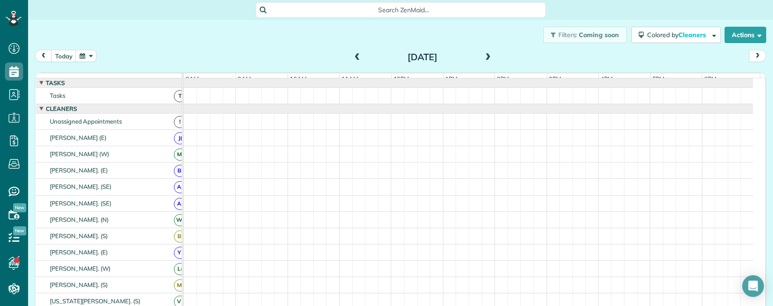
click at [484, 55] on span at bounding box center [488, 57] width 10 height 8
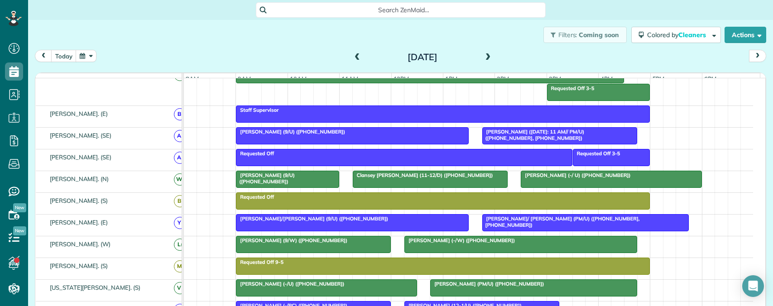
click at [295, 183] on span "Tiane Parris (9/U) (+15165196183)" at bounding box center [264, 178] width 59 height 13
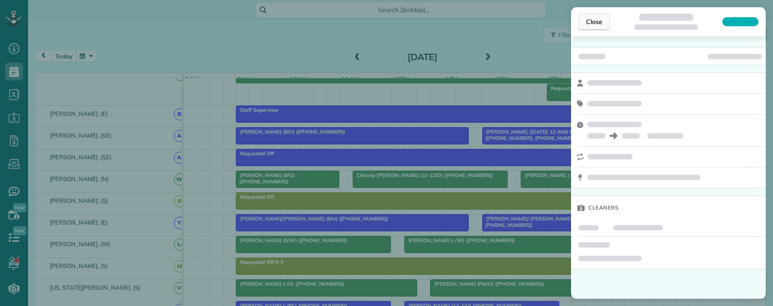
drag, startPoint x: 590, startPoint y: 22, endPoint x: 585, endPoint y: 23, distance: 5.1
click at [590, 22] on span "Close" at bounding box center [594, 21] width 16 height 9
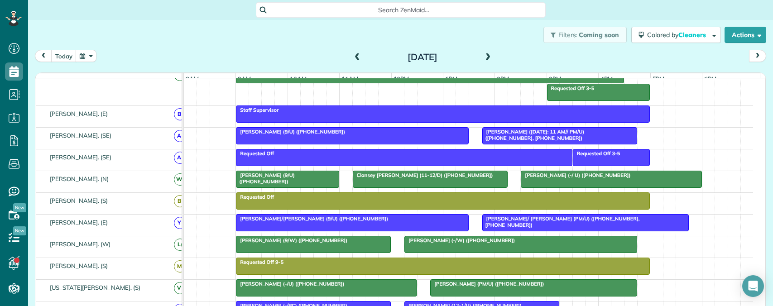
click at [406, 187] on div at bounding box center [430, 179] width 154 height 16
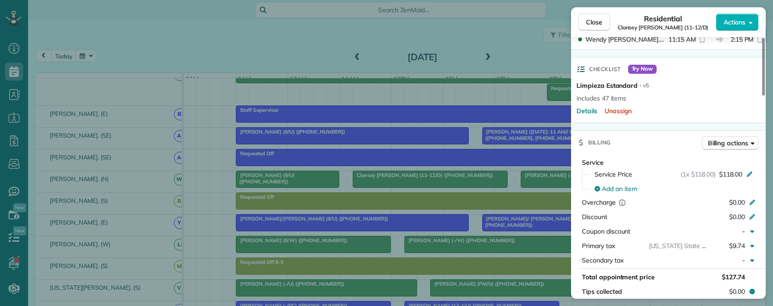
click at [537, 184] on div "Close Residential Clansey Flautt (11-12/D) Actions Status Active Clansey Flautt…" at bounding box center [386, 153] width 773 height 306
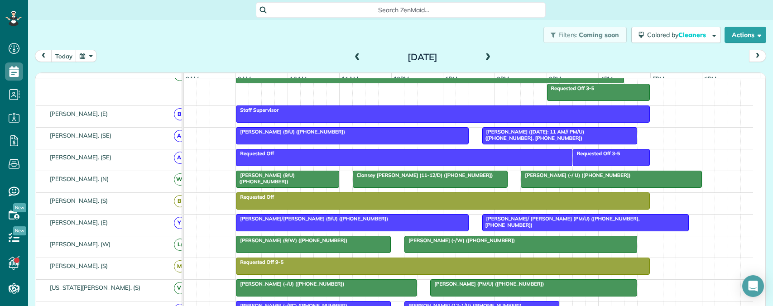
click at [551, 184] on body "Dashboard Scheduling Calendar View List View Dispatch View - Weekly scheduling …" at bounding box center [386, 153] width 773 height 306
click at [579, 187] on div at bounding box center [611, 179] width 180 height 16
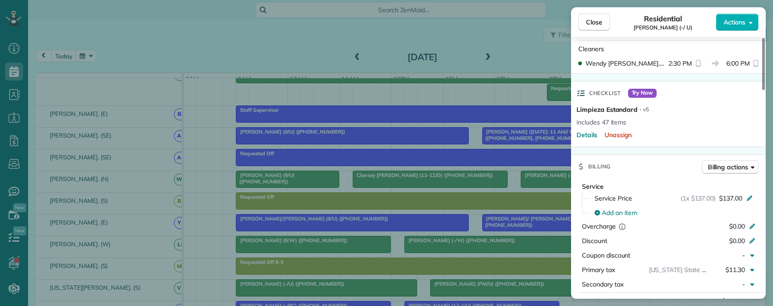
click at [386, 226] on div "Close Residential Scott Carter (-/ U) Actions Status Active Scott Carter (-/ U)…" at bounding box center [386, 153] width 773 height 306
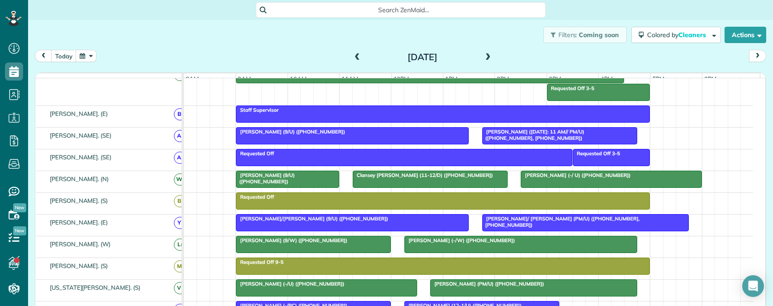
drag, startPoint x: 382, startPoint y: 227, endPoint x: 388, endPoint y: 227, distance: 6.4
click at [383, 222] on div "Rhonda Friedman/Rafferty (9/U) (+13015204700)" at bounding box center [352, 218] width 227 height 6
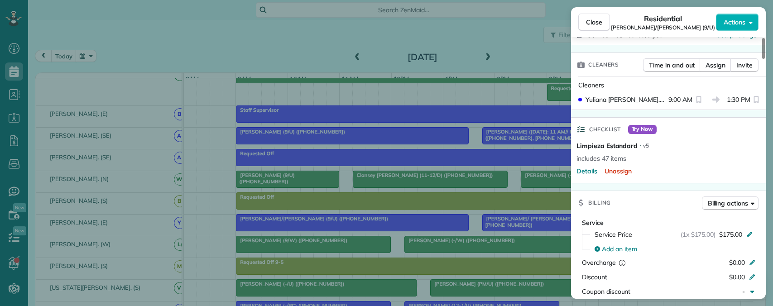
click at [522, 228] on div "Close Residential Rhonda Friedman/Rafferty (9/U) Actions Status Active Rhonda F…" at bounding box center [386, 153] width 773 height 306
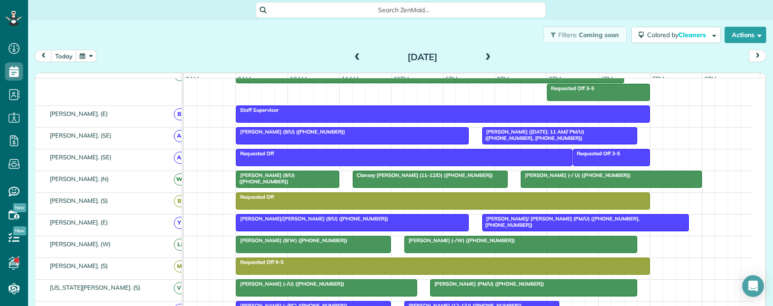
click at [531, 229] on body "Dashboard Scheduling Calendar View List View Dispatch View - Weekly scheduling …" at bounding box center [386, 153] width 773 height 306
click at [534, 227] on span "Sam/ Heidi Walters (PM/U) (+14076172716, +13529992610)" at bounding box center [561, 221] width 158 height 13
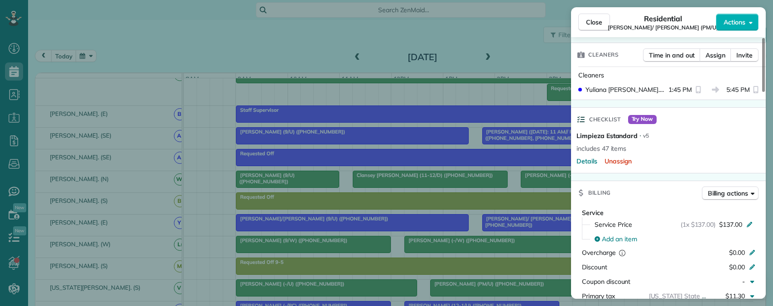
click at [334, 254] on div "Close Residential Sam/ Heidi Walters (PM/U) Actions Status Active Sam/ Heidi Wa…" at bounding box center [386, 153] width 773 height 306
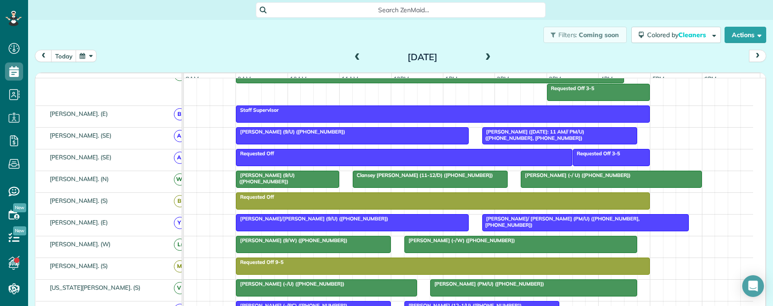
click at [339, 251] on div at bounding box center [313, 244] width 154 height 16
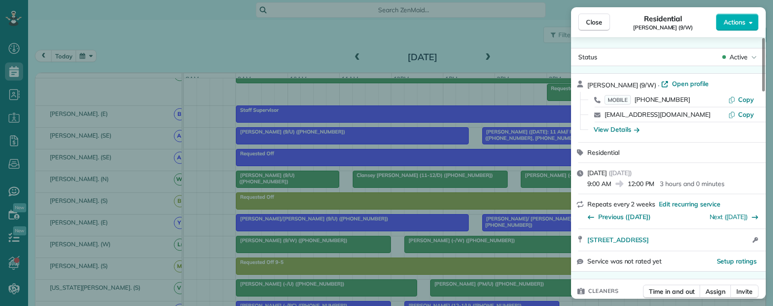
click at [465, 250] on div "Close Residential Jeff Buddeke (9/W) Actions Status Active Jeff Buddeke (9/W) ·…" at bounding box center [386, 153] width 773 height 306
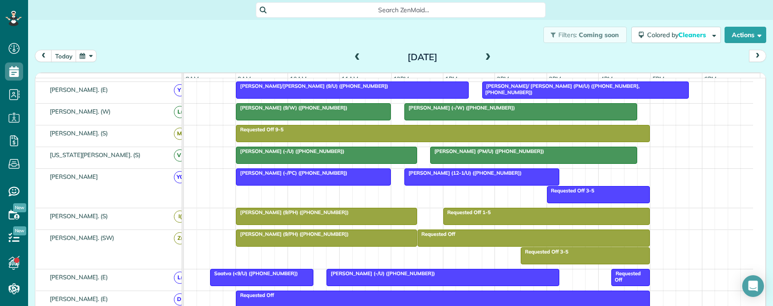
scroll to position [236, 0]
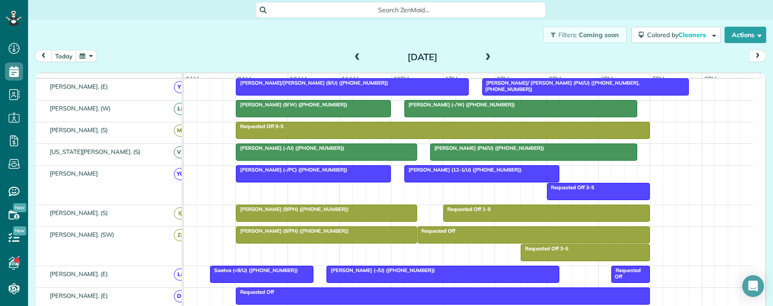
click at [487, 108] on div "Caitlin Johnson (-/W) (+17864571014)" at bounding box center [520, 104] width 227 height 6
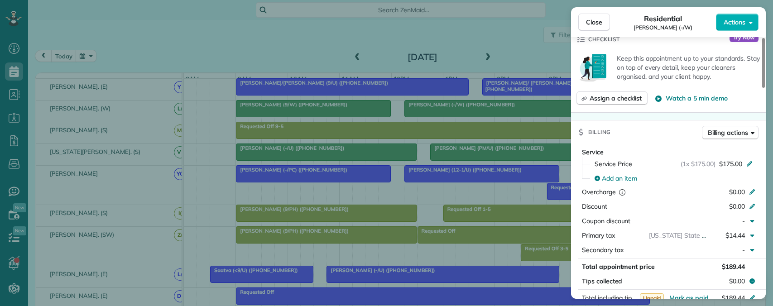
scroll to position [271, 0]
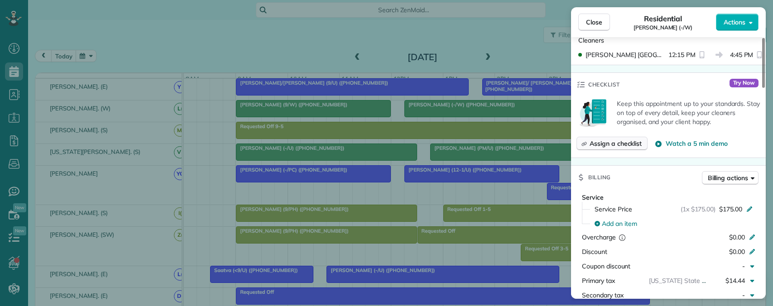
click at [613, 143] on span "Assign a checklist" at bounding box center [615, 143] width 52 height 9
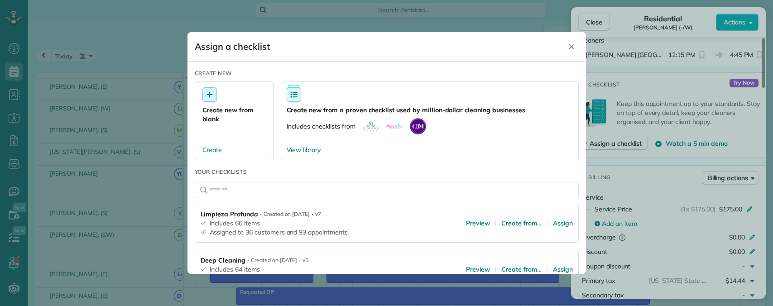
scroll to position [91, 0]
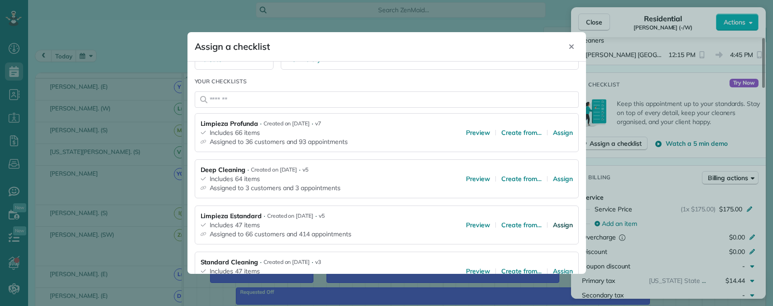
click at [556, 223] on span "Assign" at bounding box center [563, 224] width 20 height 9
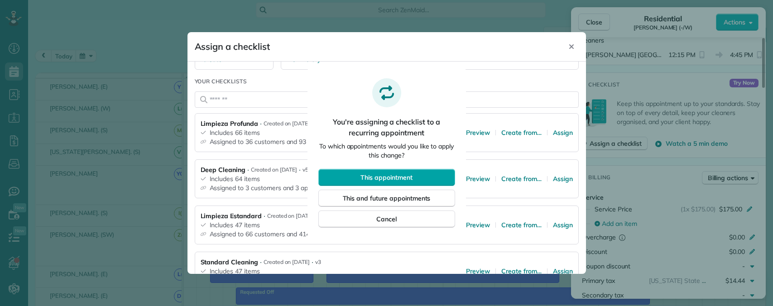
click at [382, 177] on span "This appointment" at bounding box center [386, 177] width 52 height 9
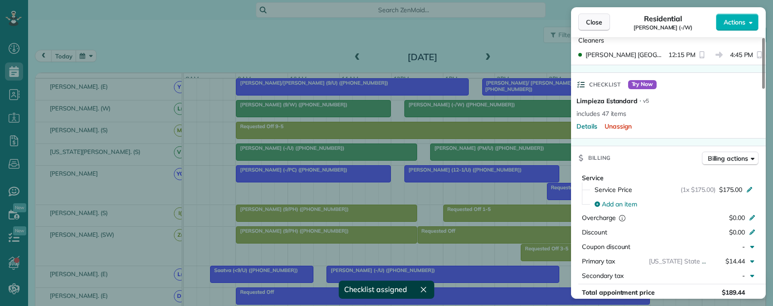
click at [591, 23] on span "Close" at bounding box center [594, 22] width 16 height 9
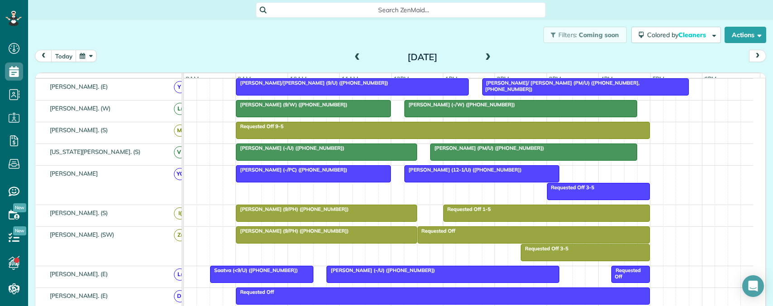
click at [327, 173] on span "Megan Linquest (-/PC) (+15042329732)" at bounding box center [291, 170] width 112 height 6
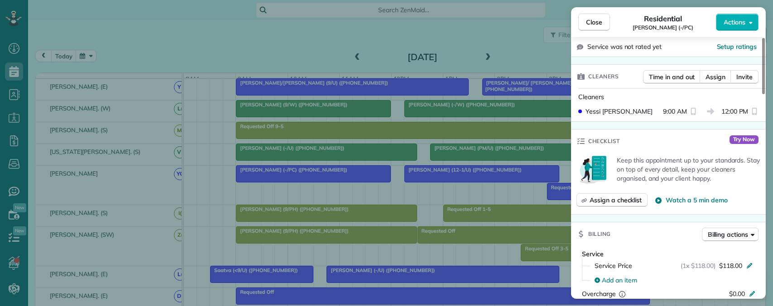
scroll to position [181, 0]
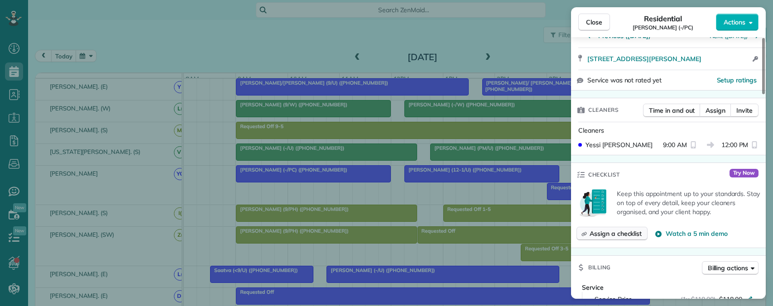
click at [606, 230] on span "Assign a checklist" at bounding box center [615, 233] width 52 height 9
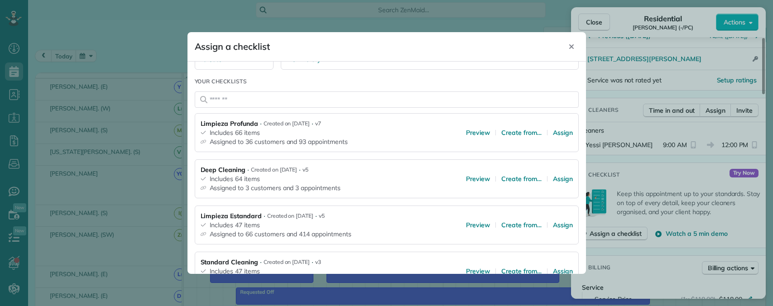
scroll to position [136, 0]
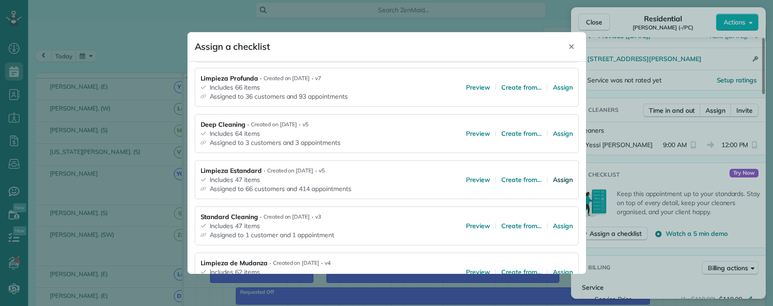
click at [553, 179] on span "Assign" at bounding box center [563, 179] width 20 height 9
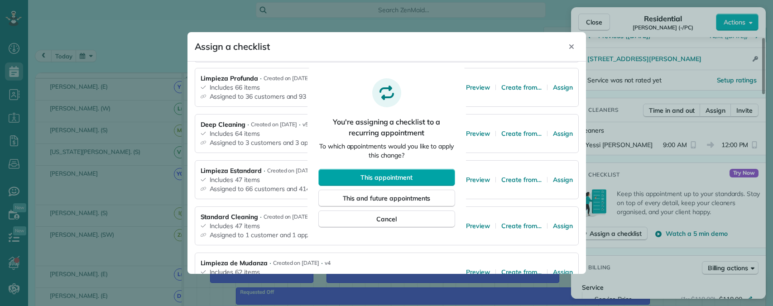
click at [409, 178] on span "This appointment" at bounding box center [386, 177] width 52 height 9
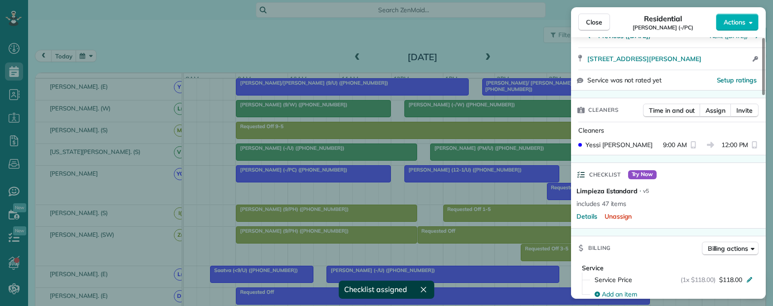
scroll to position [0, 0]
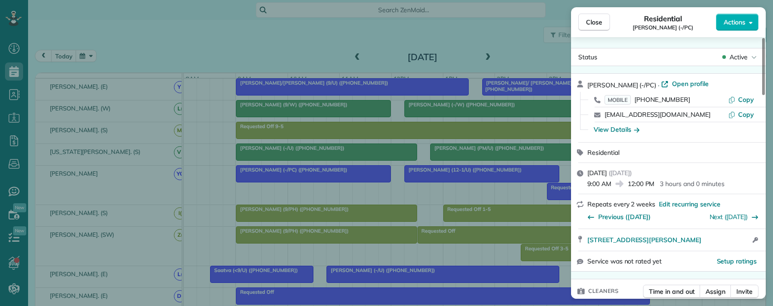
click at [426, 181] on div "Close Residential Megan Linquest (-/PC) Actions Status Active Megan Linquest (-…" at bounding box center [386, 153] width 773 height 306
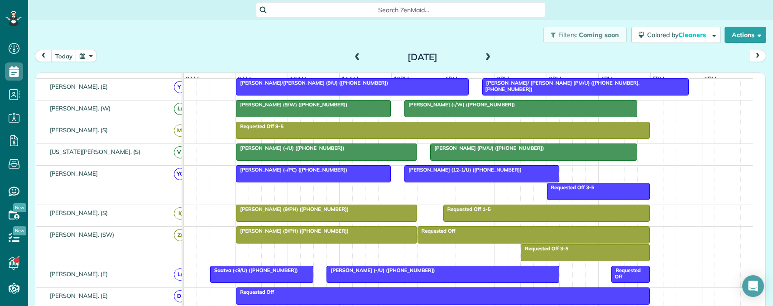
click at [463, 184] on body "Dashboard Scheduling Calendar View List View Dispatch View - Weekly scheduling …" at bounding box center [386, 153] width 773 height 306
click at [468, 182] on div at bounding box center [482, 174] width 154 height 16
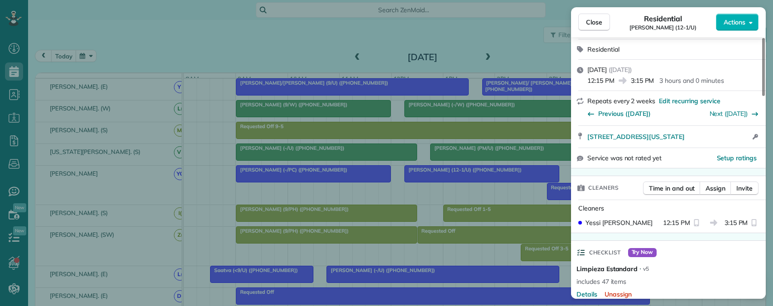
scroll to position [181, 0]
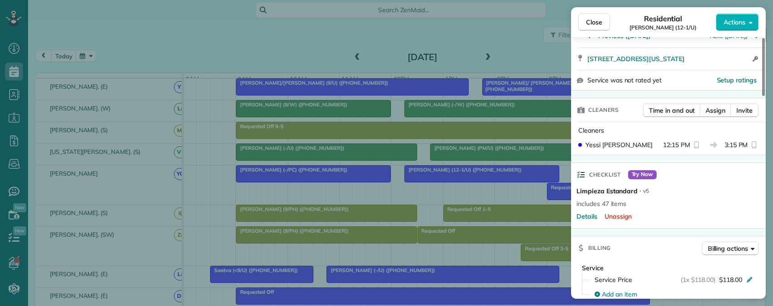
click at [481, 159] on div "Close Residential Vivien Yang (12-1/U) Actions Status Active Vivien Yang (12-1/…" at bounding box center [386, 153] width 773 height 306
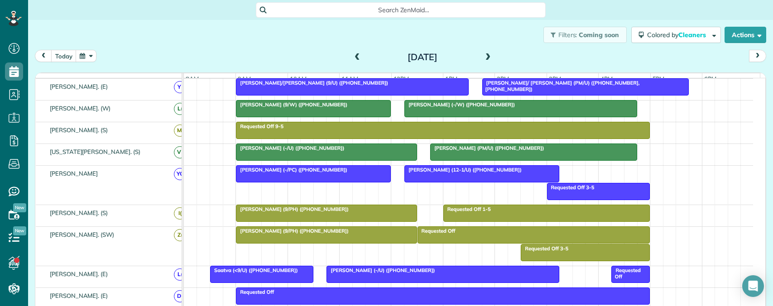
click at [470, 158] on div at bounding box center [534, 152] width 206 height 16
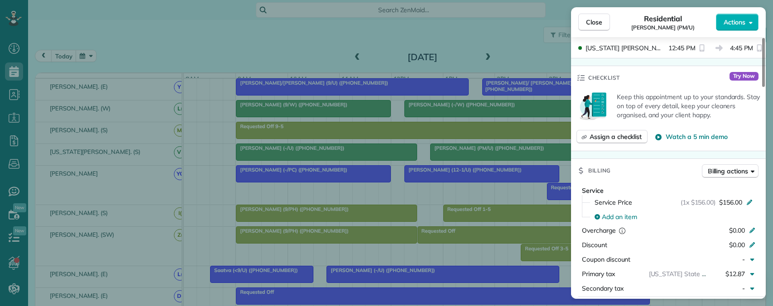
scroll to position [272, 0]
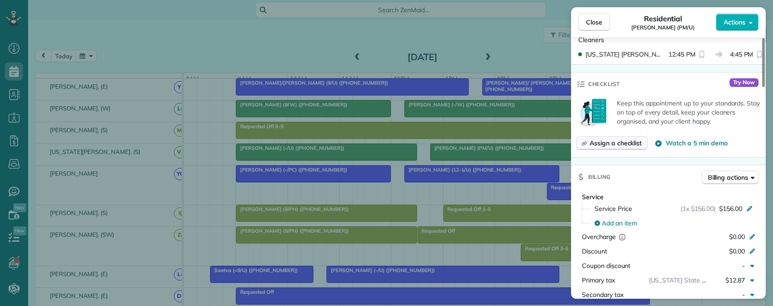
click at [615, 145] on span "Assign a checklist" at bounding box center [615, 143] width 52 height 9
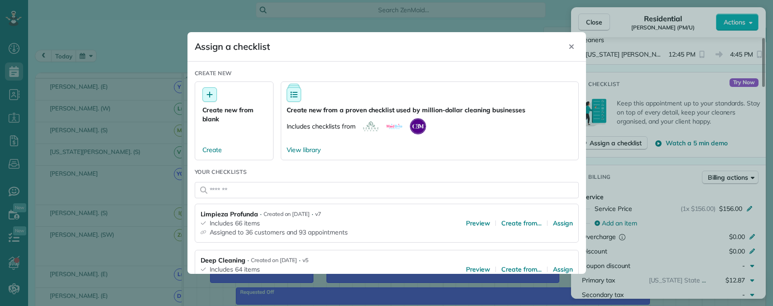
scroll to position [45, 0]
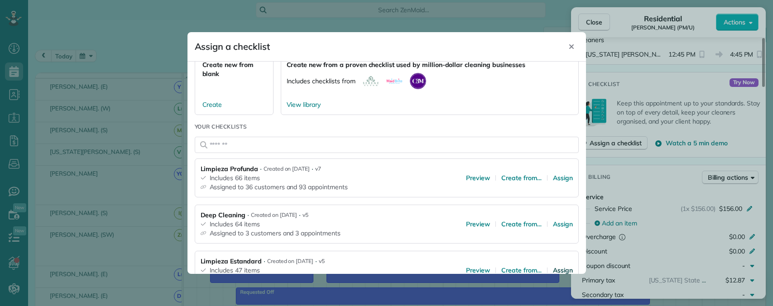
click at [553, 267] on span "Assign" at bounding box center [563, 270] width 20 height 9
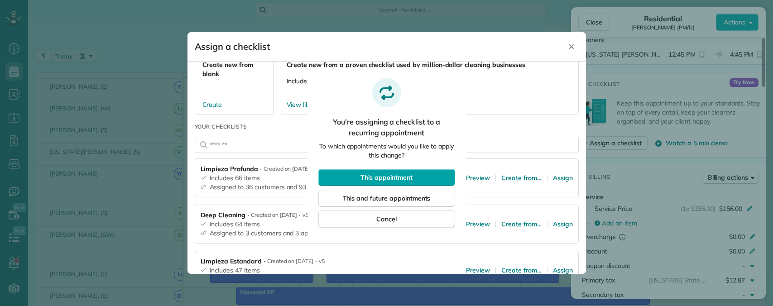
drag, startPoint x: 397, startPoint y: 172, endPoint x: 415, endPoint y: 178, distance: 18.6
click at [397, 173] on button "This appointment" at bounding box center [386, 177] width 137 height 17
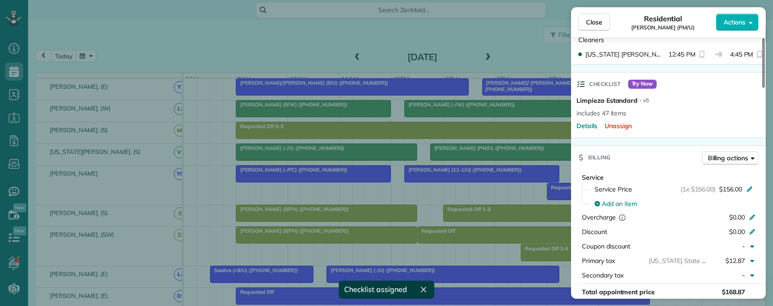
click at [349, 160] on div "Close Residential Haley Harding (PM/U) Actions Status Active Haley Harding (PM/…" at bounding box center [386, 153] width 773 height 306
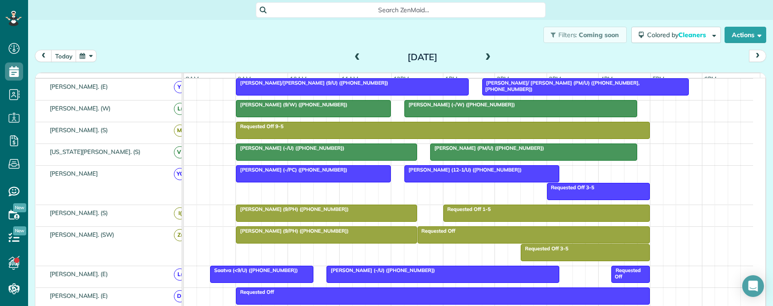
click at [335, 173] on div "Megan Linquest (-/PC) (+15042329732)" at bounding box center [313, 170] width 149 height 6
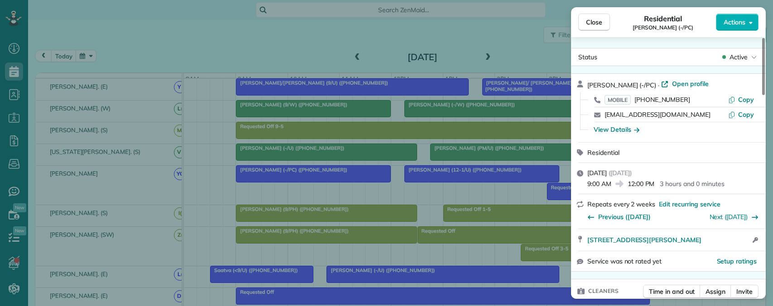
click at [366, 196] on div "Close Residential Megan Linquest (-/PC) Actions Status Active Megan Linquest (-…" at bounding box center [386, 153] width 773 height 306
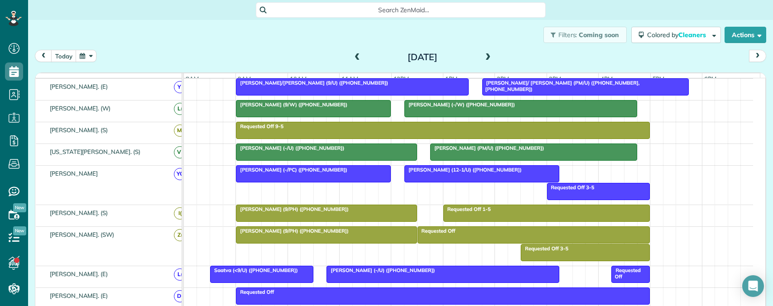
click at [344, 151] on div "Cynthia Stopani (-/U) (+16269459100)" at bounding box center [326, 148] width 175 height 6
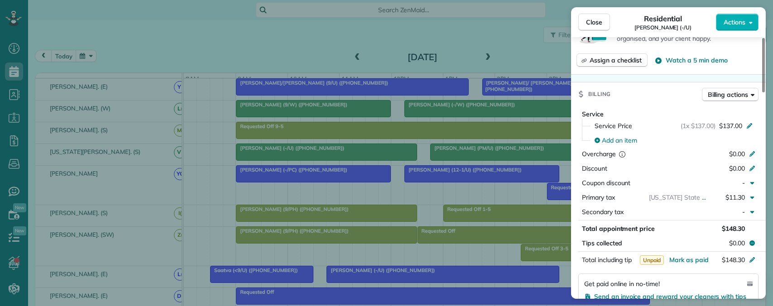
scroll to position [317, 0]
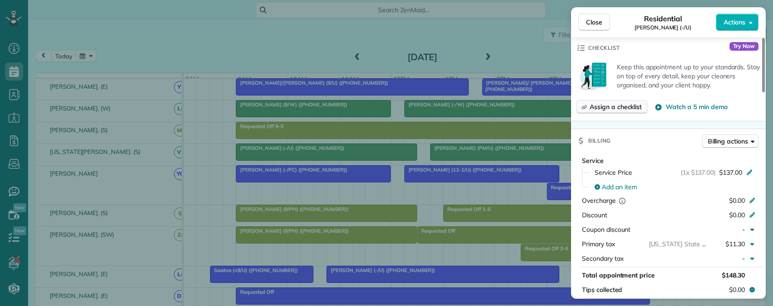
click at [605, 102] on span "Assign a checklist" at bounding box center [615, 106] width 52 height 9
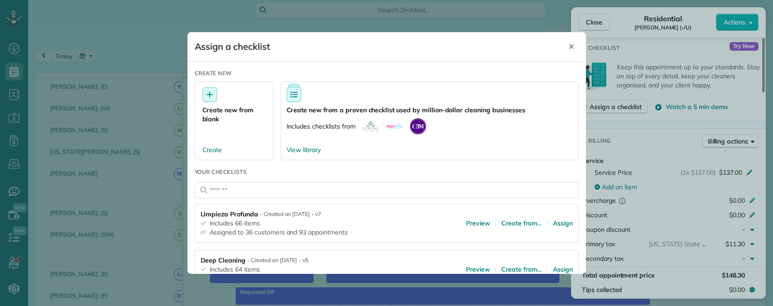
scroll to position [91, 0]
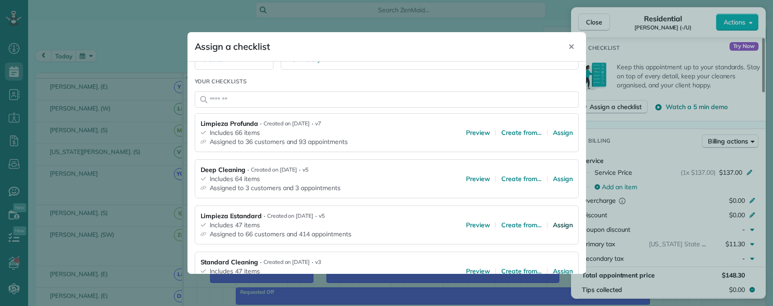
click at [559, 225] on span "Assign" at bounding box center [563, 224] width 20 height 9
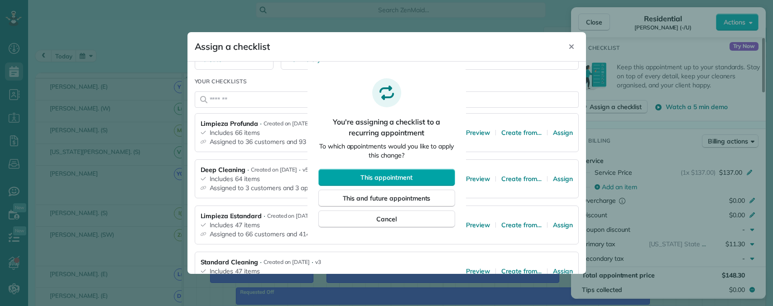
click at [426, 177] on button "This appointment" at bounding box center [386, 177] width 137 height 17
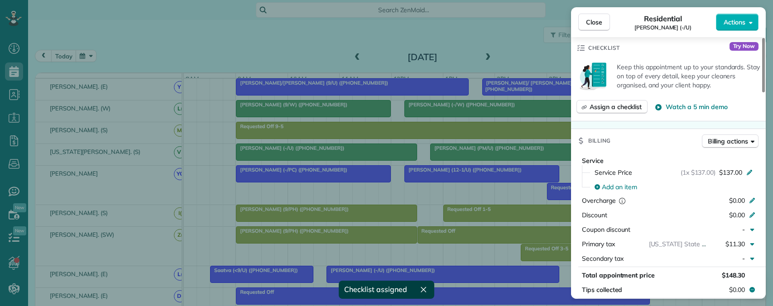
drag, startPoint x: 599, startPoint y: 21, endPoint x: 585, endPoint y: 52, distance: 33.8
click at [599, 21] on span "Close" at bounding box center [594, 22] width 16 height 9
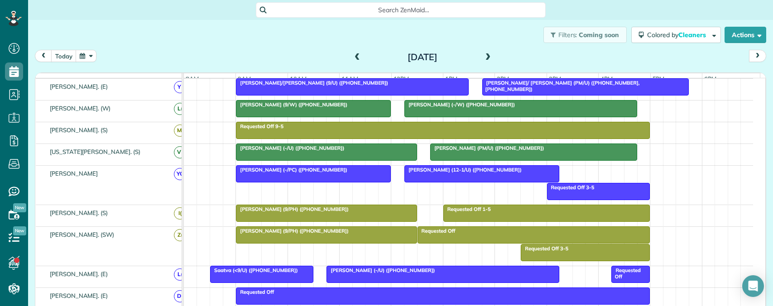
click at [518, 159] on div at bounding box center [534, 152] width 206 height 16
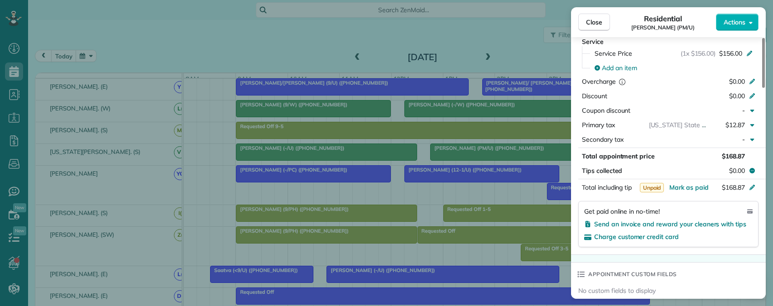
scroll to position [316, 0]
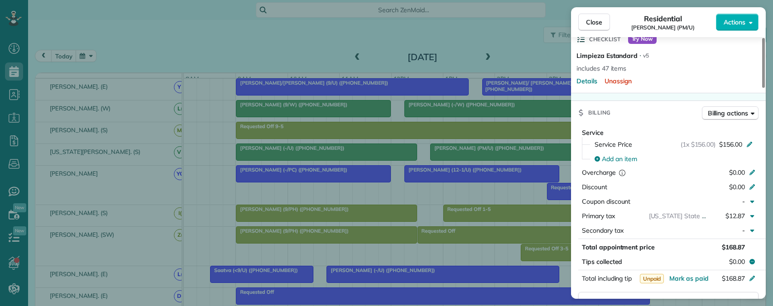
click at [335, 260] on div "Close Residential Haley Harding (PM/U) Actions Status Active Haley Harding (PM/…" at bounding box center [386, 153] width 773 height 306
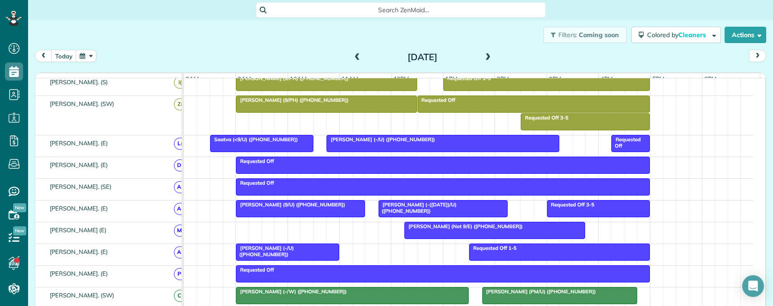
scroll to position [372, 0]
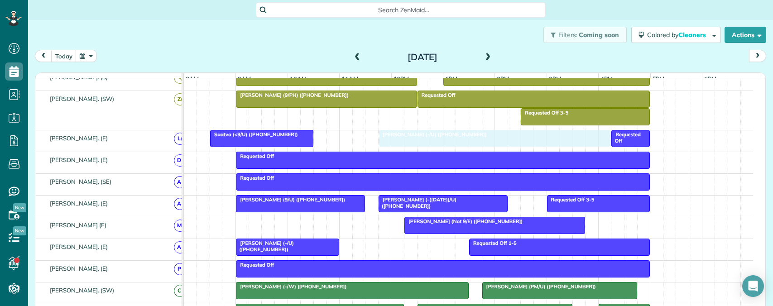
drag, startPoint x: 406, startPoint y: 144, endPoint x: 453, endPoint y: 144, distance: 46.6
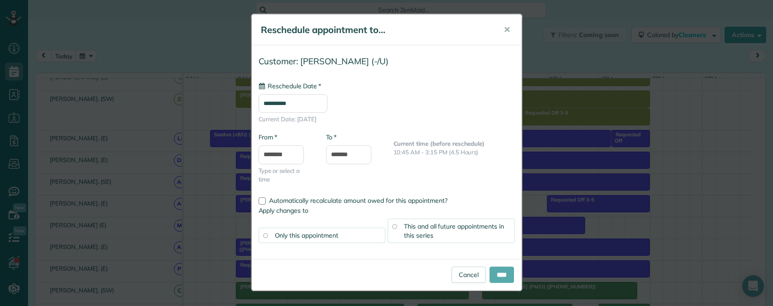
type input "**********"
click at [498, 275] on input "****" at bounding box center [501, 275] width 24 height 16
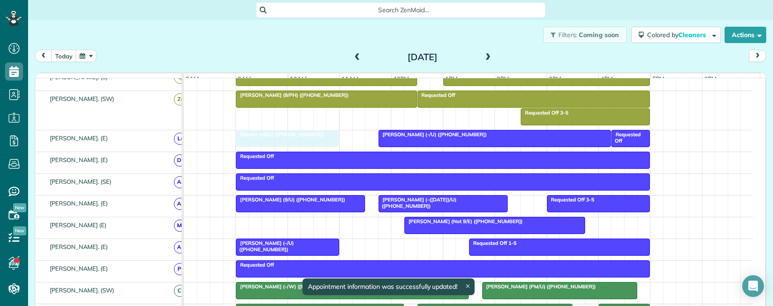
drag, startPoint x: 297, startPoint y: 144, endPoint x: 328, endPoint y: 142, distance: 31.3
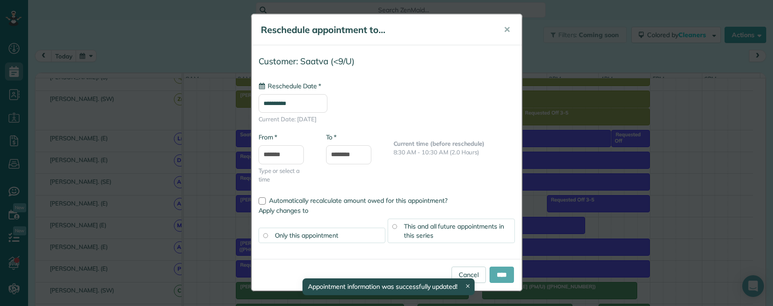
type input "**********"
click at [499, 278] on input "****" at bounding box center [501, 275] width 24 height 16
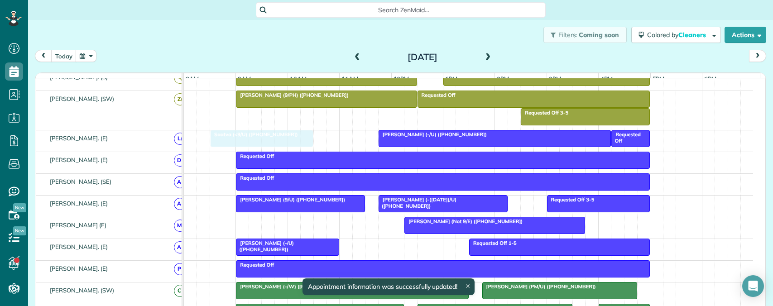
drag, startPoint x: 324, startPoint y: 145, endPoint x: 297, endPoint y: 146, distance: 27.2
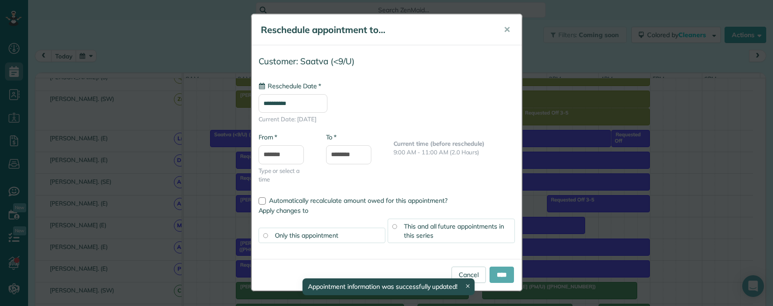
type input "**********"
click at [498, 277] on input "****" at bounding box center [501, 275] width 24 height 16
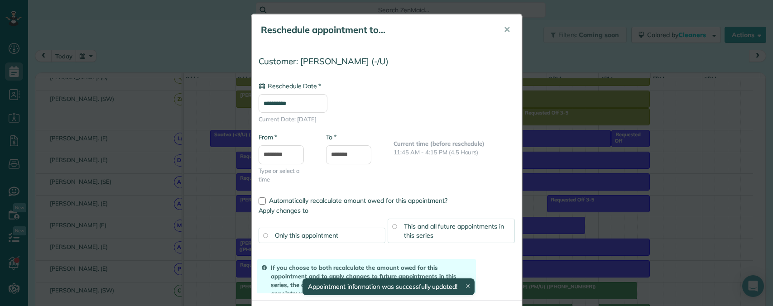
drag, startPoint x: 524, startPoint y: 144, endPoint x: 484, endPoint y: 144, distance: 40.3
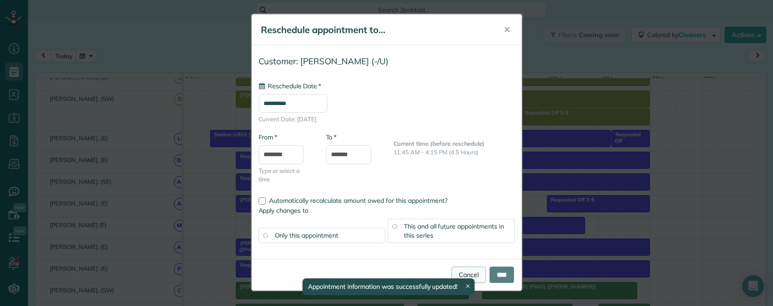
type input "**********"
click at [469, 270] on link "Cancel" at bounding box center [468, 275] width 34 height 16
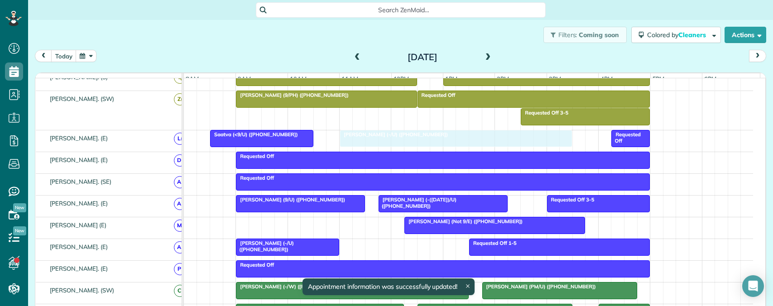
drag, startPoint x: 505, startPoint y: 143, endPoint x: 470, endPoint y: 144, distance: 34.9
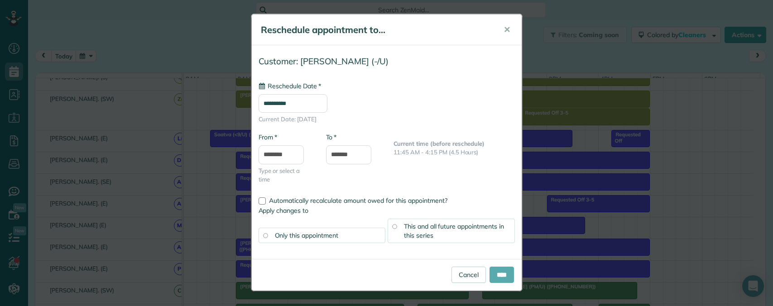
type input "**********"
click at [494, 279] on input "****" at bounding box center [501, 275] width 24 height 16
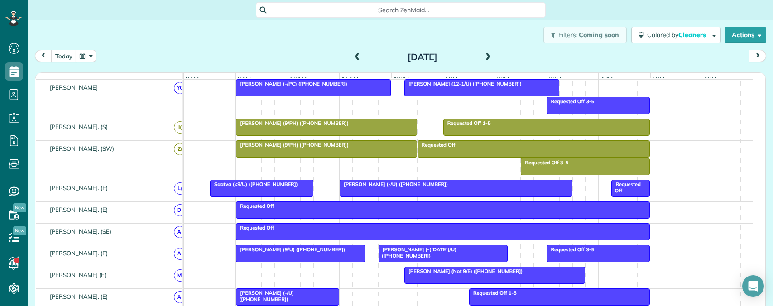
scroll to position [282, 0]
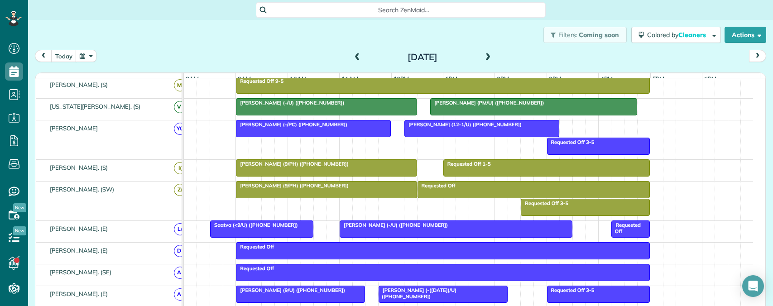
click at [299, 167] on span "Robert Hureau (9/PH) (+19103866255)" at bounding box center [292, 164] width 114 height 6
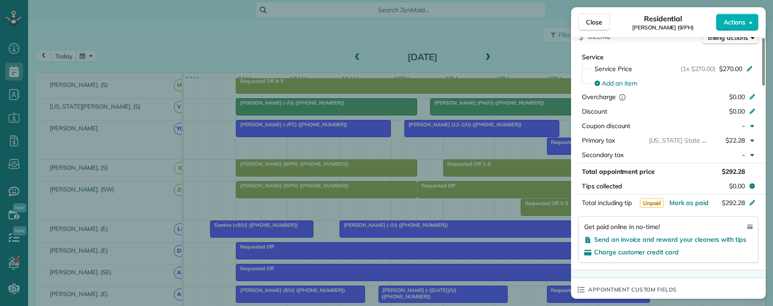
scroll to position [498, 0]
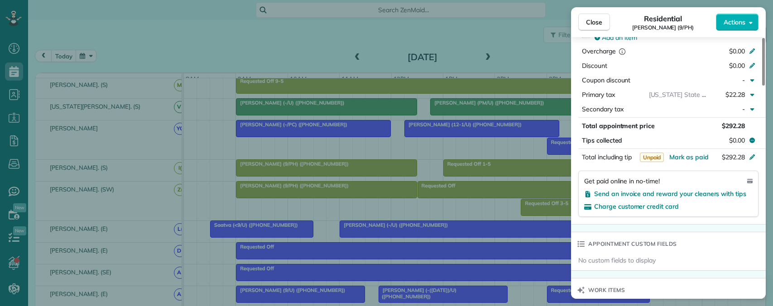
drag, startPoint x: 596, startPoint y: 19, endPoint x: 557, endPoint y: 12, distance: 39.5
click at [596, 19] on span "Close" at bounding box center [594, 22] width 16 height 9
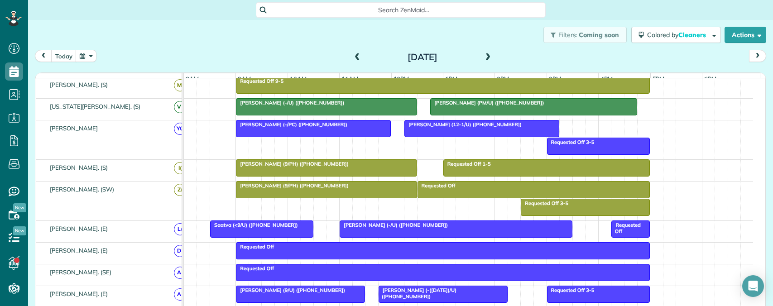
click at [359, 6] on span "Search ZenMaid…" at bounding box center [403, 9] width 275 height 9
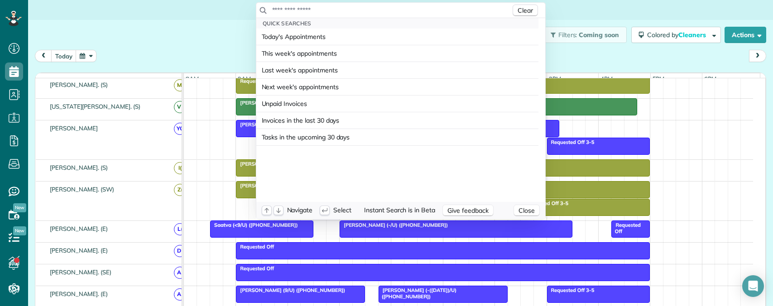
click at [360, 6] on input "text" at bounding box center [391, 9] width 239 height 9
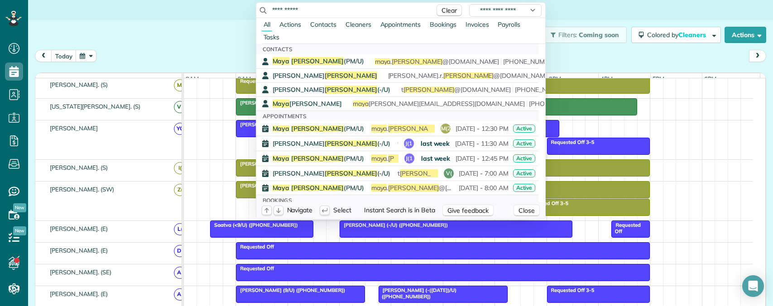
click at [291, 8] on input "**********" at bounding box center [351, 9] width 158 height 9
type input "**********"
click at [306, 59] on span "Maya Moses (PM/U)" at bounding box center [318, 61] width 91 height 8
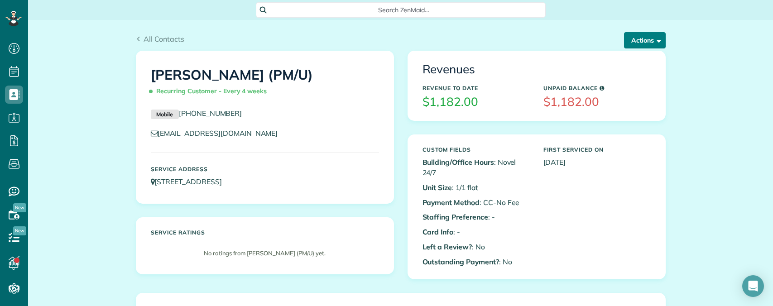
click at [631, 41] on button "Actions" at bounding box center [645, 40] width 42 height 16
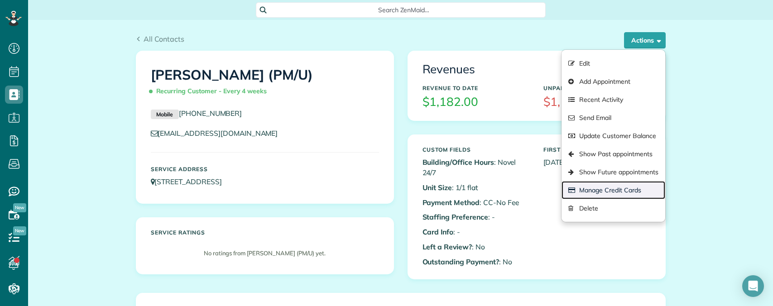
click at [612, 186] on link "Manage Credit Cards" at bounding box center [612, 190] width 103 height 18
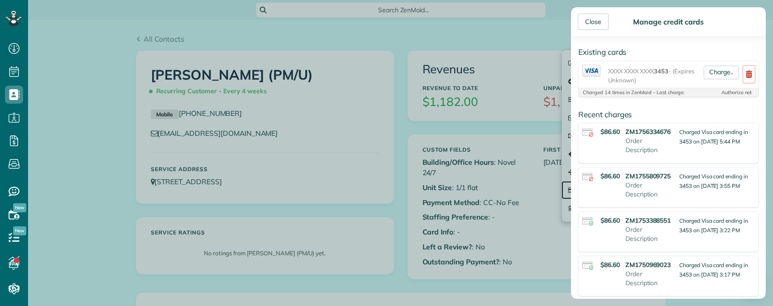
scroll to position [45, 0]
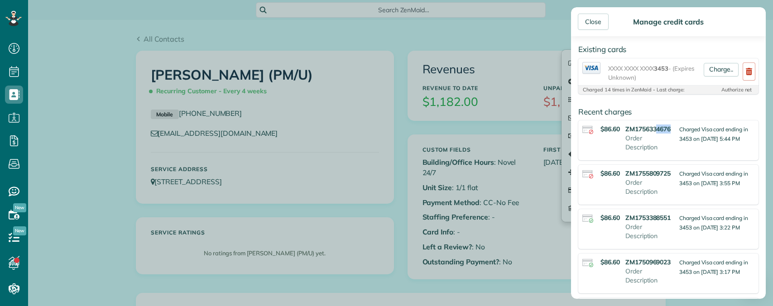
copy strong "4676"
drag, startPoint x: 659, startPoint y: 143, endPoint x: 675, endPoint y: 144, distance: 16.8
click at [675, 144] on div "$86.60 ZM1756334676 Order Description Charged Visa card ending in 3453 on [DATE…" at bounding box center [668, 140] width 177 height 36
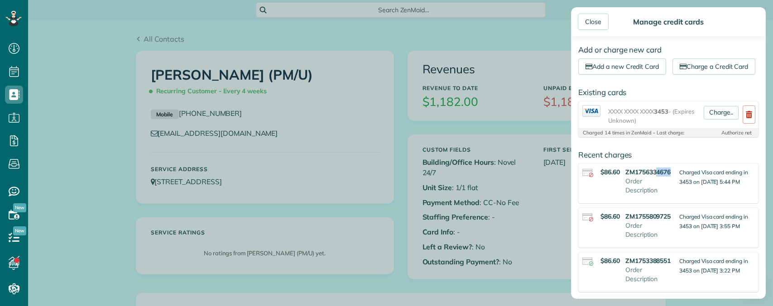
scroll to position [0, 0]
click at [82, 52] on div "Close Manage credit cards Add or charge new card Add a new Credit Card Charge a…" at bounding box center [386, 153] width 773 height 306
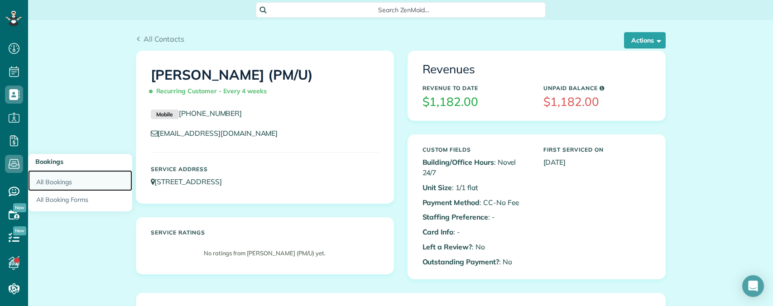
click at [57, 181] on link "All Bookings" at bounding box center [80, 180] width 104 height 21
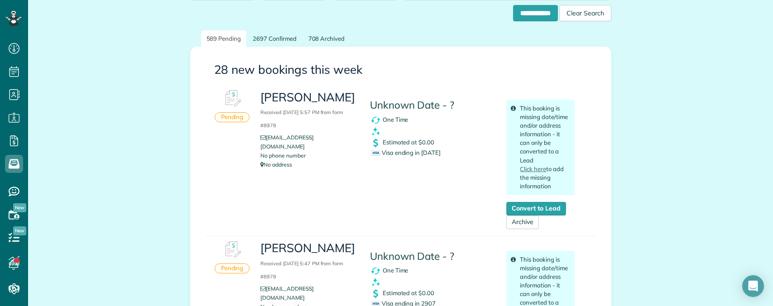
scroll to position [91, 0]
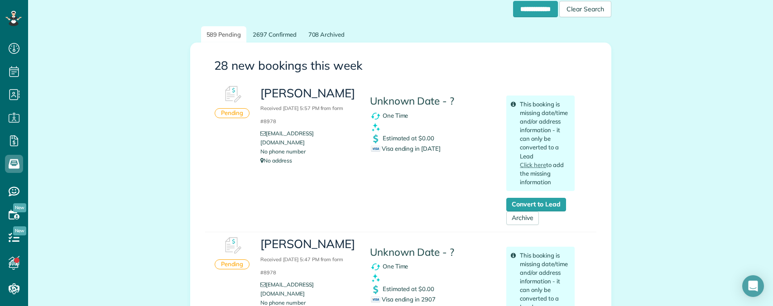
click at [425, 148] on span "Visa ending in [DATE]" at bounding box center [406, 148] width 70 height 7
click at [425, 148] on span "Visa ending in 1054" at bounding box center [406, 148] width 70 height 7
copy span "1054"
drag, startPoint x: 267, startPoint y: 93, endPoint x: 357, endPoint y: 99, distance: 89.8
click at [357, 99] on div "Maya Moses Received August 27, 2025 5:57 PM from form #8978 maya.moses@gmail.co…" at bounding box center [308, 125] width 109 height 89
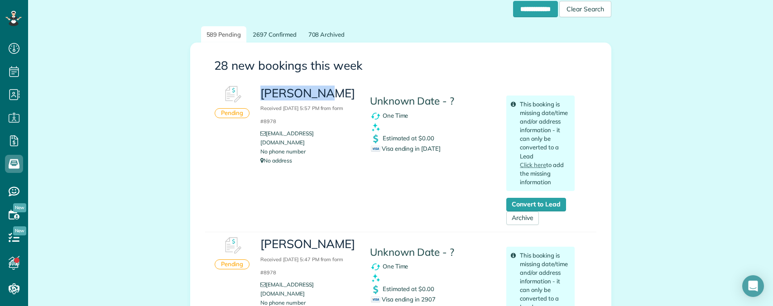
copy h3 "Maya Moses"
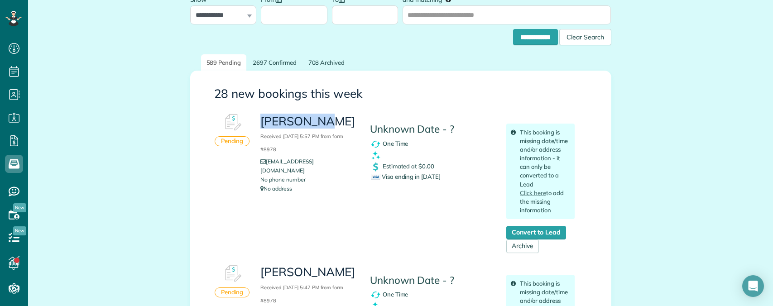
scroll to position [0, 0]
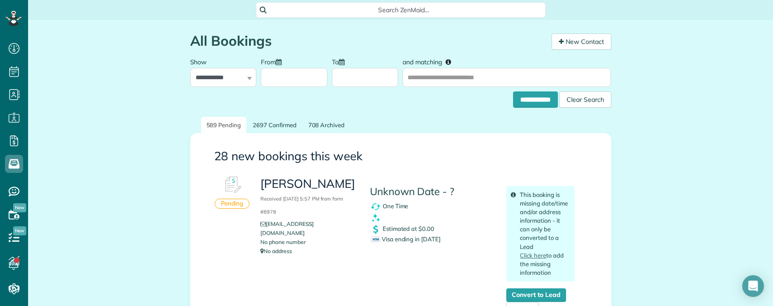
click at [400, 12] on span "Search ZenMaid…" at bounding box center [403, 9] width 275 height 9
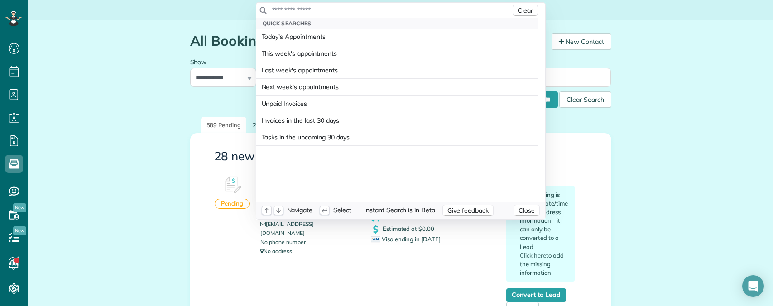
click at [378, 8] on input "text" at bounding box center [391, 9] width 239 height 9
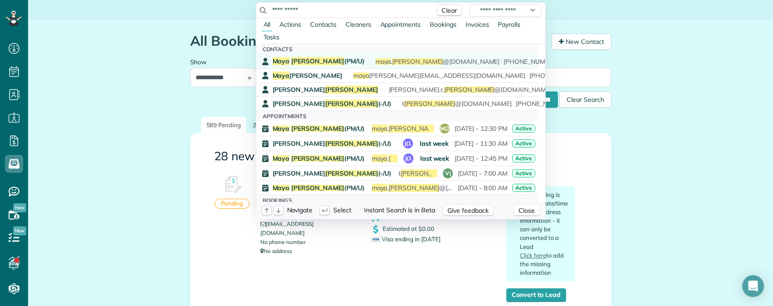
type input "**********"
click at [316, 59] on span "Maya Moses (PM/U)" at bounding box center [319, 61] width 92 height 8
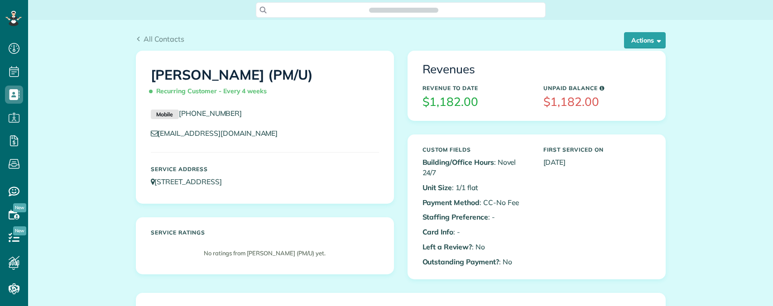
scroll to position [4, 4]
click at [637, 45] on button "Actions" at bounding box center [645, 40] width 42 height 16
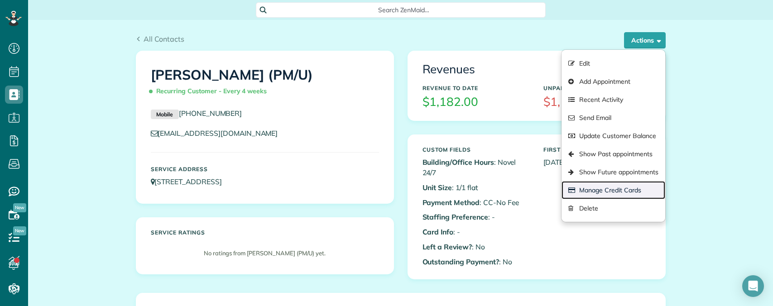
click at [606, 190] on link "Manage Credit Cards" at bounding box center [612, 190] width 103 height 18
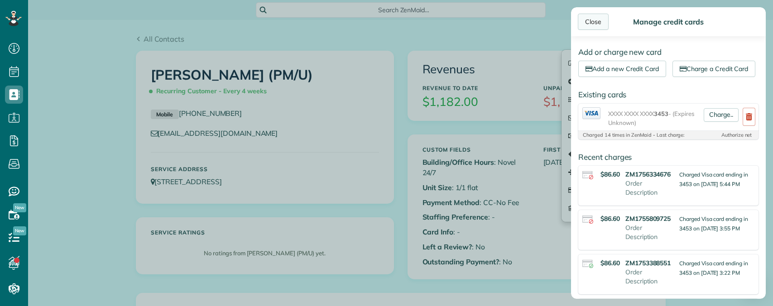
click at [594, 19] on div "Close" at bounding box center [593, 22] width 31 height 16
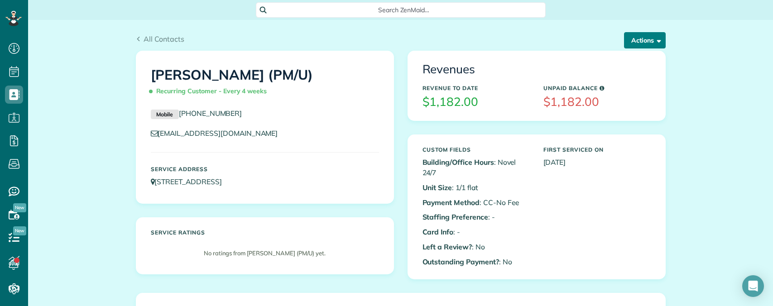
click at [629, 39] on button "Actions" at bounding box center [645, 40] width 42 height 16
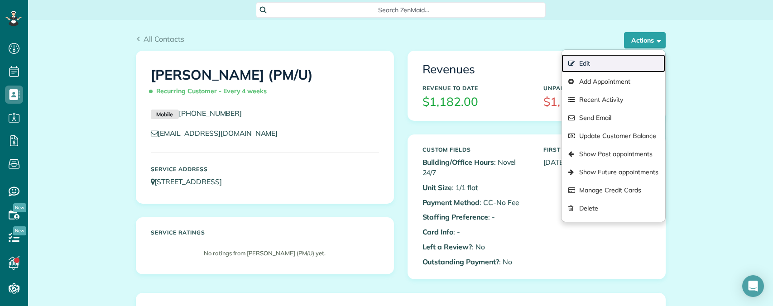
click at [589, 61] on link "Edit" at bounding box center [612, 63] width 103 height 18
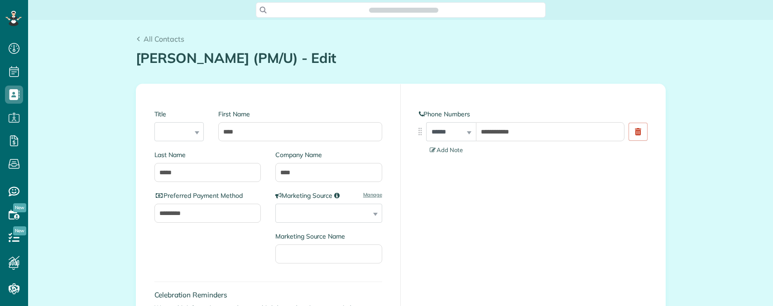
type input "**********"
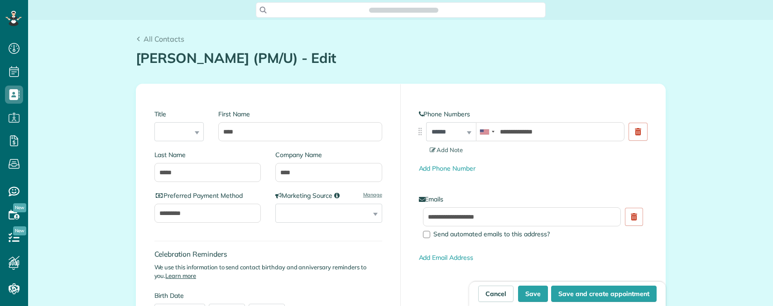
scroll to position [4, 4]
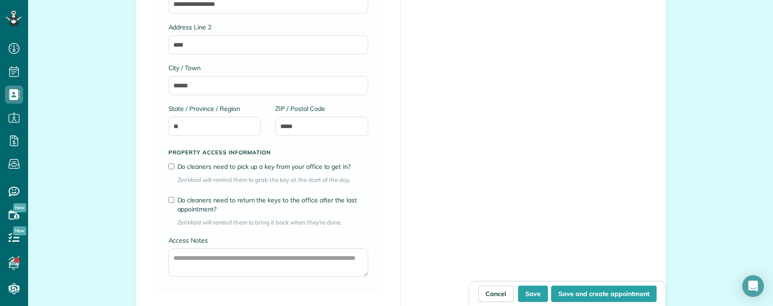
scroll to position [634, 0]
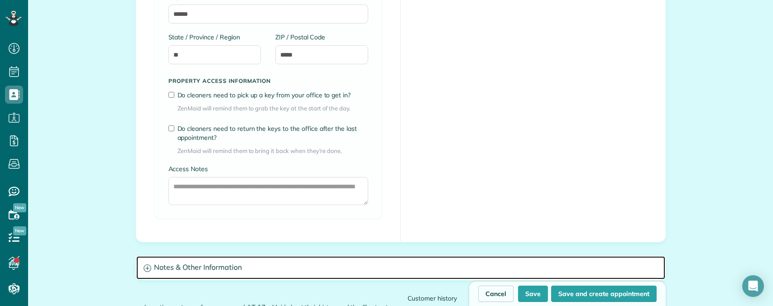
click at [212, 271] on h3 "Notes & Other Information" at bounding box center [400, 267] width 529 height 23
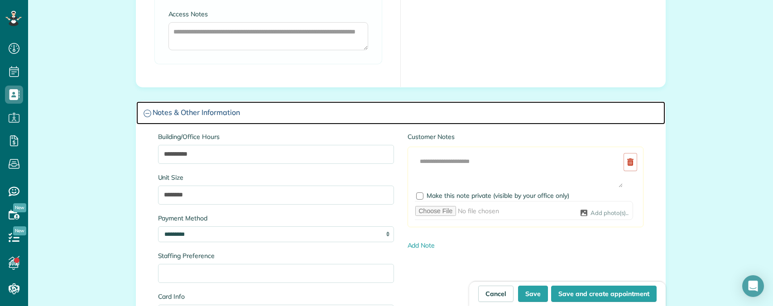
scroll to position [860, 0]
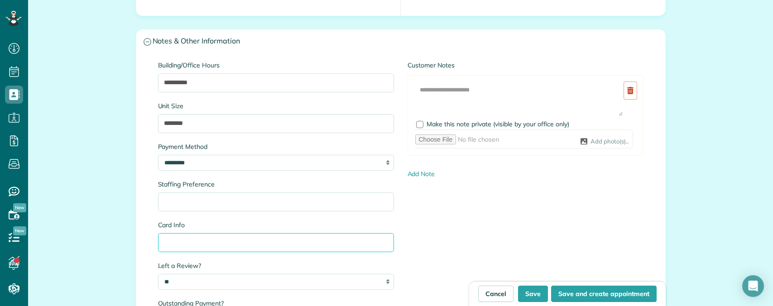
click at [173, 239] on input "Card Info" at bounding box center [276, 242] width 236 height 19
paste input "****"
type input "**********"
click at [533, 290] on button "Save" at bounding box center [533, 294] width 30 height 16
type input "**********"
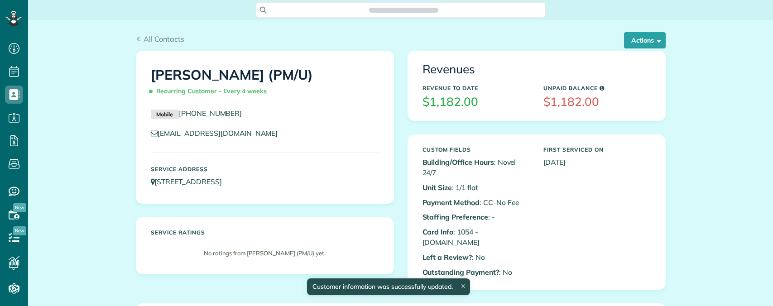
scroll to position [4, 4]
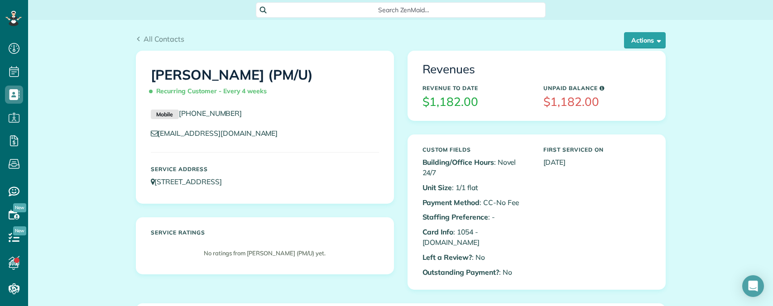
click at [337, 14] on span "Search ZenMaid…" at bounding box center [403, 9] width 275 height 9
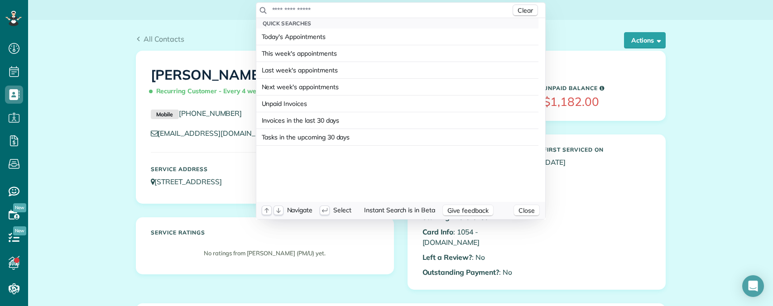
click at [337, 11] on input "text" at bounding box center [391, 9] width 239 height 9
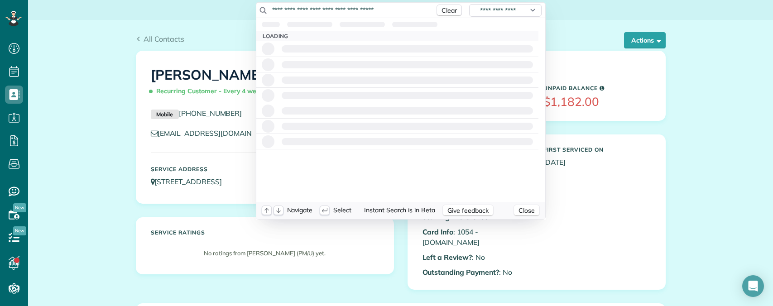
type input "**********"
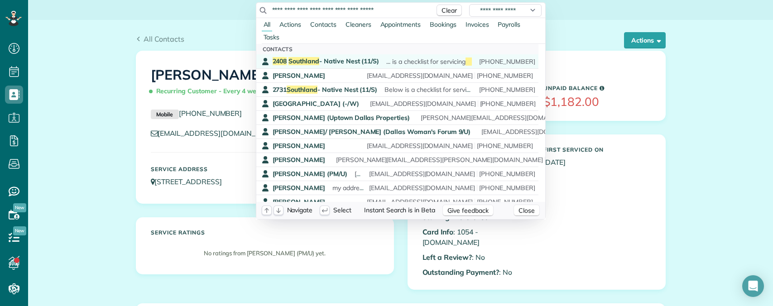
click at [308, 58] on span "Southland" at bounding box center [303, 61] width 31 height 8
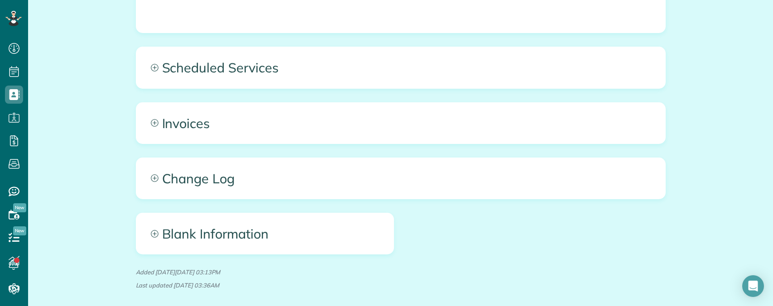
scroll to position [2264, 0]
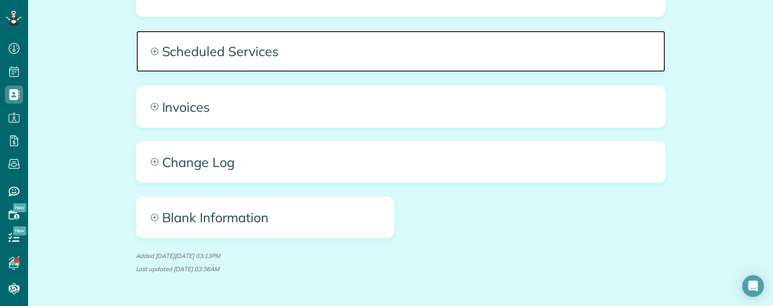
click at [340, 56] on span "Scheduled Services" at bounding box center [400, 51] width 529 height 41
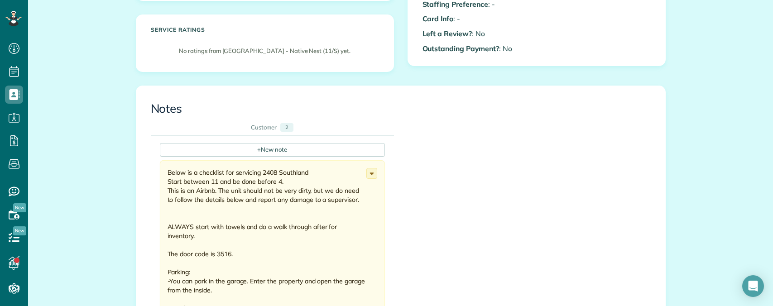
scroll to position [0, 0]
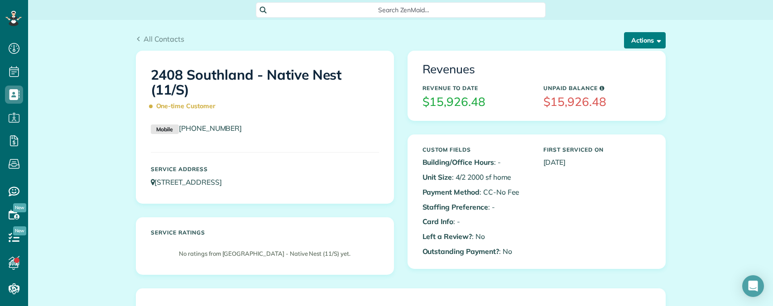
click at [639, 43] on button "Actions" at bounding box center [645, 40] width 42 height 16
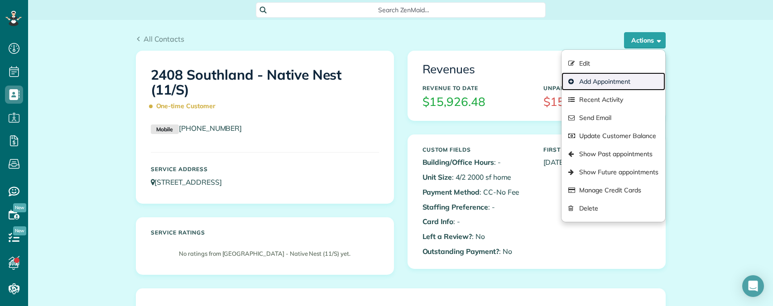
click at [602, 80] on link "Add Appointment" at bounding box center [612, 81] width 103 height 18
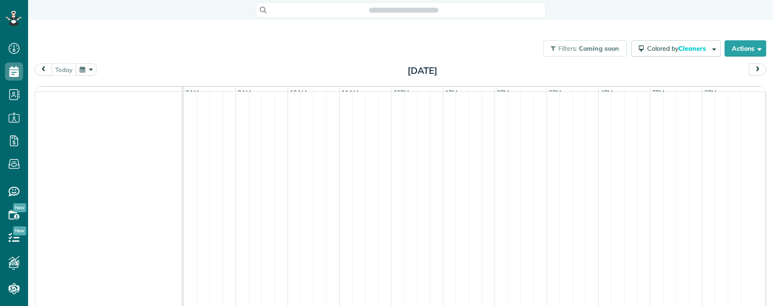
scroll to position [4, 4]
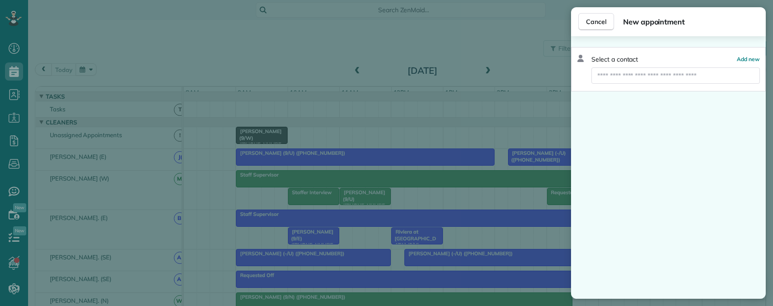
click at [652, 125] on div "Select a contact Add new" at bounding box center [668, 167] width 195 height 263
click at [670, 73] on input "text" at bounding box center [675, 75] width 168 height 16
paste input "**********"
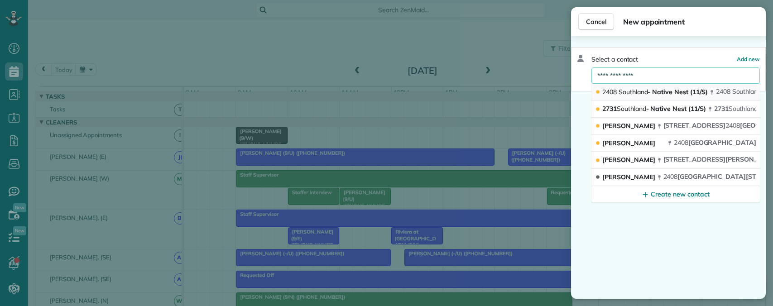
type input "**********"
click at [673, 90] on span "2408 Southland - Native Nest (11/S)" at bounding box center [654, 92] width 105 height 8
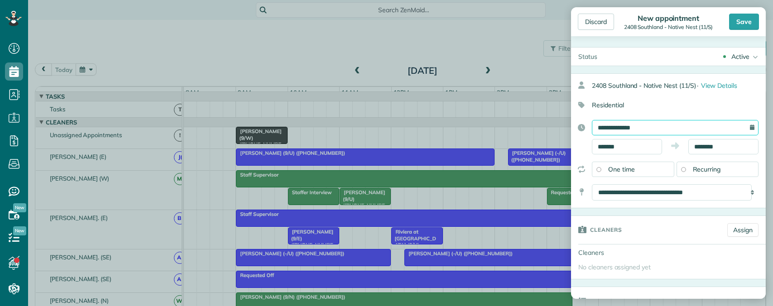
click at [659, 130] on input "**********" at bounding box center [675, 127] width 167 height 15
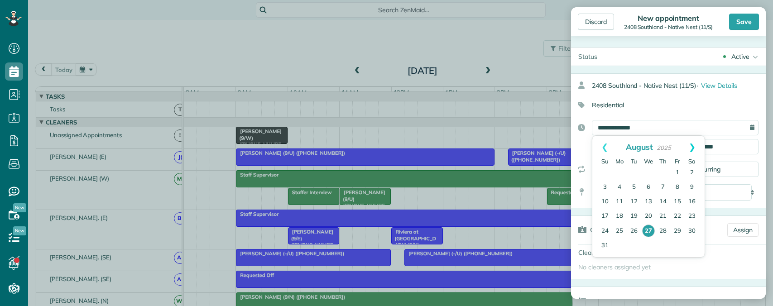
click at [694, 147] on link "Next" at bounding box center [692, 147] width 25 height 23
click at [605, 229] on link "28" at bounding box center [605, 231] width 14 height 14
type input "**********"
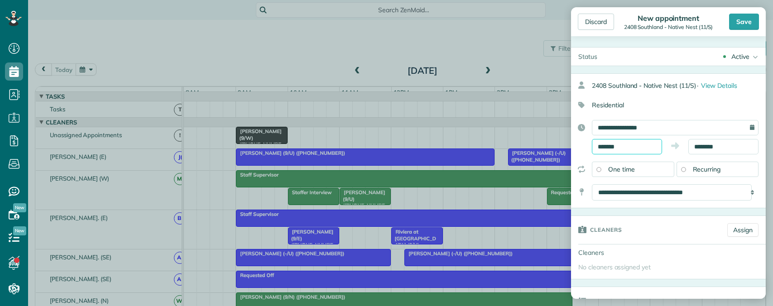
click at [627, 144] on input "*******" at bounding box center [627, 146] width 70 height 15
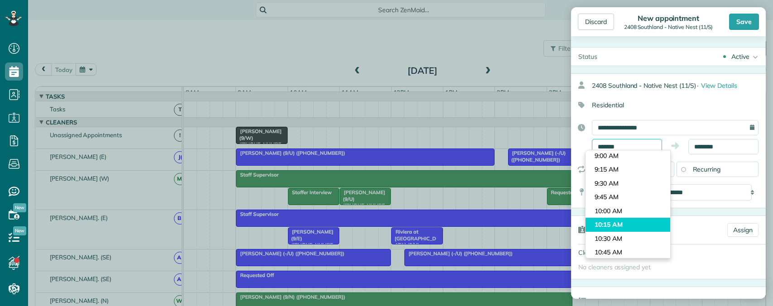
scroll to position [515, 0]
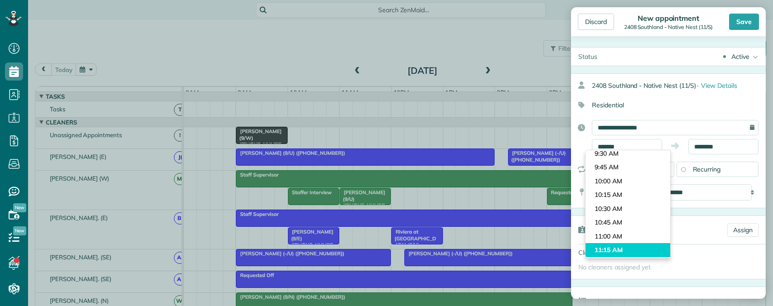
type input "********"
click at [615, 245] on body "Dashboard Scheduling Calendar View List View Dispatch View - Weekly scheduling …" at bounding box center [386, 153] width 773 height 306
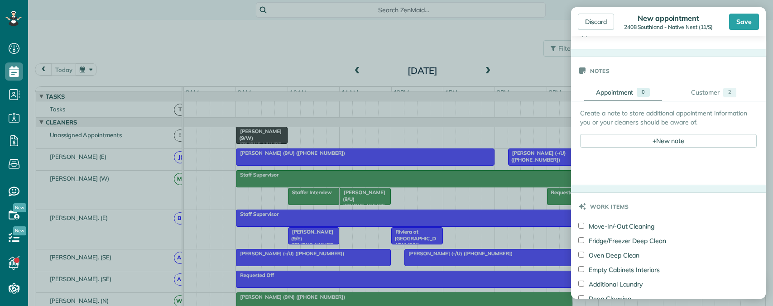
scroll to position [317, 0]
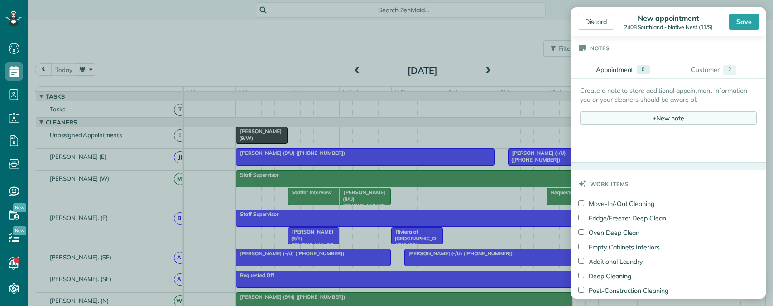
click at [646, 115] on div "+ New note" at bounding box center [668, 118] width 177 height 14
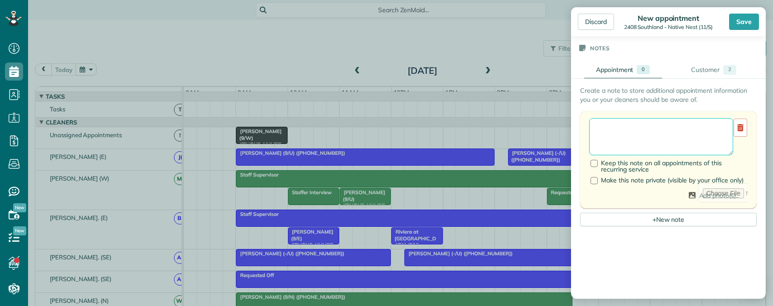
click at [605, 129] on textarea at bounding box center [661, 136] width 144 height 37
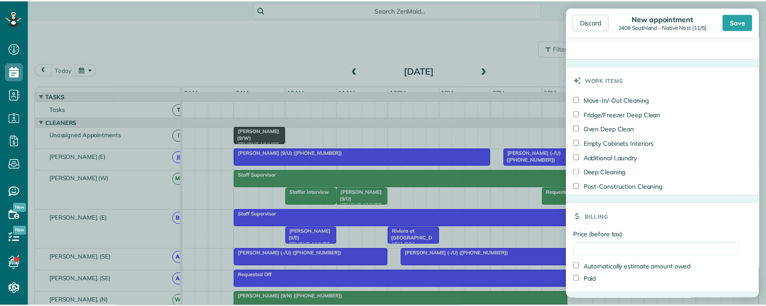
scroll to position [770, 0]
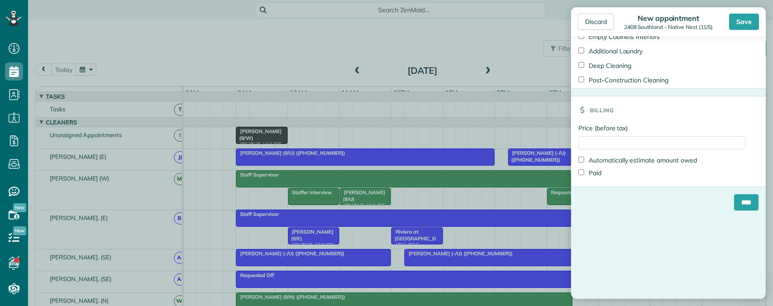
type textarea "**********"
click at [603, 145] on input "Price (before tax)" at bounding box center [661, 142] width 167 height 13
type input "***"
click at [734, 205] on input "****" at bounding box center [746, 202] width 24 height 16
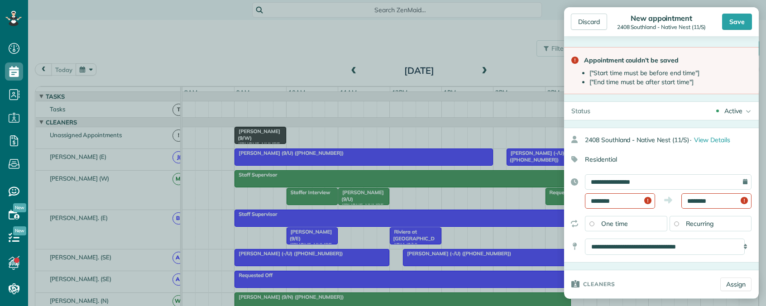
click at [721, 199] on input "********" at bounding box center [716, 200] width 70 height 15
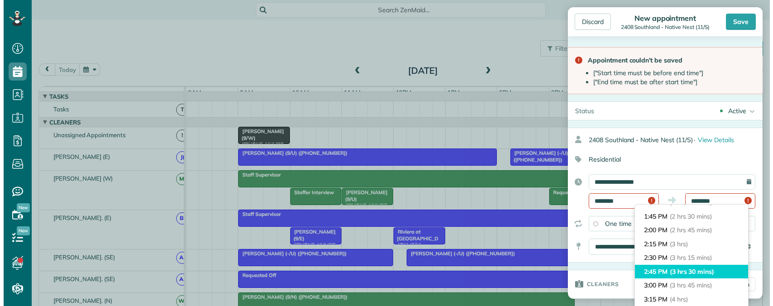
scroll to position [136, 0]
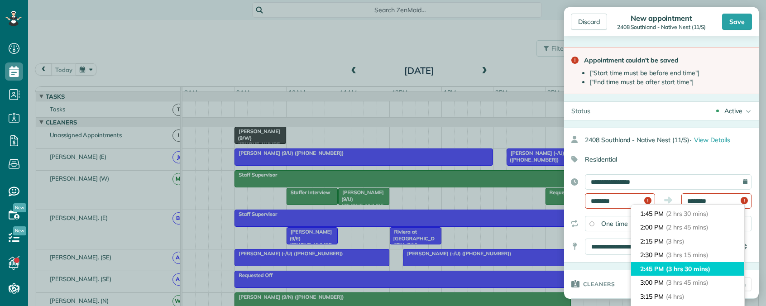
type input "*******"
click at [694, 268] on span "(3 hrs 30 mins)" at bounding box center [687, 269] width 42 height 8
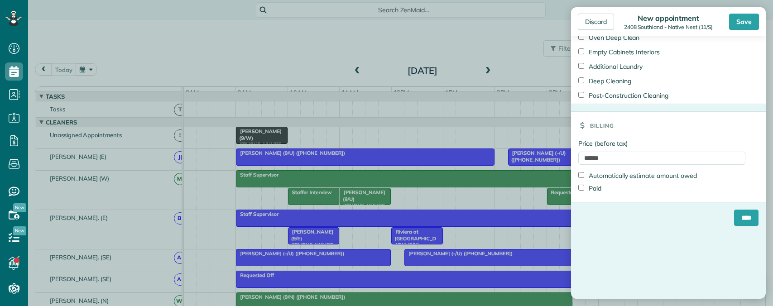
scroll to position [815, 0]
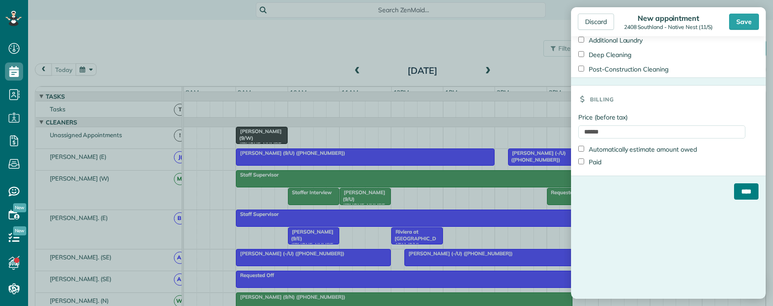
drag, startPoint x: 728, startPoint y: 197, endPoint x: 723, endPoint y: 196, distance: 5.1
click at [734, 196] on input "****" at bounding box center [746, 191] width 24 height 16
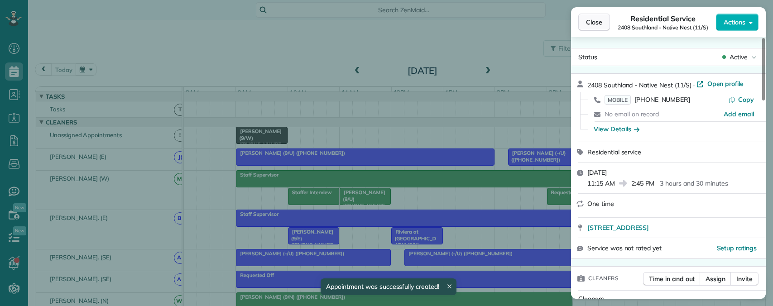
click at [594, 22] on span "Close" at bounding box center [594, 22] width 16 height 9
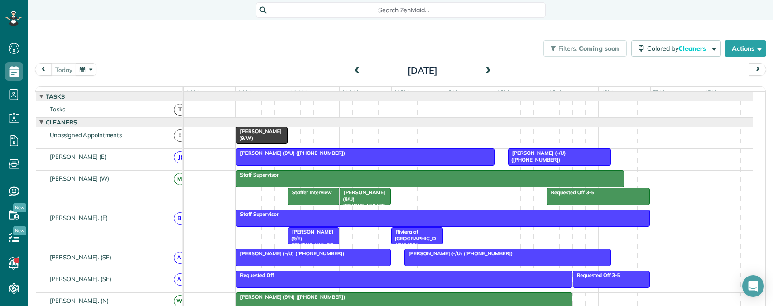
click at [389, 13] on span "Search ZenMaid…" at bounding box center [403, 9] width 275 height 9
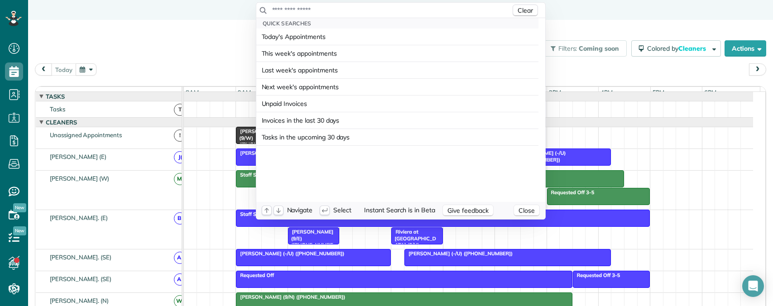
click at [392, 12] on input "text" at bounding box center [391, 9] width 239 height 9
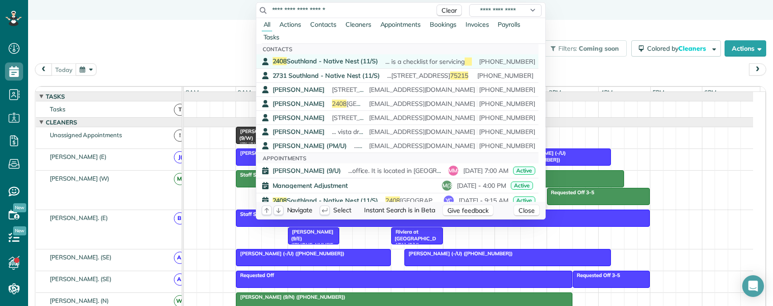
type input "**********"
click at [330, 59] on span "2408 Southland - Native Nest (11/S)" at bounding box center [326, 61] width 106 height 8
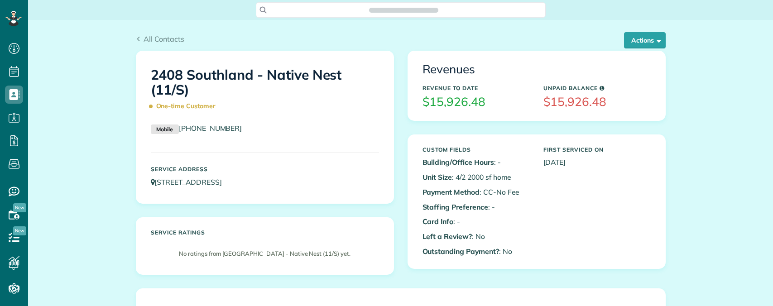
scroll to position [4, 4]
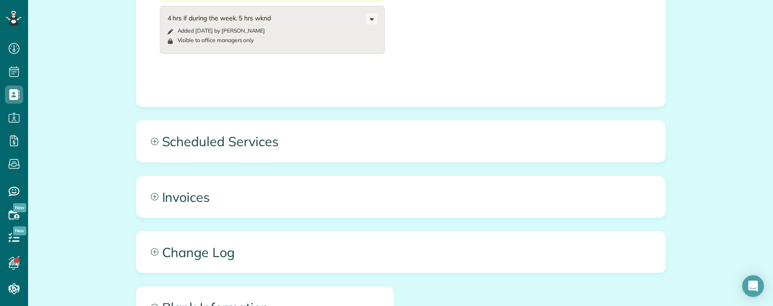
scroll to position [2290, 0]
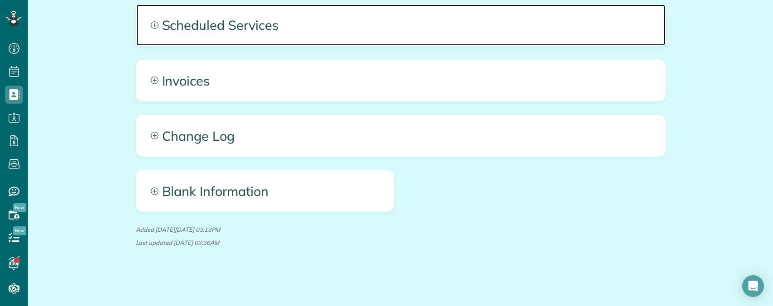
click at [336, 22] on span "Scheduled Services" at bounding box center [400, 25] width 529 height 41
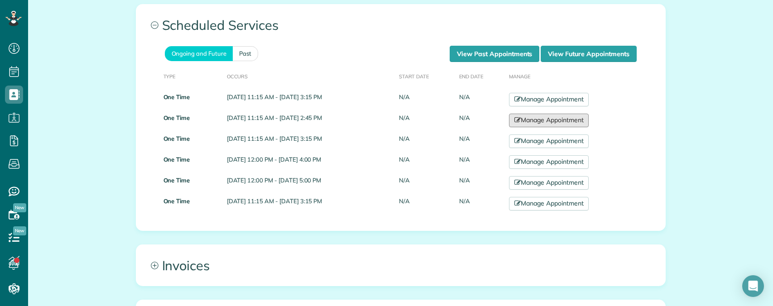
click at [589, 122] on link "Manage Appointment" at bounding box center [549, 121] width 80 height 14
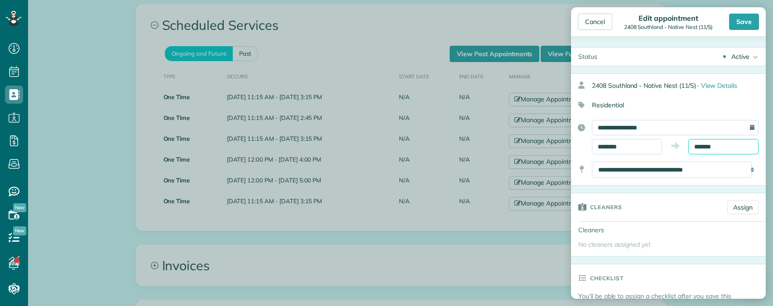
click at [724, 144] on input "*******" at bounding box center [723, 146] width 70 height 15
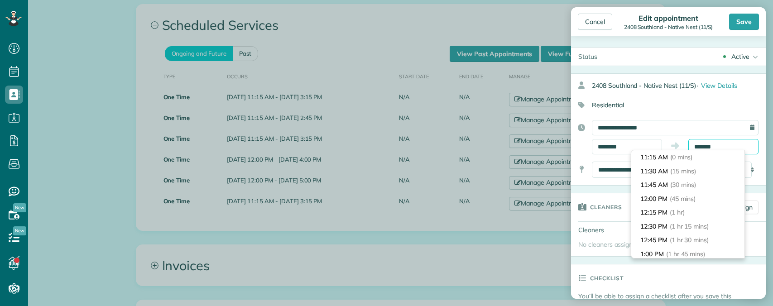
scroll to position [180, 0]
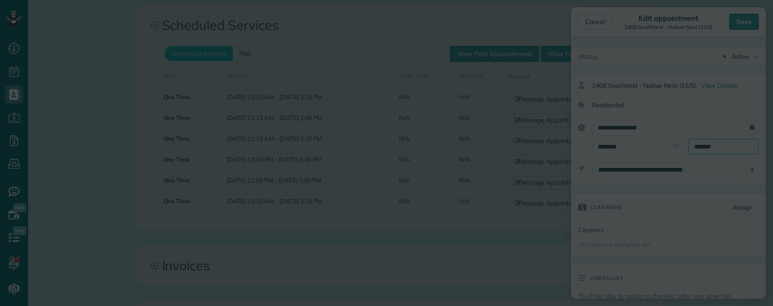
click at [320, 70] on body "Dashboard Scheduling Calendar View List View Dispatch View - Weekly scheduling …" at bounding box center [386, 153] width 773 height 306
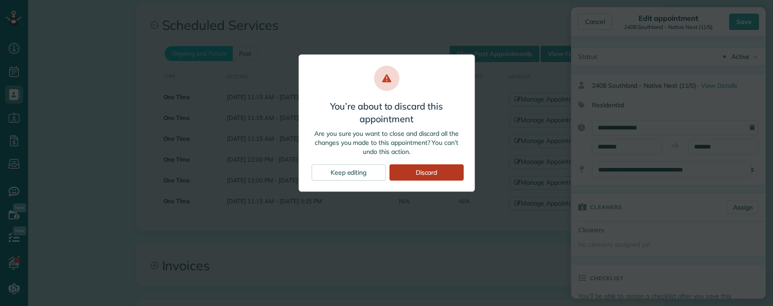
click at [412, 172] on div "Discard" at bounding box center [426, 172] width 74 height 16
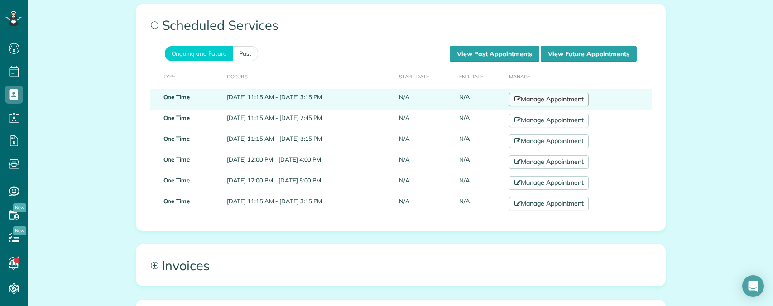
click at [567, 100] on link "Manage Appointment" at bounding box center [549, 100] width 80 height 14
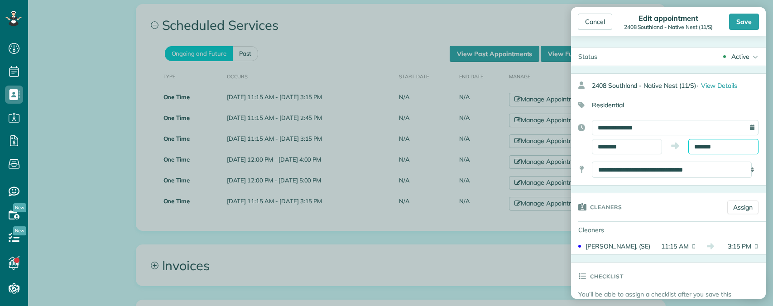
click at [712, 145] on input "*******" at bounding box center [723, 146] width 70 height 15
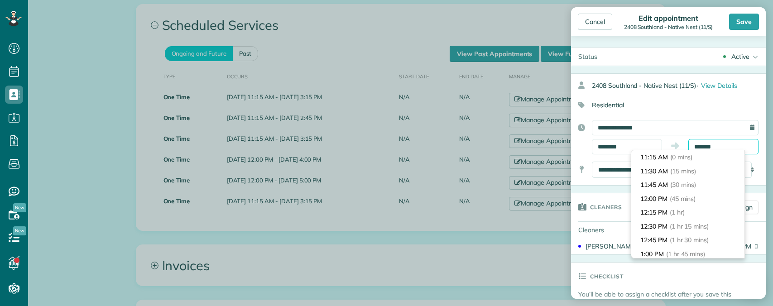
scroll to position [207, 0]
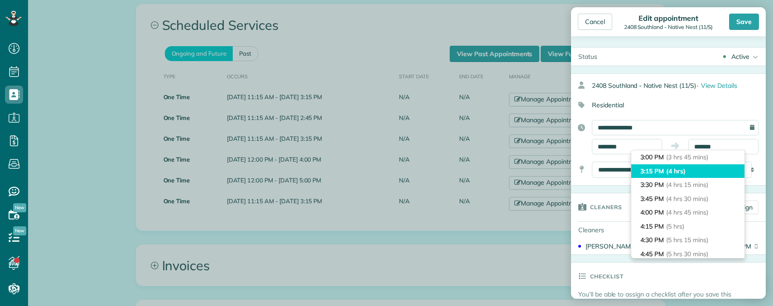
click at [691, 172] on li "3:15 PM (4 hrs)" at bounding box center [687, 171] width 113 height 14
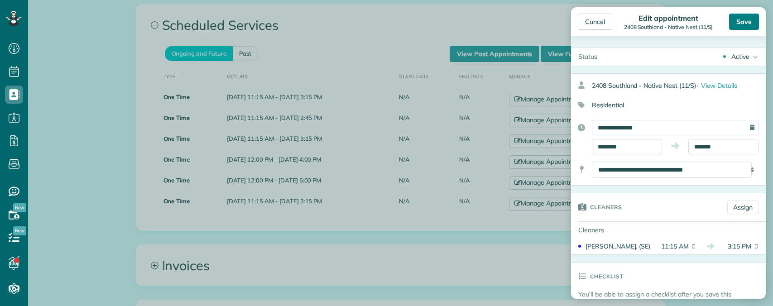
click at [738, 22] on div "Save" at bounding box center [744, 22] width 30 height 16
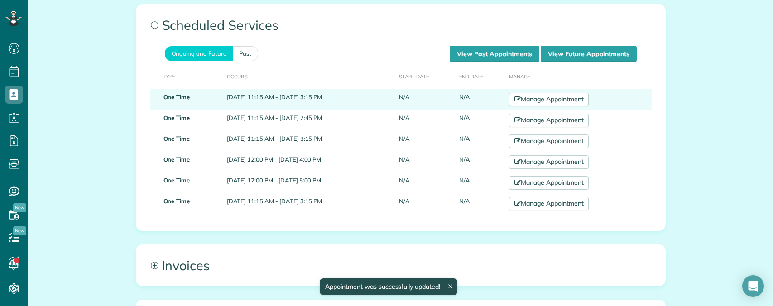
click at [337, 92] on td "[DATE] 11:15 AM - [DATE] 3:15 PM" at bounding box center [309, 99] width 172 height 21
click at [552, 98] on link "Manage Appointment" at bounding box center [549, 100] width 80 height 14
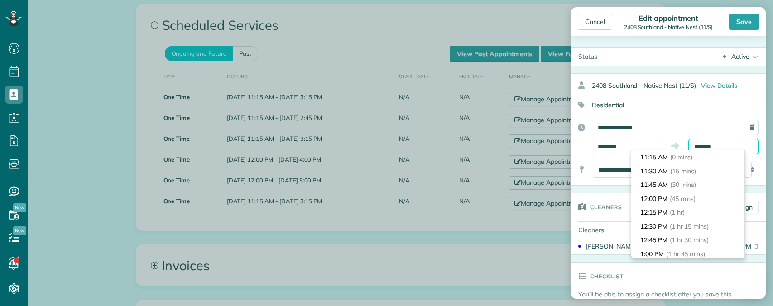
click at [713, 148] on input "*******" at bounding box center [723, 146] width 70 height 15
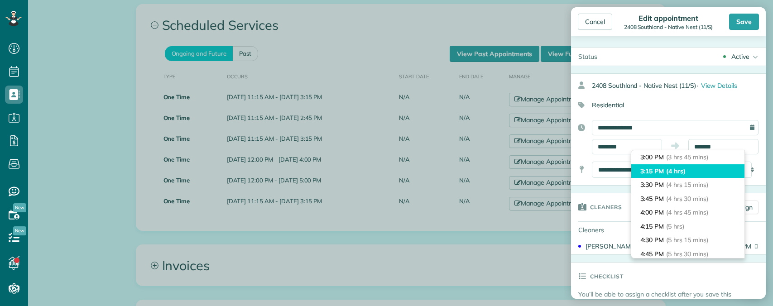
click at [690, 172] on li "3:15 PM (4 hrs)" at bounding box center [687, 171] width 113 height 14
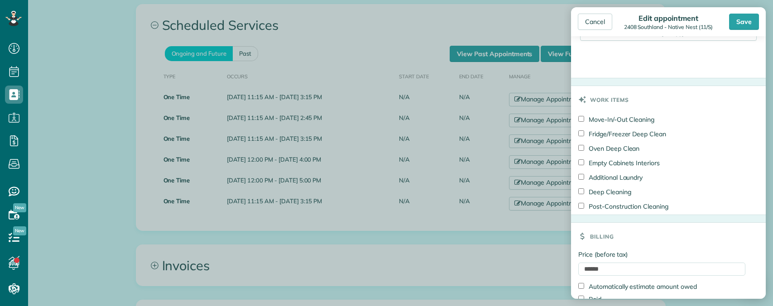
scroll to position [362, 0]
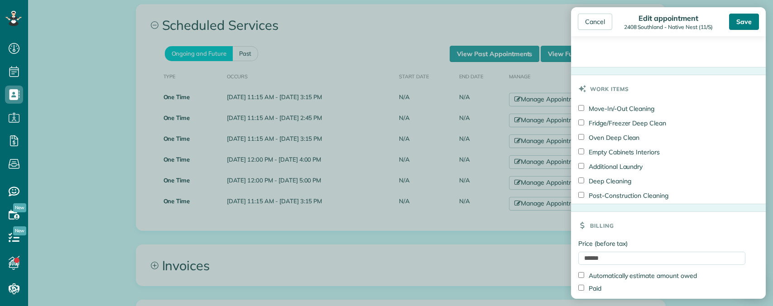
click at [741, 23] on div "Save" at bounding box center [744, 22] width 30 height 16
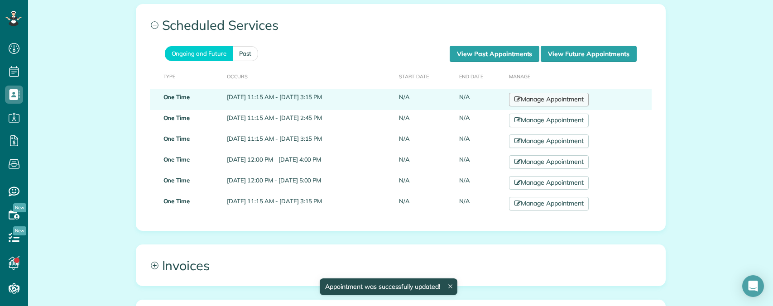
click at [579, 101] on link "Manage Appointment" at bounding box center [549, 100] width 80 height 14
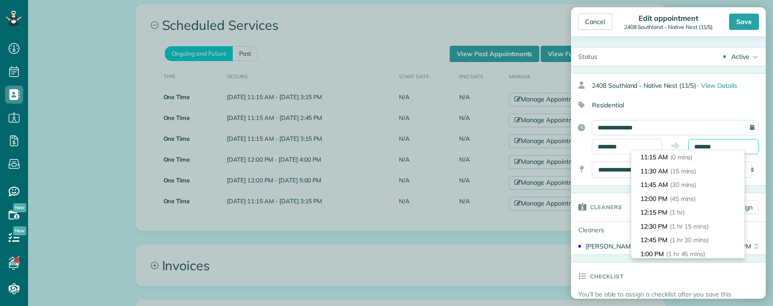
click at [728, 145] on input "*******" at bounding box center [723, 146] width 70 height 15
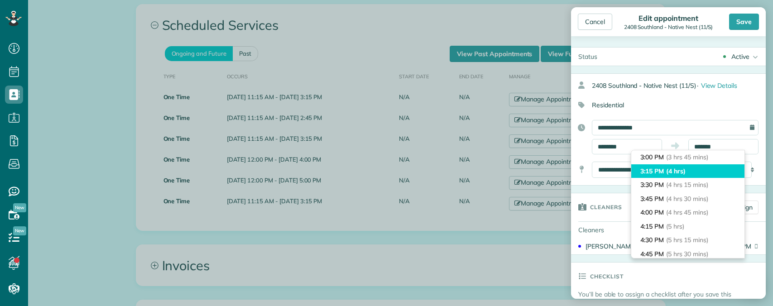
click at [690, 171] on li "3:15 PM (4 hrs)" at bounding box center [687, 171] width 113 height 14
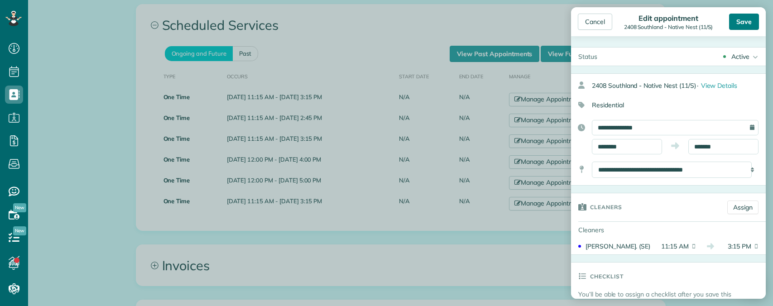
click at [745, 18] on div "Save" at bounding box center [744, 22] width 30 height 16
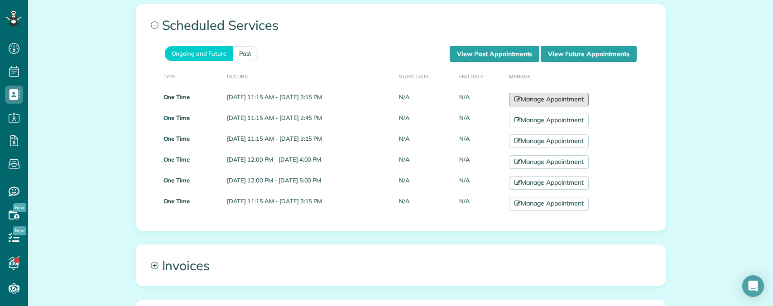
click at [569, 96] on link "Manage Appointment" at bounding box center [549, 100] width 80 height 14
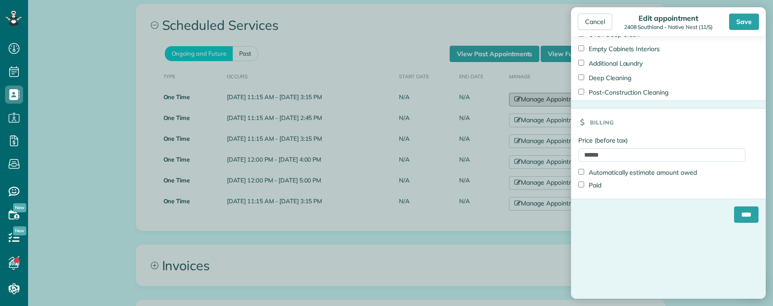
scroll to position [407, 0]
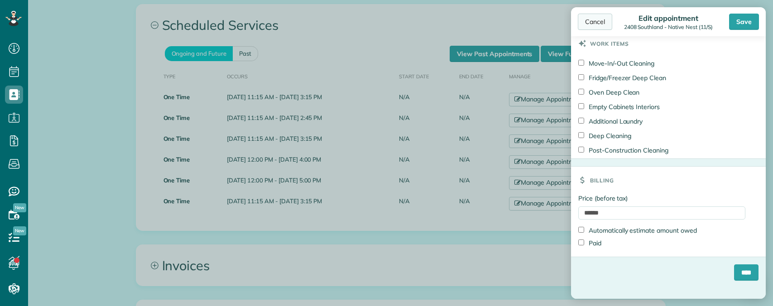
click at [591, 22] on div "Cancel" at bounding box center [595, 22] width 34 height 16
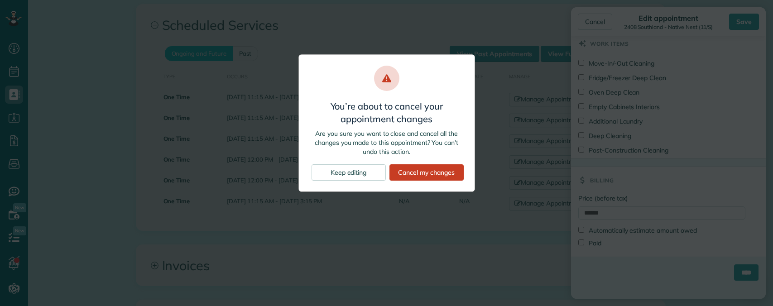
click at [403, 175] on div "Cancel my changes" at bounding box center [426, 172] width 74 height 16
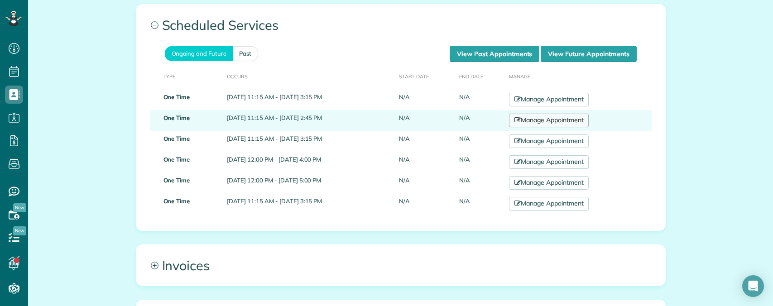
click at [554, 122] on link "Manage Appointment" at bounding box center [549, 121] width 80 height 14
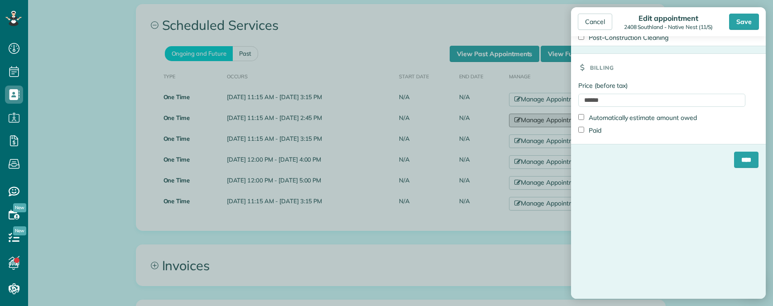
scroll to position [589, 0]
click at [734, 163] on input "****" at bounding box center [746, 162] width 24 height 16
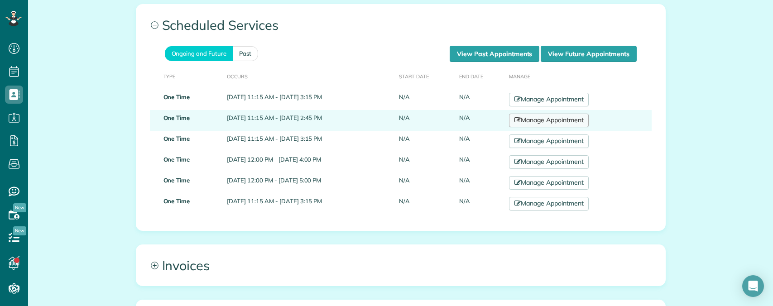
click at [563, 118] on link "Manage Appointment" at bounding box center [549, 121] width 80 height 14
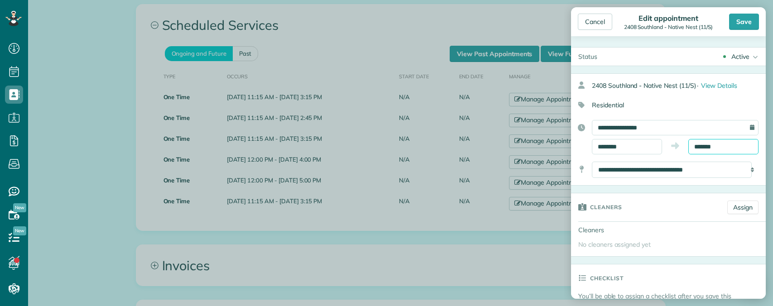
click at [701, 147] on input "*******" at bounding box center [723, 146] width 70 height 15
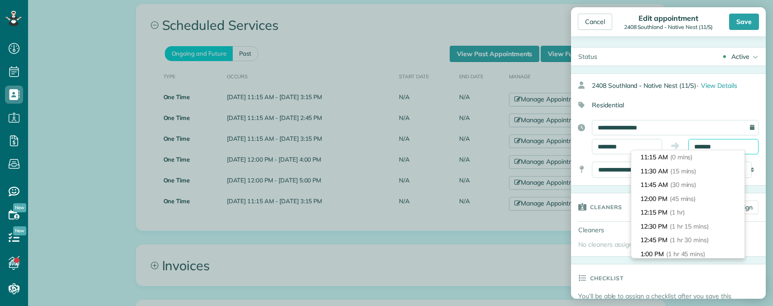
scroll to position [180, 0]
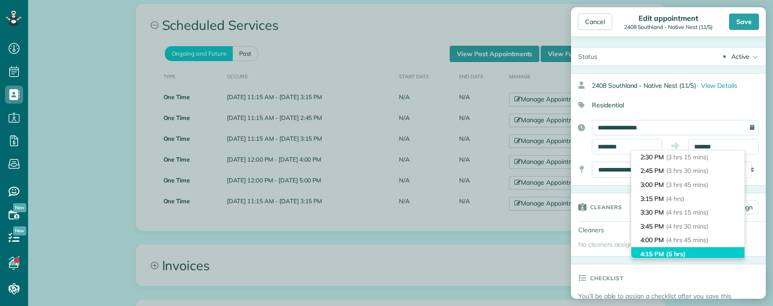
type input "*******"
click at [683, 254] on span "(5 hrs)" at bounding box center [675, 254] width 19 height 8
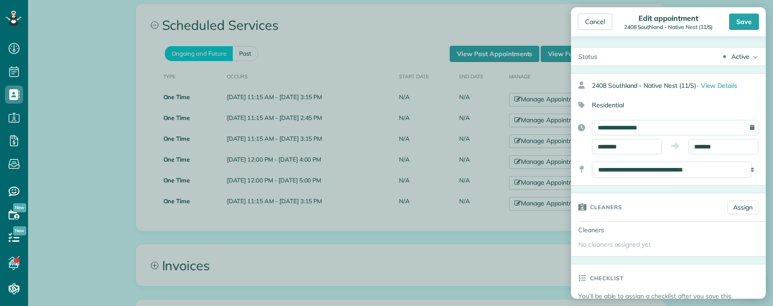
click at [744, 20] on div "Save" at bounding box center [744, 22] width 30 height 16
